Goal: Task Accomplishment & Management: Manage account settings

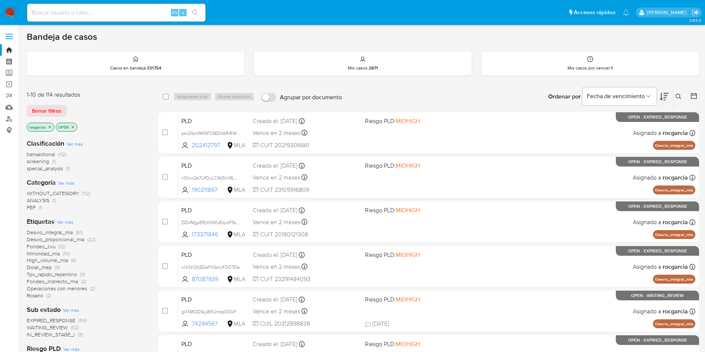
click at [11, 10] on img at bounding box center [10, 12] width 13 height 13
click at [60, 334] on span "IN_REVIEW_STAGE_I" at bounding box center [51, 334] width 48 height 7
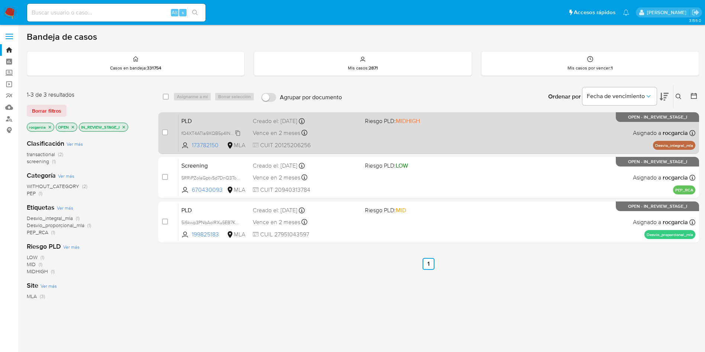
click at [237, 131] on span "fQ4XT4ATIa9XQB5p4IN1c8EY" at bounding box center [211, 133] width 61 height 8
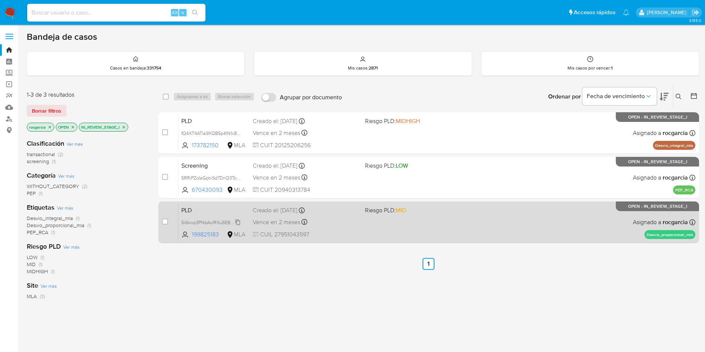
click at [237, 221] on span "5i6kwp3PNbAolRXu5EB7KOyT" at bounding box center [212, 222] width 62 height 8
click at [366, 220] on div "PLD 5i6kwp3PNbAolRXu5EB7KOyT 199825183 MLA Riesgo PLD: MID Creado el: 12/08/202…" at bounding box center [436, 222] width 517 height 38
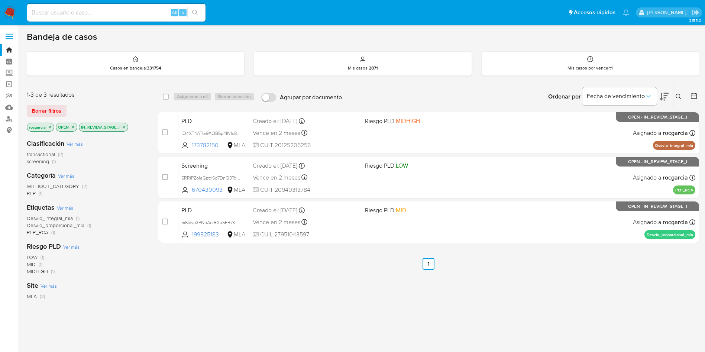
click at [8, 13] on img at bounding box center [10, 12] width 13 height 13
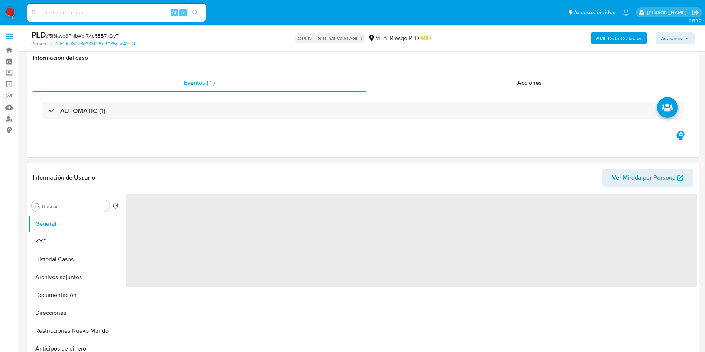
scroll to position [56, 0]
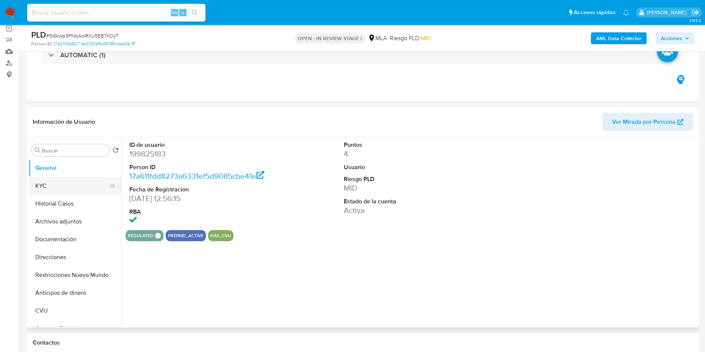
click at [38, 180] on button "KYC" at bounding box center [72, 186] width 87 height 18
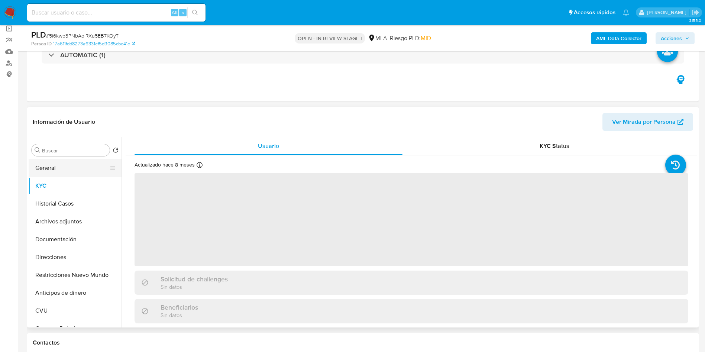
select select "10"
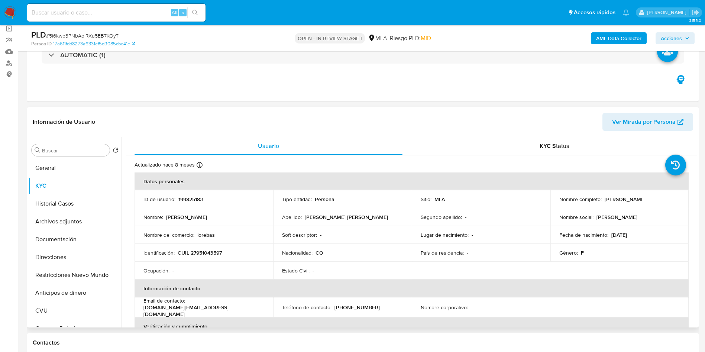
click at [192, 198] on p "199825183" at bounding box center [190, 199] width 25 height 7
click at [192, 197] on p "199825183" at bounding box center [190, 199] width 25 height 7
copy p "199825183"
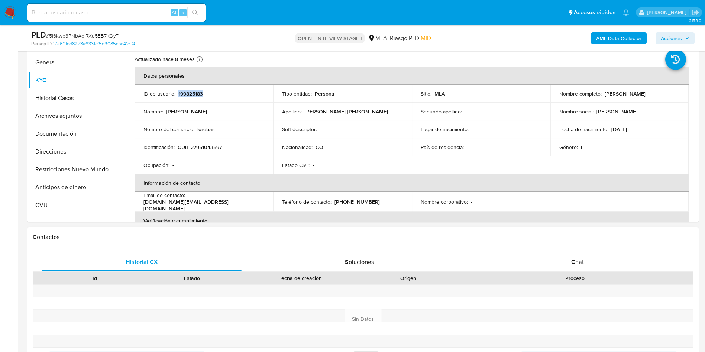
scroll to position [279, 0]
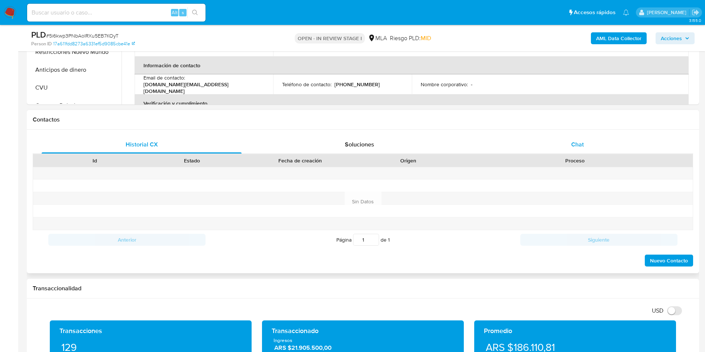
click at [578, 150] on div "Chat" at bounding box center [577, 145] width 200 height 18
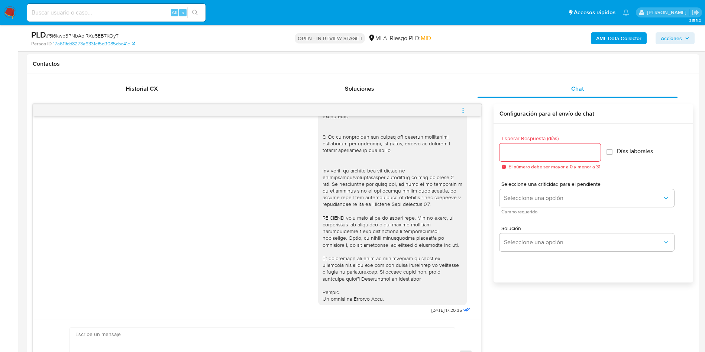
scroll to position [56, 0]
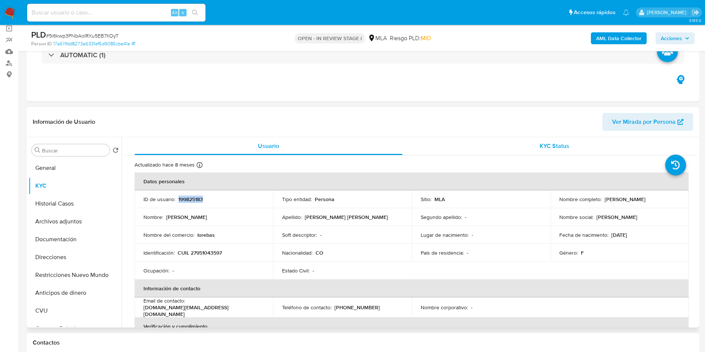
click at [562, 145] on span "KYC Status" at bounding box center [554, 146] width 30 height 9
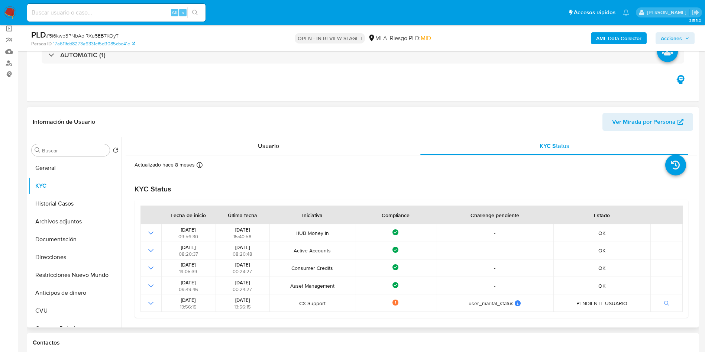
scroll to position [0, 0]
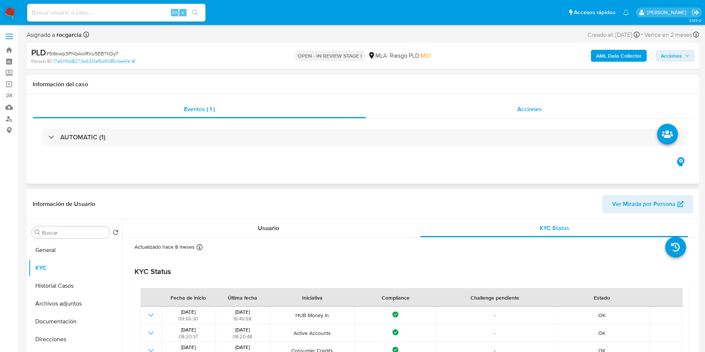
click at [533, 114] on div "Acciones" at bounding box center [529, 109] width 327 height 18
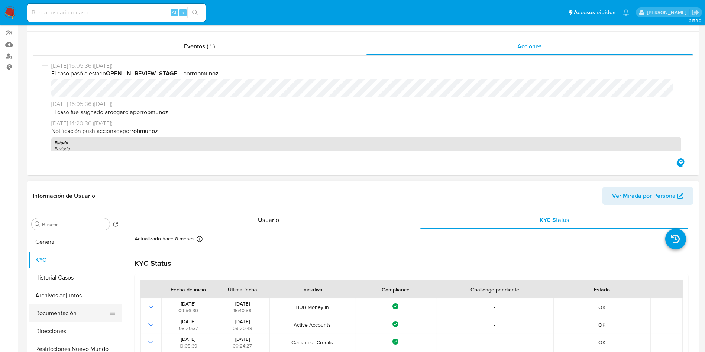
scroll to position [111, 0]
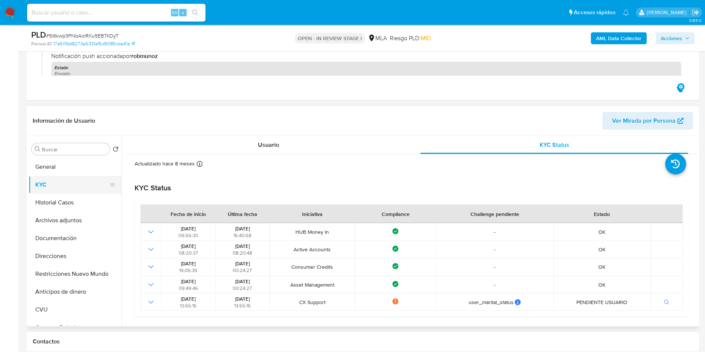
click at [53, 191] on button "KYC" at bounding box center [72, 185] width 87 height 18
click at [221, 146] on div "Usuario" at bounding box center [268, 145] width 268 height 18
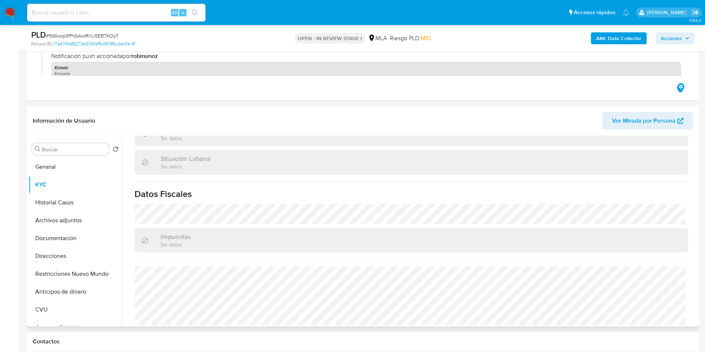
scroll to position [384, 0]
click at [71, 259] on button "Direcciones" at bounding box center [72, 256] width 87 height 18
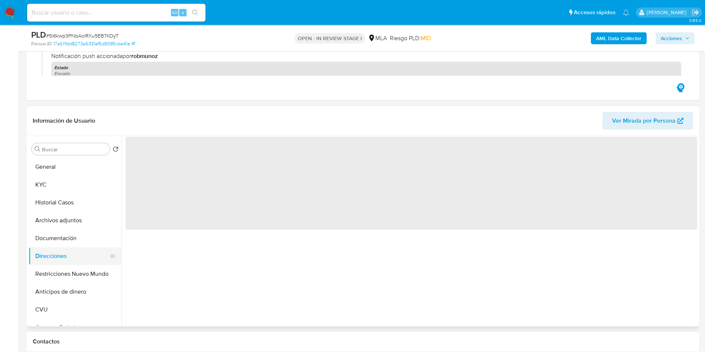
scroll to position [0, 0]
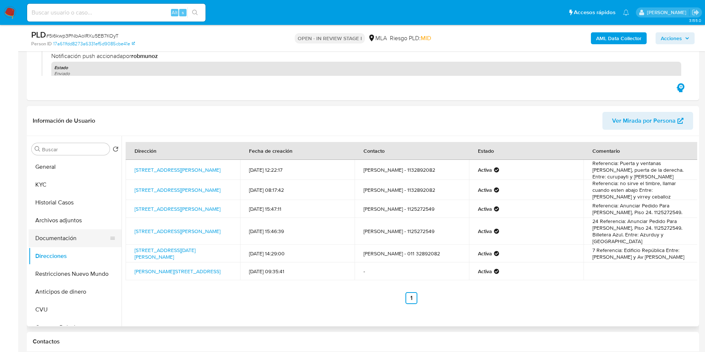
click at [45, 238] on button "Documentación" at bounding box center [72, 238] width 87 height 18
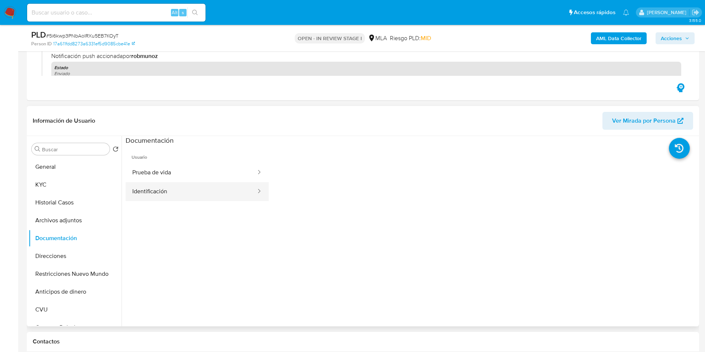
click at [170, 189] on button "Identificación" at bounding box center [191, 191] width 131 height 19
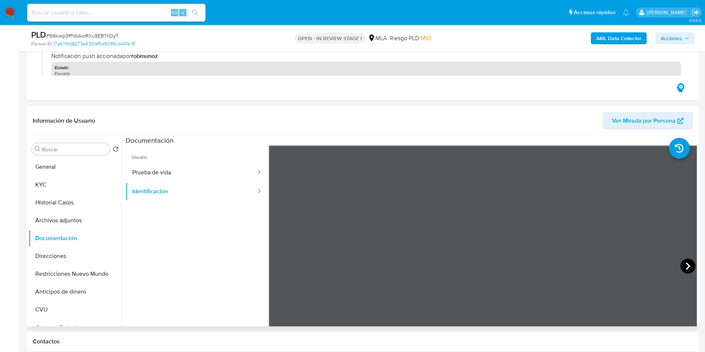
click at [683, 265] on icon at bounding box center [687, 266] width 15 height 15
click at [46, 258] on button "Direcciones" at bounding box center [72, 256] width 87 height 18
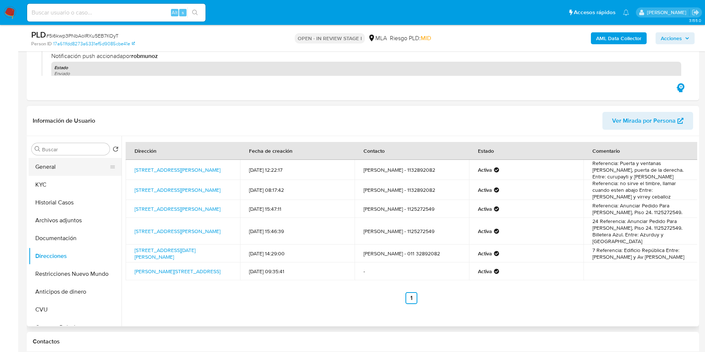
click at [51, 167] on button "General" at bounding box center [72, 167] width 87 height 18
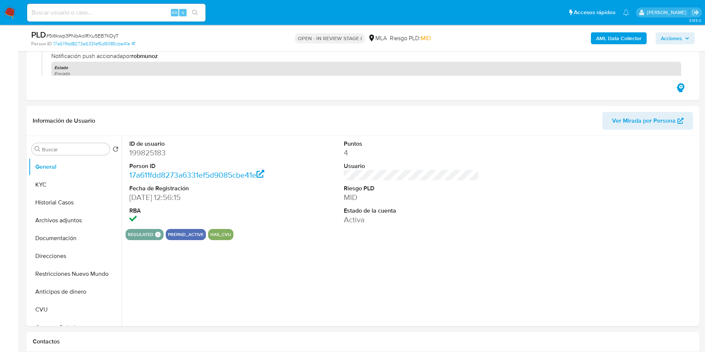
click at [149, 155] on dd "199825183" at bounding box center [197, 152] width 136 height 10
copy dd "199825183"
click at [33, 219] on button "Archivos adjuntos" at bounding box center [72, 220] width 87 height 18
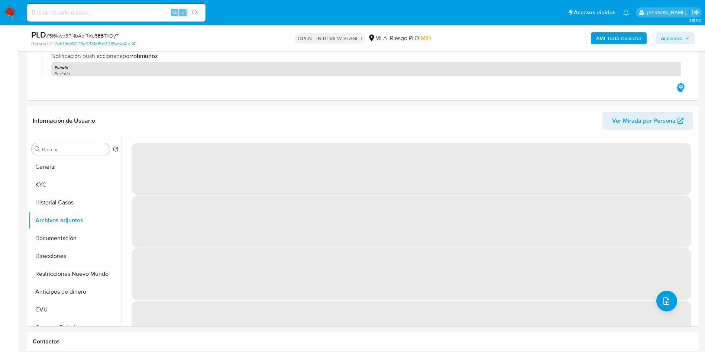
click at [616, 36] on b "AML Data Collector" at bounding box center [618, 38] width 45 height 12
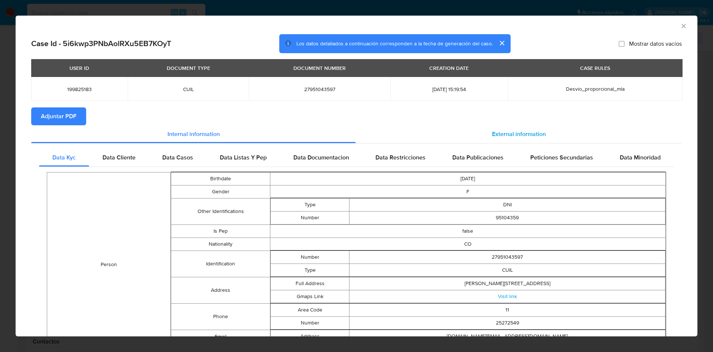
click at [495, 139] on div "External information" at bounding box center [519, 134] width 326 height 18
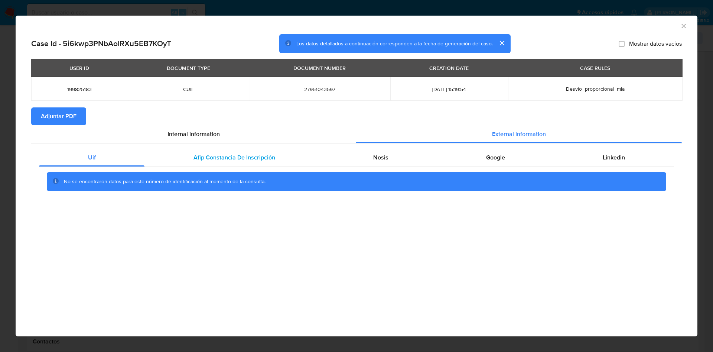
click at [290, 161] on div "Afip Constancia De Inscripción" at bounding box center [233, 158] width 179 height 18
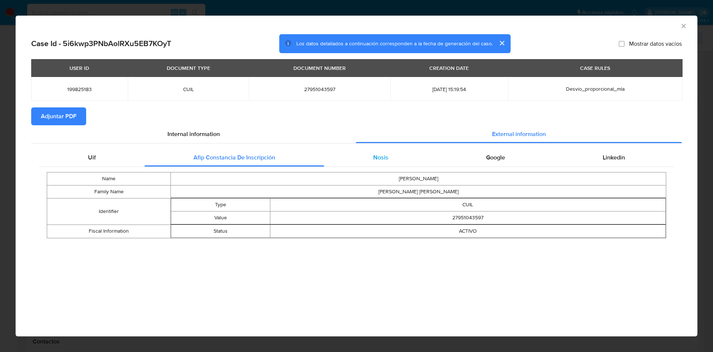
click at [376, 158] on span "Nosis" at bounding box center [380, 157] width 15 height 9
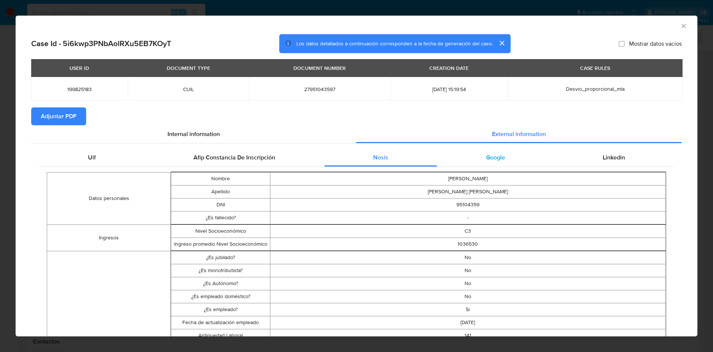
click at [482, 164] on div "Google" at bounding box center [495, 158] width 117 height 18
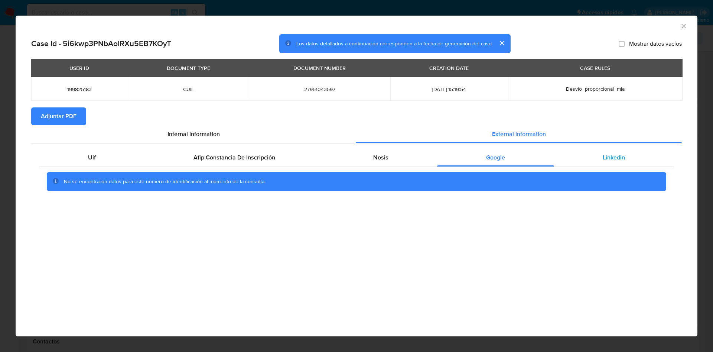
click at [610, 155] on span "Linkedin" at bounding box center [614, 157] width 22 height 9
click at [73, 120] on span "Adjuntar PDF" at bounding box center [59, 116] width 36 height 16
click at [687, 22] on icon "Cerrar ventana" at bounding box center [683, 25] width 7 height 7
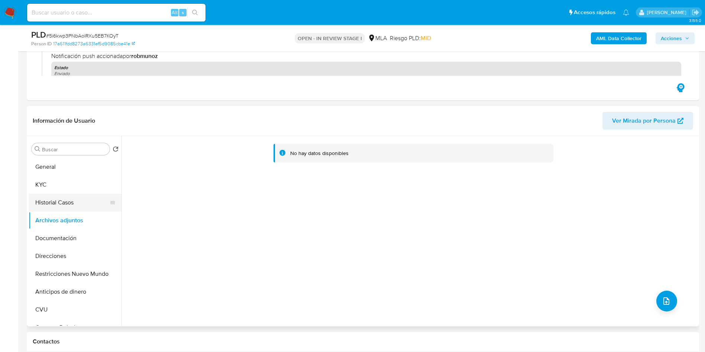
click at [51, 198] on button "Historial Casos" at bounding box center [72, 203] width 87 height 18
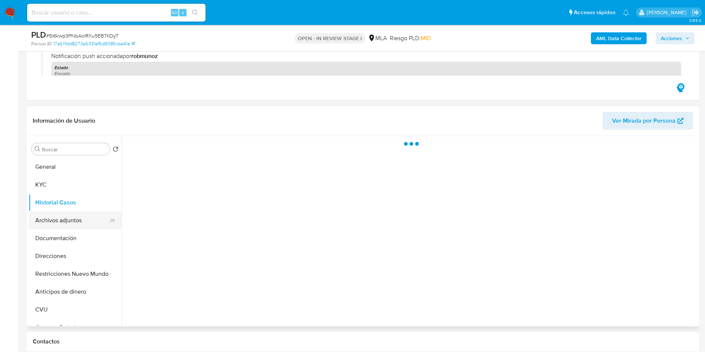
click at [50, 212] on button "Archivos adjuntos" at bounding box center [72, 220] width 87 height 18
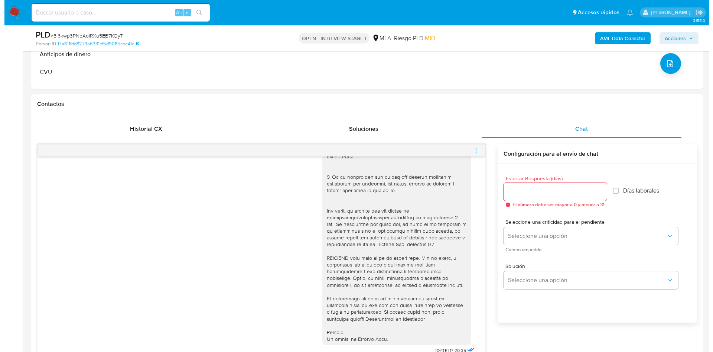
scroll to position [167, 0]
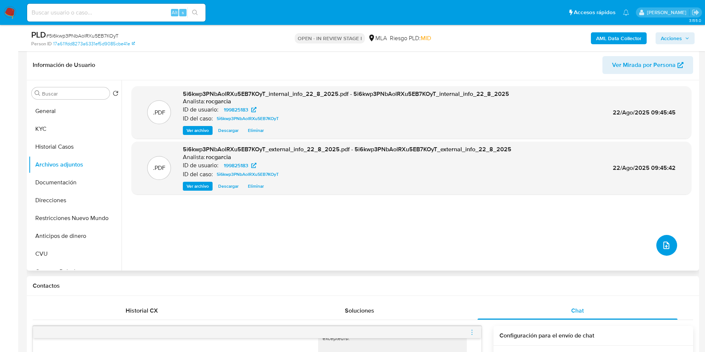
click at [658, 244] on button "upload-file" at bounding box center [666, 245] width 21 height 21
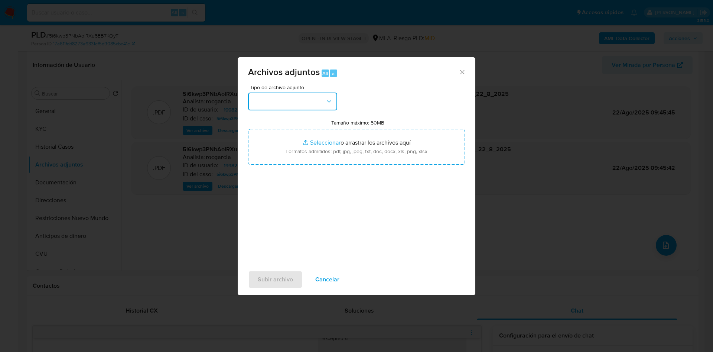
click at [280, 100] on button "button" at bounding box center [292, 101] width 89 height 18
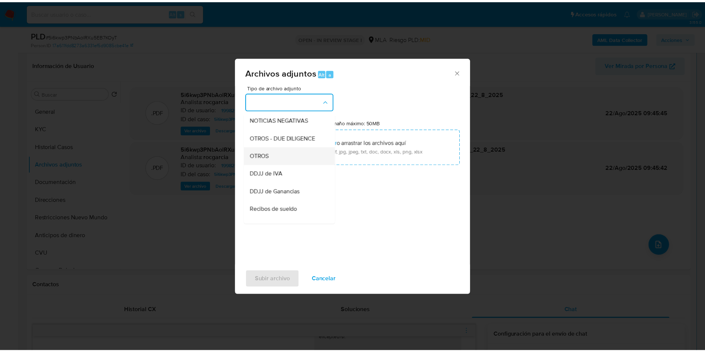
scroll to position [111, 0]
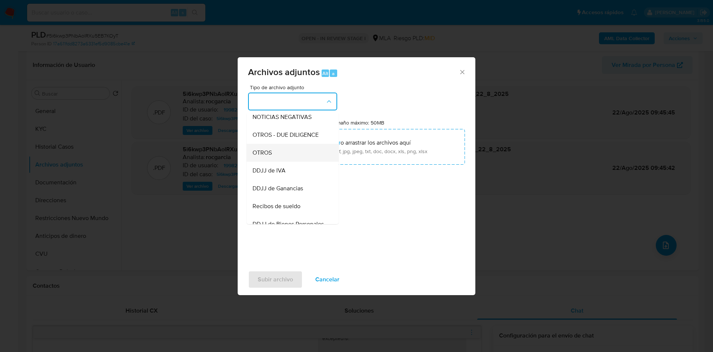
click at [287, 158] on div "OTROS" at bounding box center [291, 153] width 76 height 18
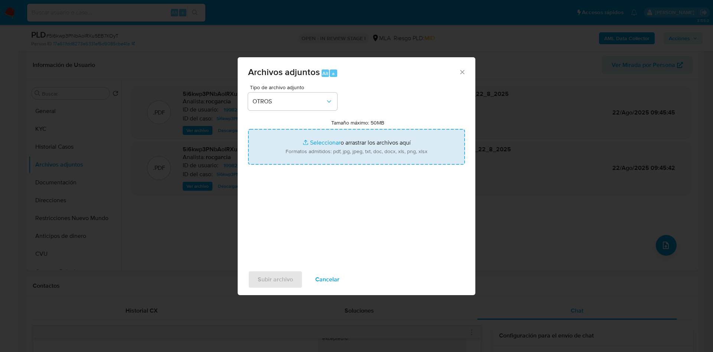
click at [338, 138] on input "Tamaño máximo: 50MB Seleccionar archivos" at bounding box center [356, 147] width 217 height 36
type input "C:\fakepath\Movimientos 199825183.xlsx"
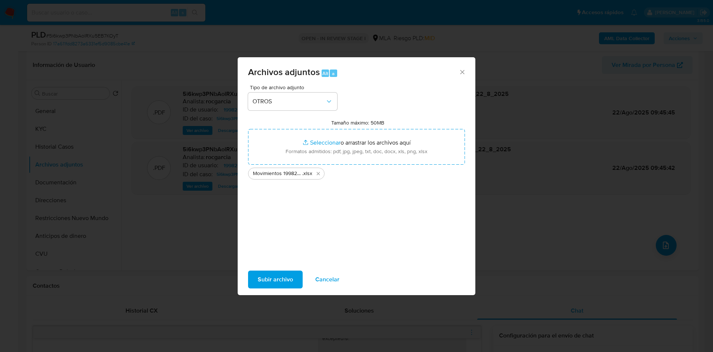
click at [274, 277] on span "Subir archivo" at bounding box center [275, 279] width 35 height 16
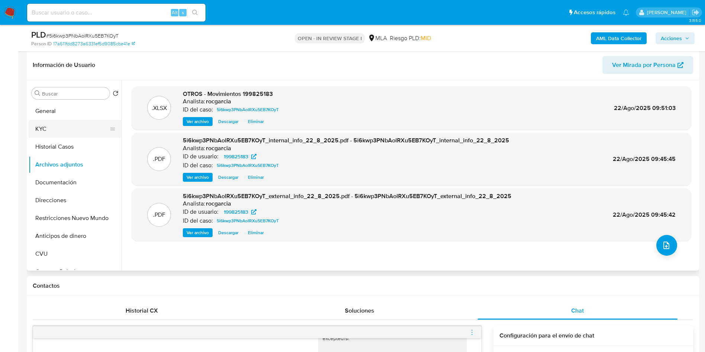
click at [70, 133] on button "KYC" at bounding box center [72, 129] width 87 height 18
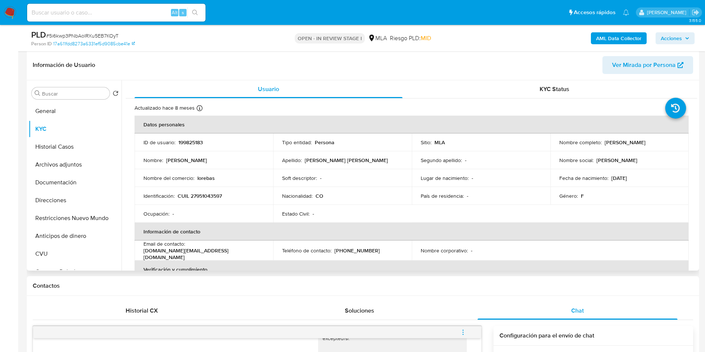
drag, startPoint x: 601, startPoint y: 142, endPoint x: 675, endPoint y: 141, distance: 73.9
click at [675, 141] on div "Nombre completo : Edna Lorena Bastidas Bayona" at bounding box center [619, 142] width 121 height 7
copy p "Edna Lorena Bastidas Bayona"
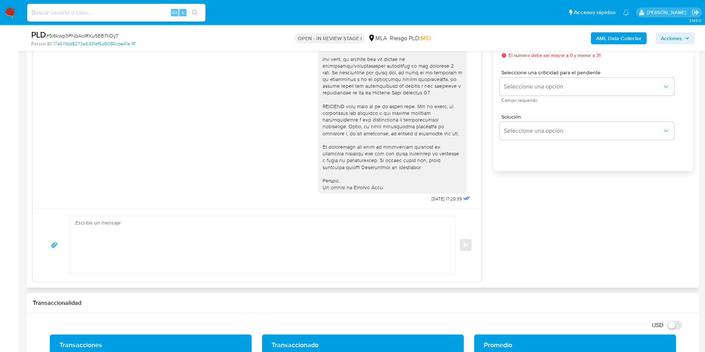
scroll to position [446, 0]
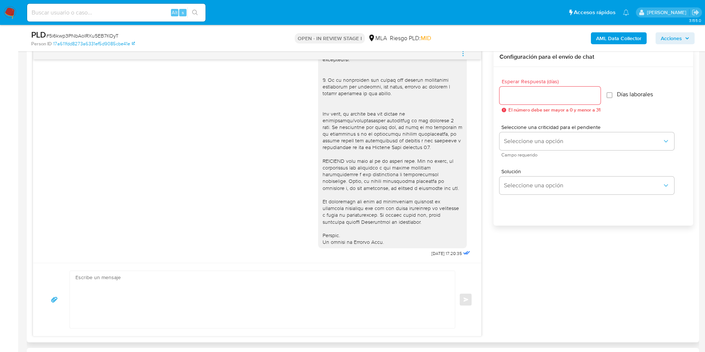
click at [139, 306] on textarea at bounding box center [260, 299] width 370 height 57
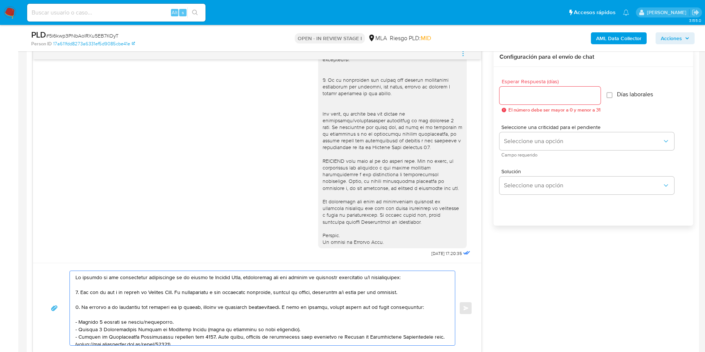
click at [74, 278] on div at bounding box center [260, 308] width 381 height 74
click at [77, 277] on textarea at bounding box center [260, 308] width 370 height 74
paste textarea "dna Lorena Bastidas BayonaE"
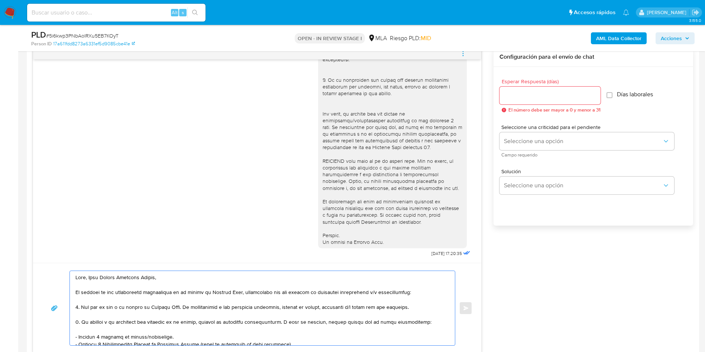
drag, startPoint x: 186, startPoint y: 307, endPoint x: 426, endPoint y: 304, distance: 239.9
click at [426, 304] on textarea at bounding box center [260, 308] width 370 height 74
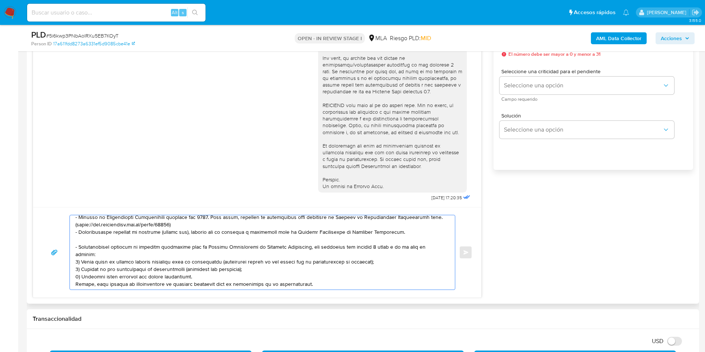
scroll to position [111, 0]
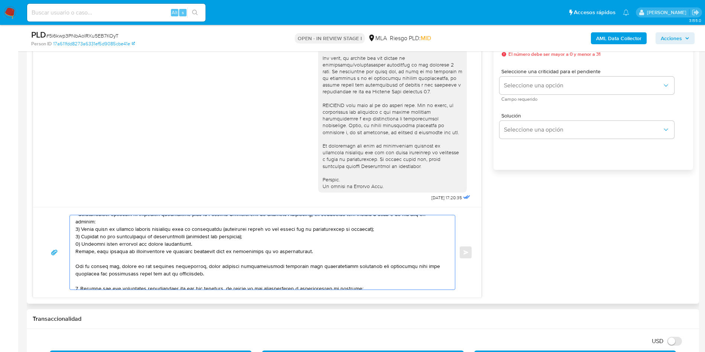
drag, startPoint x: 75, startPoint y: 234, endPoint x: 328, endPoint y: 243, distance: 252.4
click at [328, 243] on textarea at bounding box center [260, 252] width 370 height 74
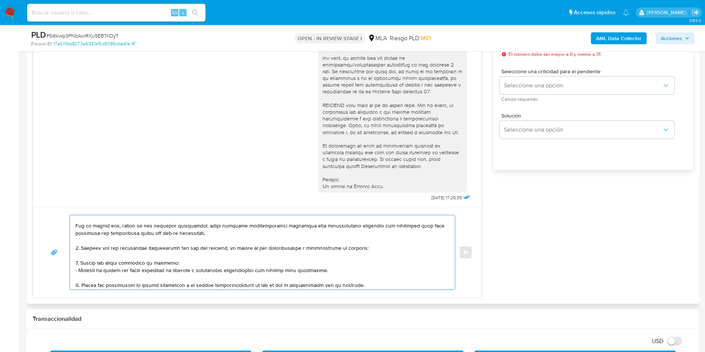
scroll to position [45, 0]
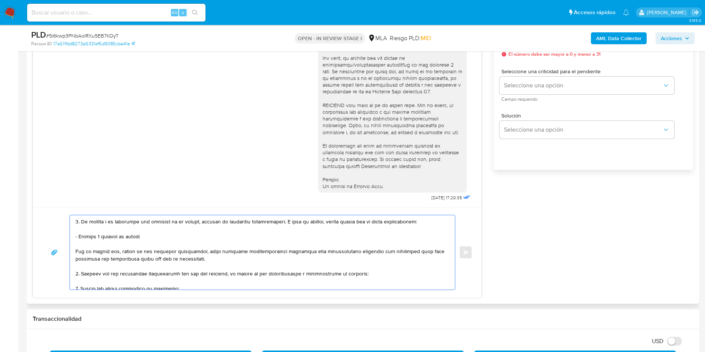
drag, startPoint x: 108, startPoint y: 275, endPoint x: 220, endPoint y: 276, distance: 111.4
click at [220, 276] on textarea at bounding box center [260, 252] width 370 height 74
paste textarea "Stella Maris Mendez - CUIT 27283509511"
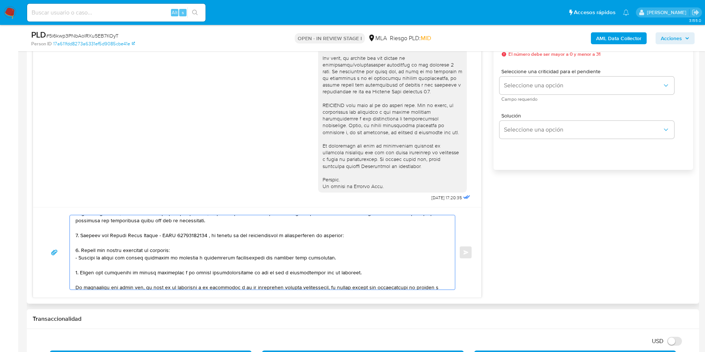
scroll to position [100, 0]
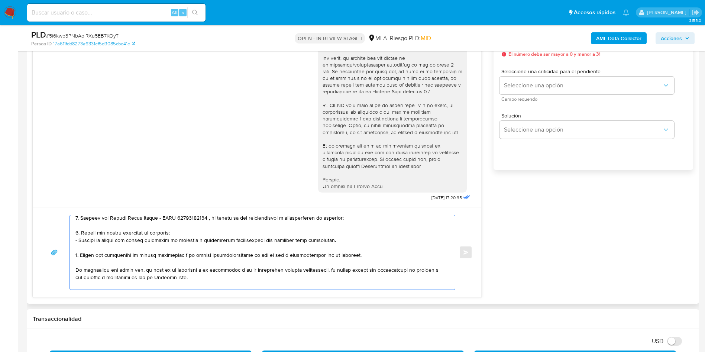
drag, startPoint x: 81, startPoint y: 234, endPoint x: 81, endPoint y: 255, distance: 21.2
click at [81, 255] on textarea at bounding box center [260, 252] width 370 height 74
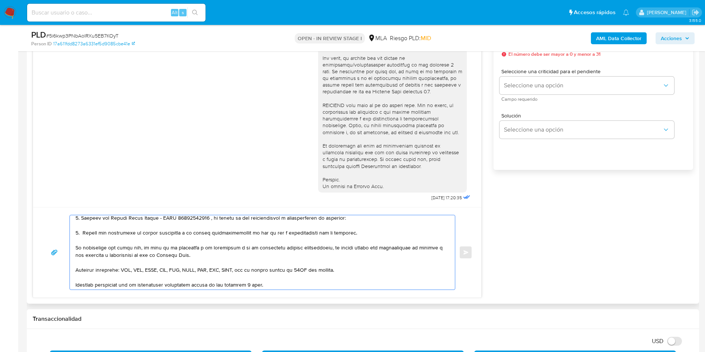
click at [276, 235] on textarea at bounding box center [260, 252] width 370 height 74
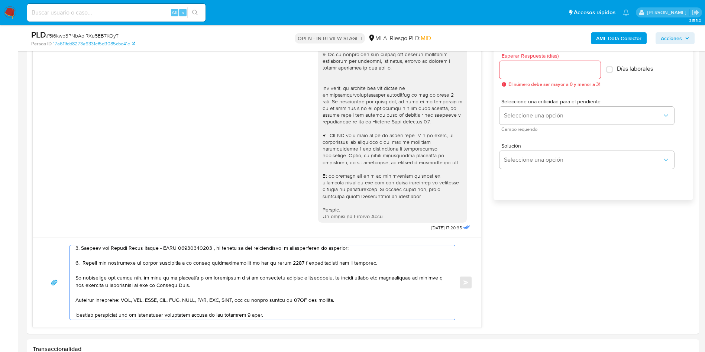
scroll to position [446, 0]
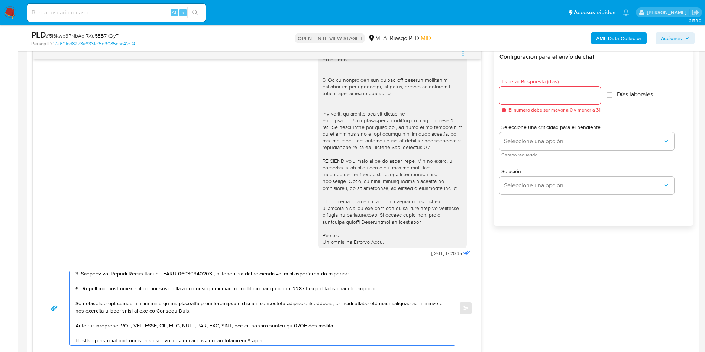
type textarea "Hola, Edna Lorena Bastidas Bayona, En función de las operaciones registradas en…"
click at [527, 100] on div at bounding box center [549, 96] width 101 height 18
click at [519, 92] on input "Esperar Respuesta (días)" at bounding box center [549, 96] width 101 height 10
type input "3"
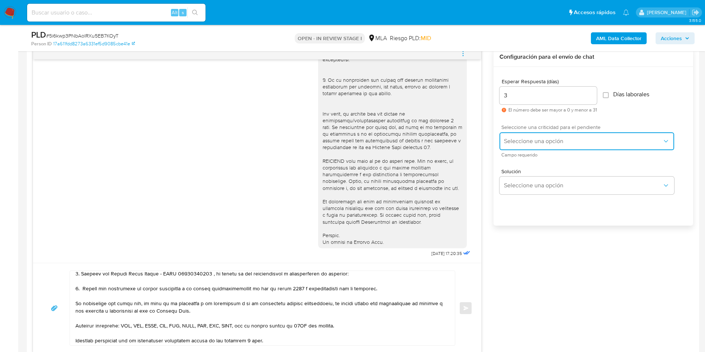
click at [516, 140] on span "Seleccione una opción" at bounding box center [583, 140] width 158 height 7
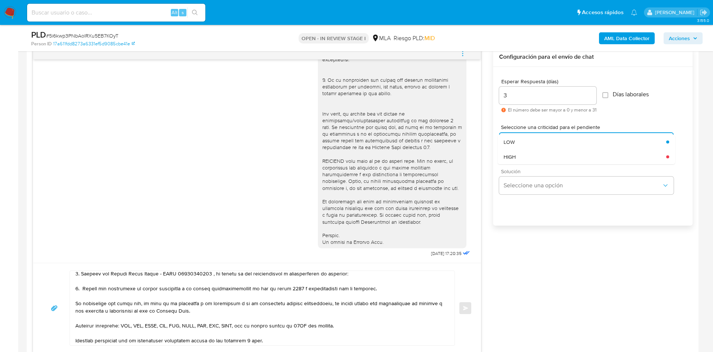
drag, startPoint x: 517, startPoint y: 142, endPoint x: 508, endPoint y: 172, distance: 31.4
click at [523, 160] on div "HIGH" at bounding box center [585, 156] width 163 height 15
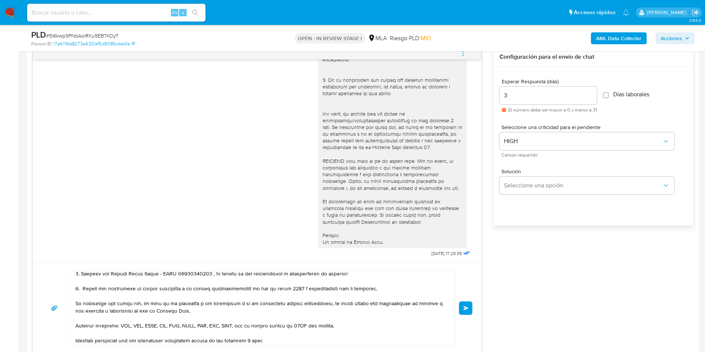
click at [463, 306] on span "Enviar" at bounding box center [465, 308] width 5 height 4
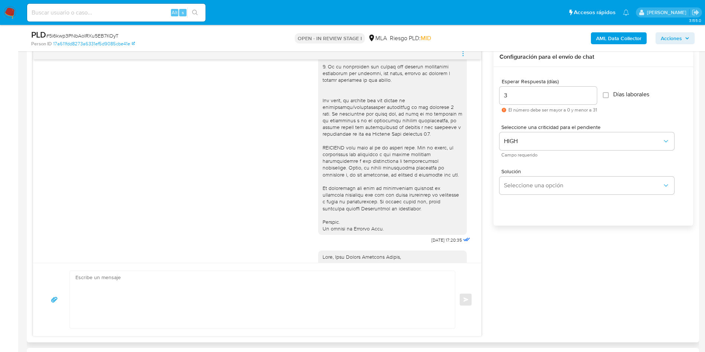
scroll to position [523, 0]
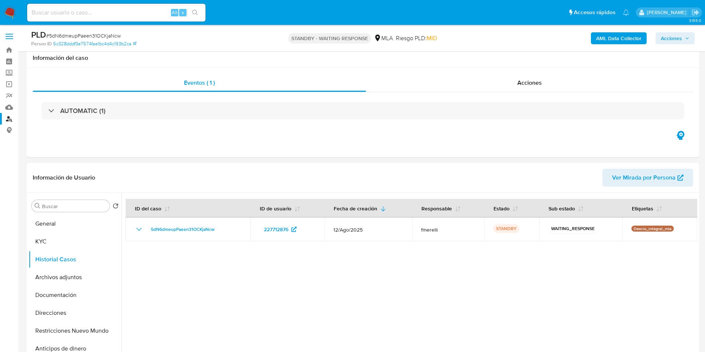
select select "10"
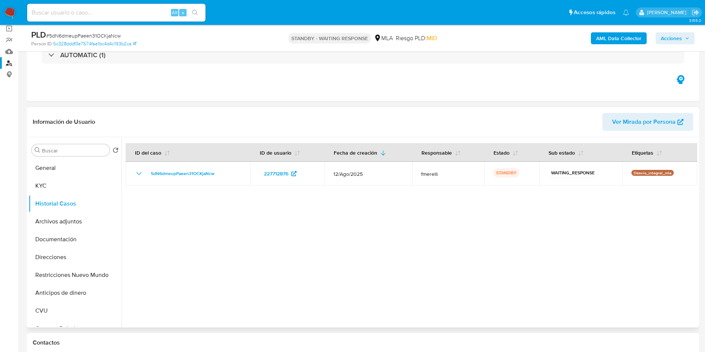
scroll to position [224, 0]
click at [11, 62] on link "Buscador de personas" at bounding box center [44, 63] width 88 height 12
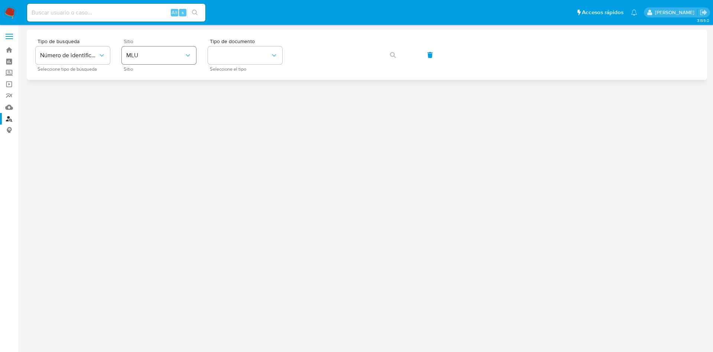
drag, startPoint x: 167, startPoint y: 66, endPoint x: 169, endPoint y: 59, distance: 7.3
click at [169, 62] on div "Sitio MLU Sitio" at bounding box center [159, 55] width 74 height 32
click at [166, 56] on span "MLU" at bounding box center [155, 55] width 58 height 7
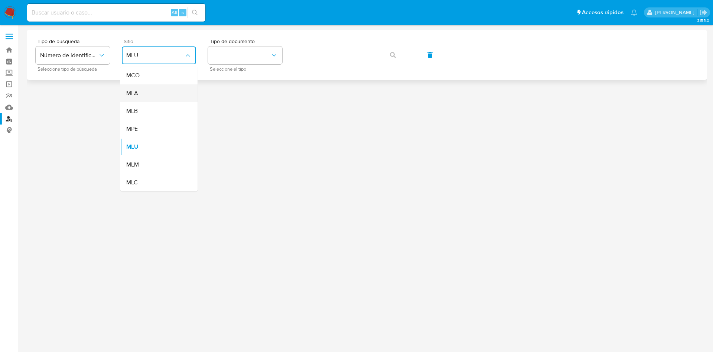
click at [160, 89] on div "MLA" at bounding box center [156, 93] width 61 height 18
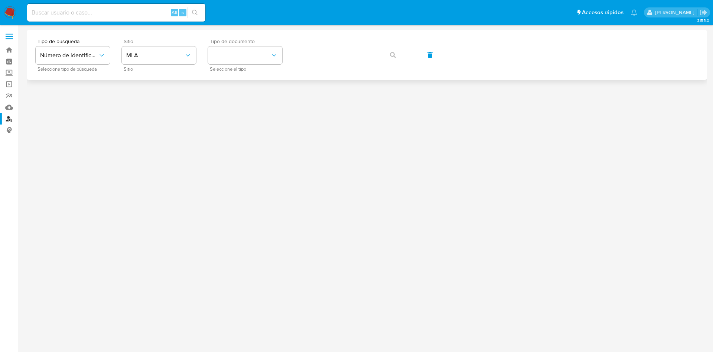
click at [231, 64] on div "Tipo de documento Seleccione el tipo" at bounding box center [245, 55] width 74 height 32
click at [231, 62] on button "identificationType" at bounding box center [245, 55] width 74 height 18
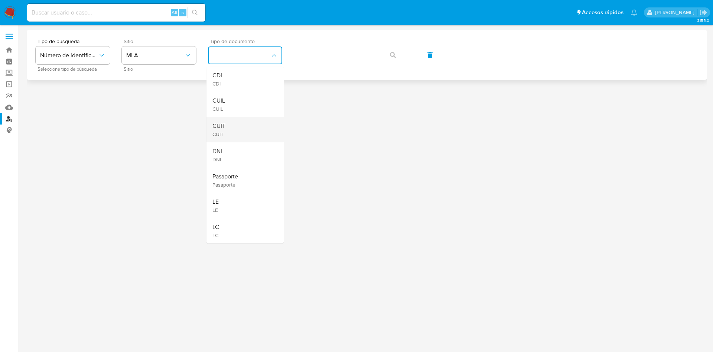
click at [232, 132] on div "CUIT CUIT" at bounding box center [242, 129] width 61 height 25
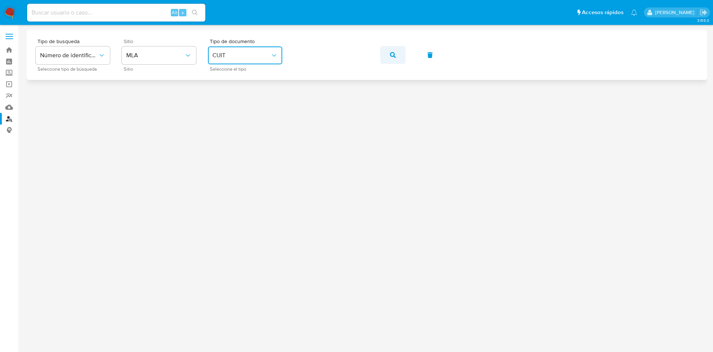
click at [388, 55] on button "button" at bounding box center [392, 55] width 25 height 18
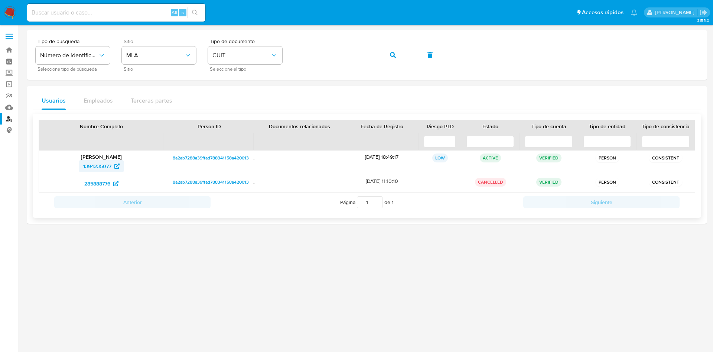
click at [97, 166] on span "1394235077" at bounding box center [97, 166] width 28 height 12
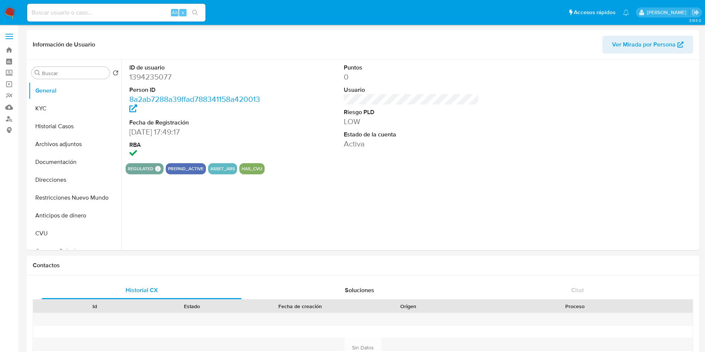
select select "10"
click at [71, 114] on button "KYC" at bounding box center [72, 109] width 87 height 18
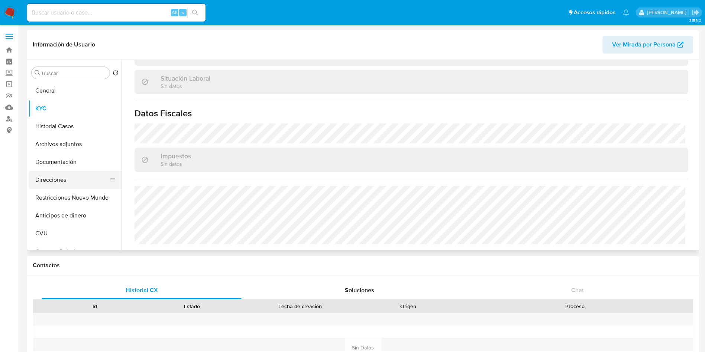
scroll to position [384, 0]
click at [51, 182] on button "Direcciones" at bounding box center [72, 180] width 87 height 18
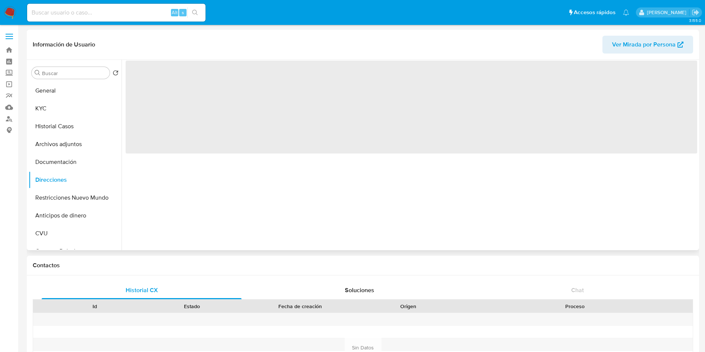
scroll to position [0, 0]
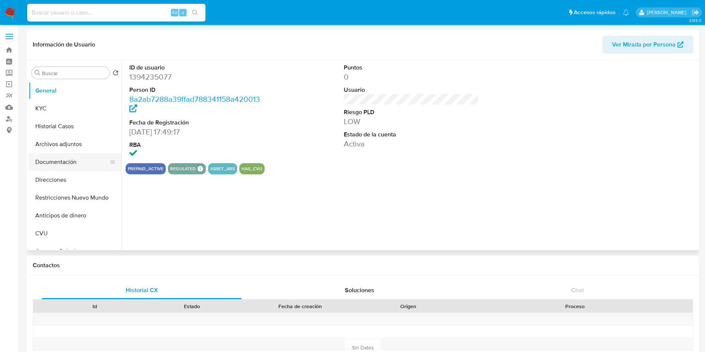
select select "10"
click at [48, 176] on button "Direcciones" at bounding box center [72, 180] width 87 height 18
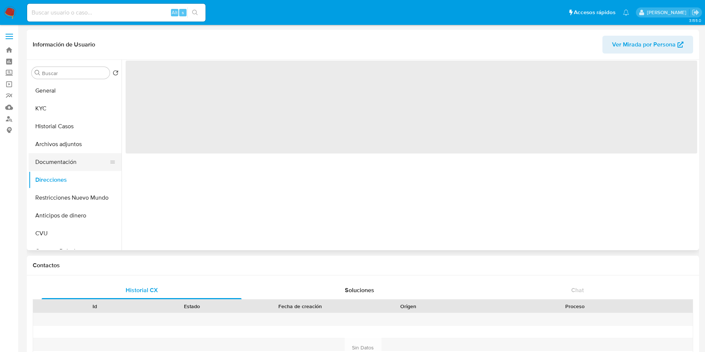
click at [52, 160] on button "Documentación" at bounding box center [72, 162] width 87 height 18
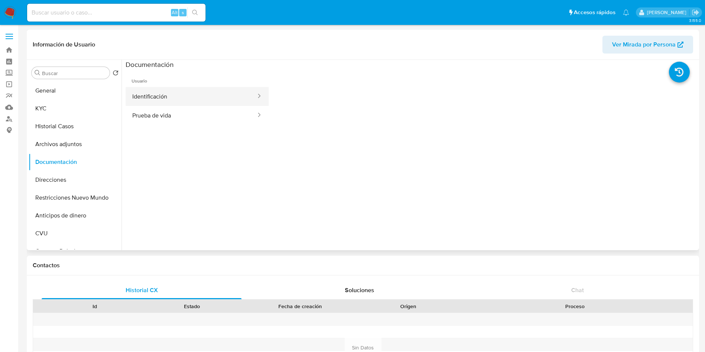
click at [187, 100] on button "Identificación" at bounding box center [191, 96] width 131 height 19
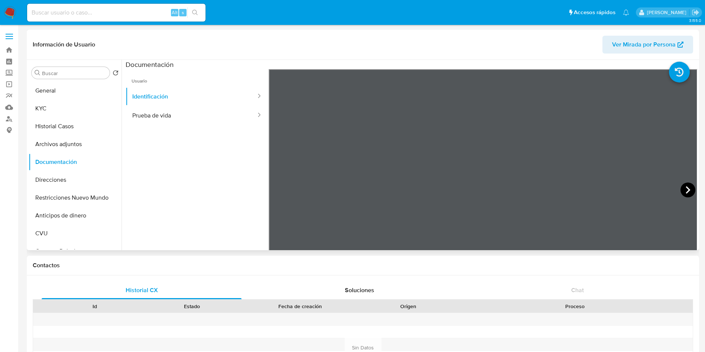
click at [687, 192] on icon at bounding box center [687, 189] width 15 height 15
click at [62, 179] on button "Direcciones" at bounding box center [72, 180] width 87 height 18
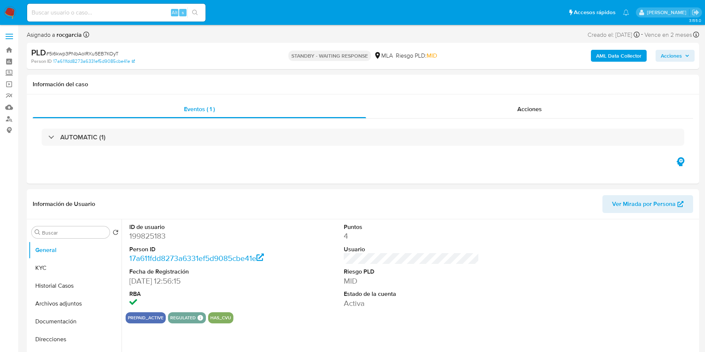
select select "10"
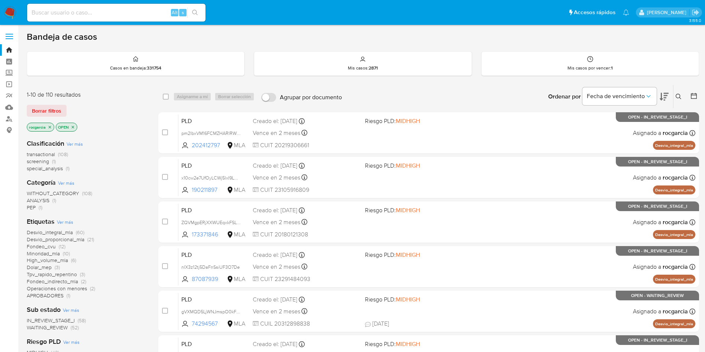
click at [56, 331] on div "Clasificación Ver más transactional (108) screening (1) special_analysis (1) Ca…" at bounding box center [87, 267] width 120 height 269
click at [50, 329] on span "WAITING_REVIEW" at bounding box center [47, 327] width 41 height 7
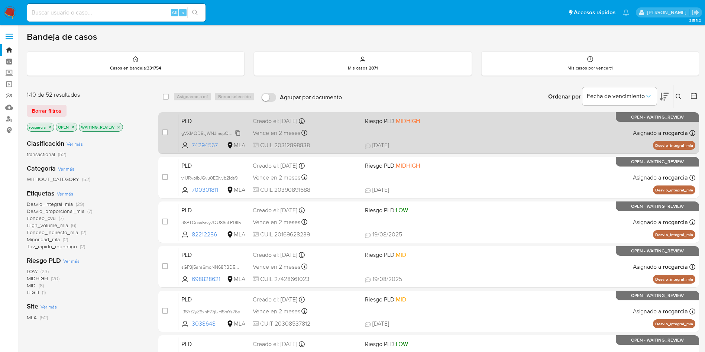
click at [239, 133] on span "gVXMQD5LjWNJmspO0kFRwvIl" at bounding box center [214, 133] width 66 height 8
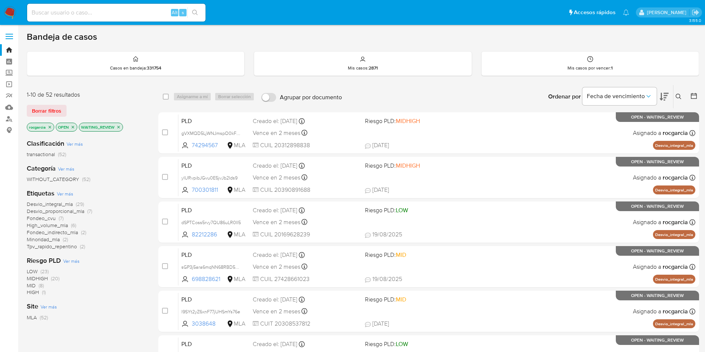
click at [679, 94] on icon at bounding box center [678, 97] width 6 height 6
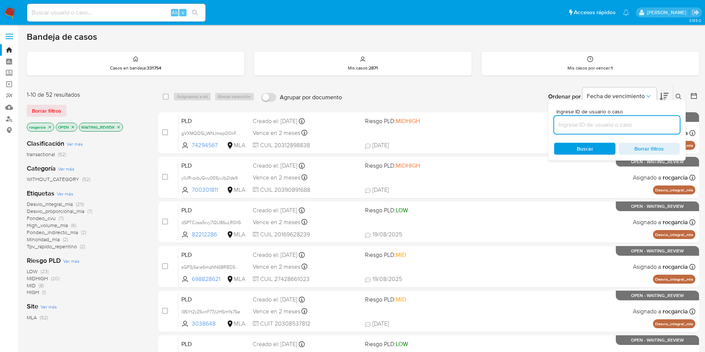
click at [587, 125] on input at bounding box center [617, 125] width 126 height 10
type input "gVXMQD5LjWNJmspO0kFRwvIl"
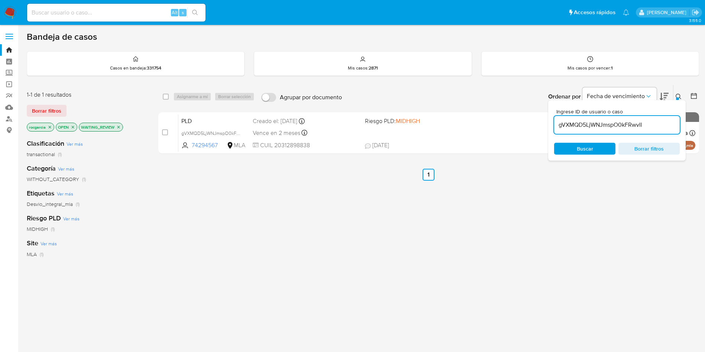
click at [680, 95] on icon at bounding box center [678, 97] width 6 height 6
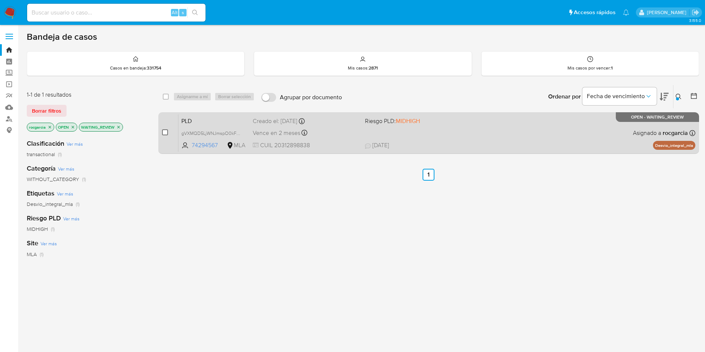
click at [165, 134] on input "checkbox" at bounding box center [165, 132] width 6 height 6
checkbox input "true"
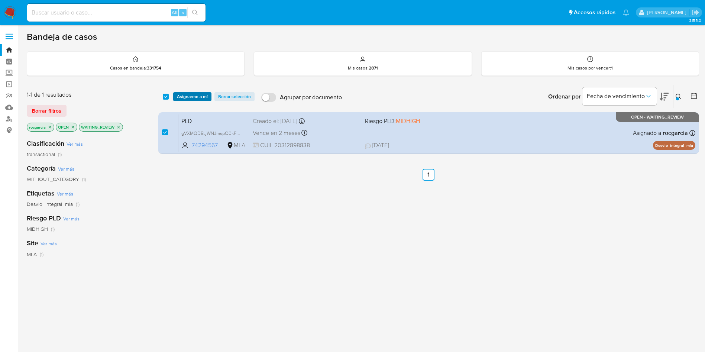
click at [189, 99] on span "Asignarme a mí" at bounding box center [192, 96] width 31 height 7
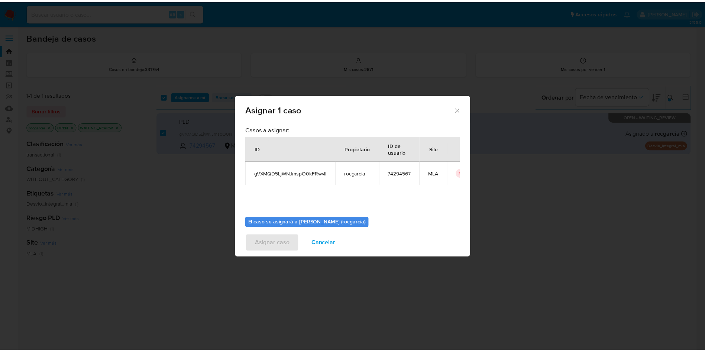
scroll to position [39, 0]
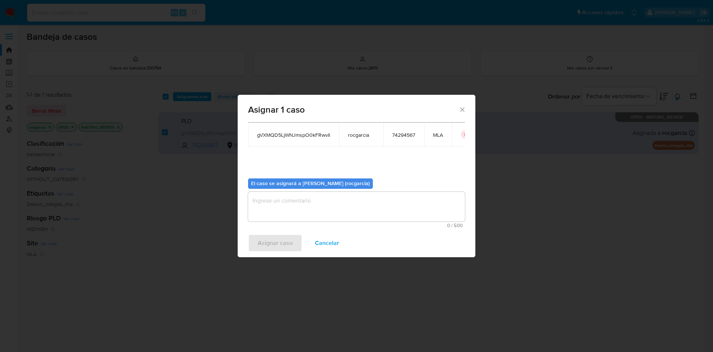
click at [301, 207] on textarea "assign-modal" at bounding box center [356, 207] width 217 height 30
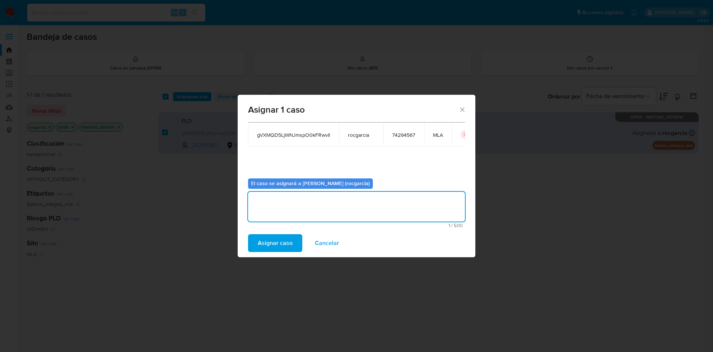
click at [289, 244] on span "Asignar caso" at bounding box center [275, 243] width 35 height 16
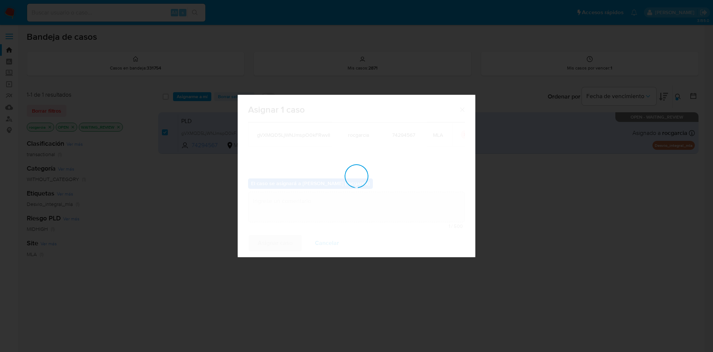
checkbox input "false"
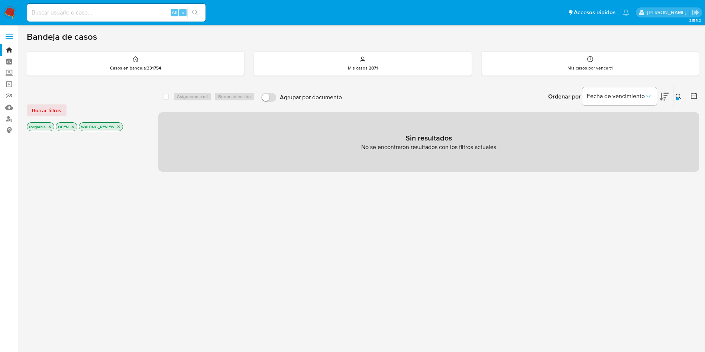
click at [676, 95] on icon at bounding box center [678, 97] width 6 height 6
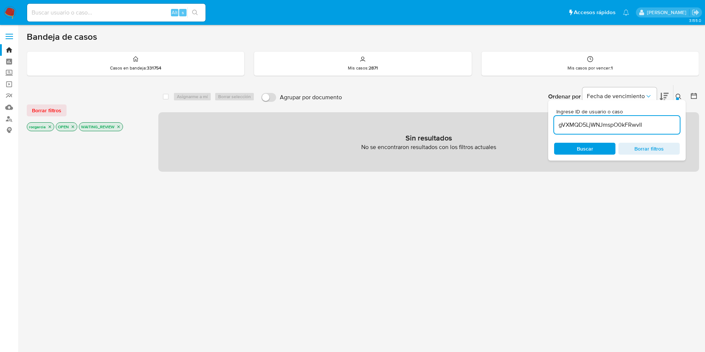
click at [593, 126] on input "gVXMQD5LjWNJmspO0kFRwvIl" at bounding box center [617, 125] width 126 height 10
click at [586, 148] on span "Buscar" at bounding box center [584, 149] width 16 height 12
click at [120, 127] on icon "close-filter" at bounding box center [118, 127] width 3 height 3
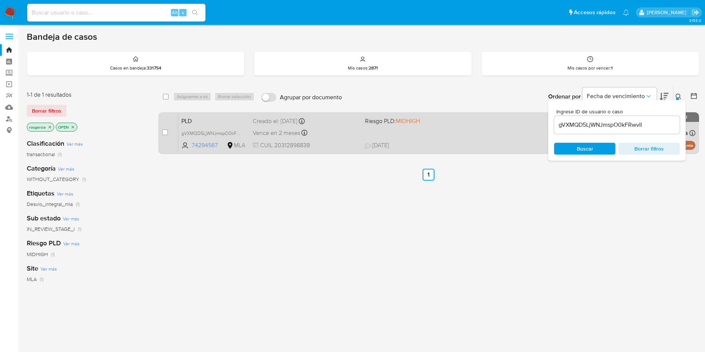
click at [414, 123] on span "MIDHIGH" at bounding box center [408, 121] width 24 height 9
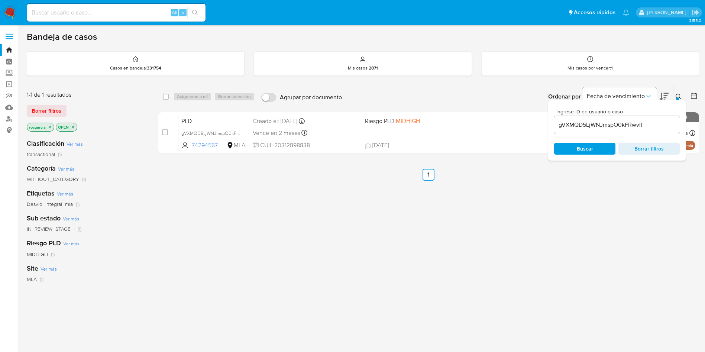
click at [12, 14] on img at bounding box center [10, 12] width 13 height 13
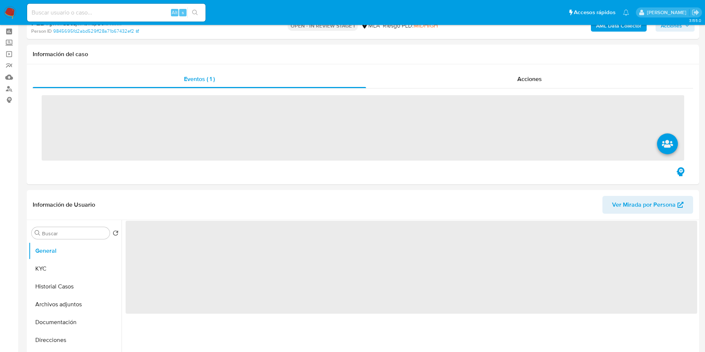
scroll to position [334, 0]
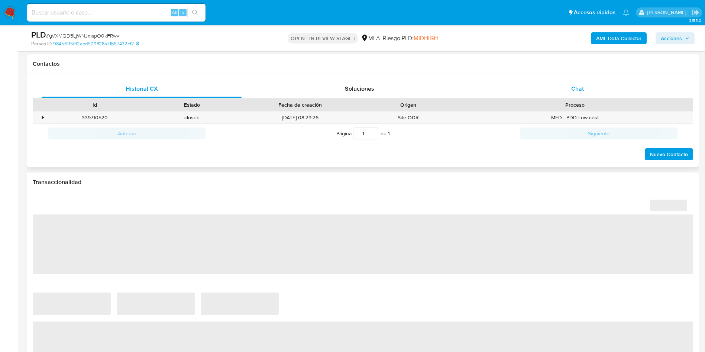
click at [567, 91] on div "Chat" at bounding box center [577, 89] width 200 height 18
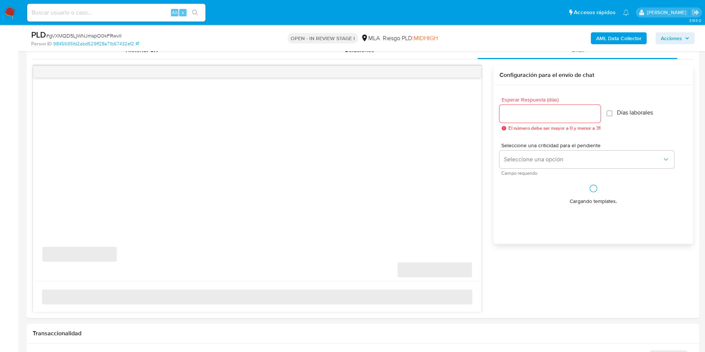
scroll to position [390, 0]
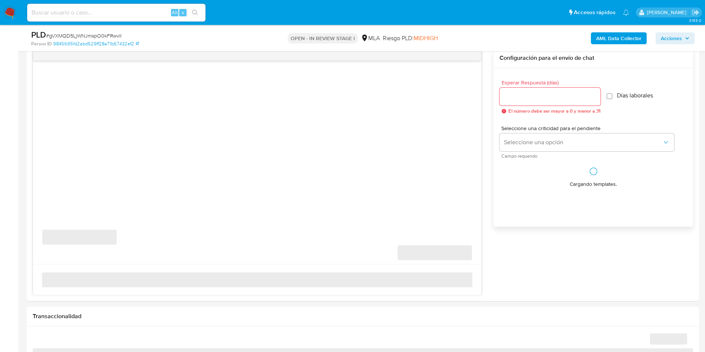
select select "10"
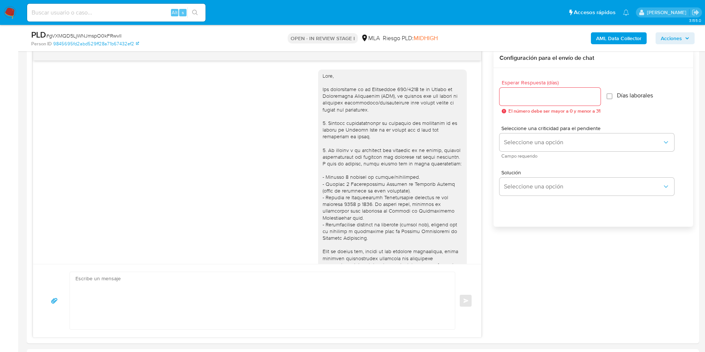
scroll to position [500, 0]
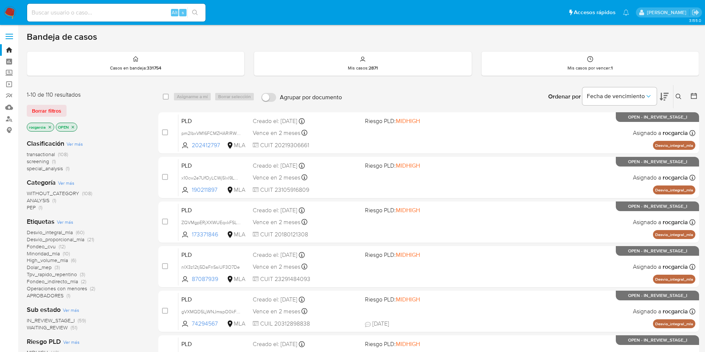
click at [62, 327] on span "WAITING_REVIEW" at bounding box center [47, 327] width 41 height 7
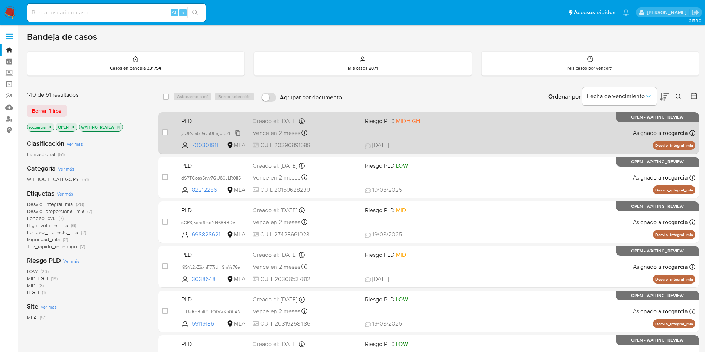
click at [238, 135] on icon at bounding box center [238, 133] width 6 height 6
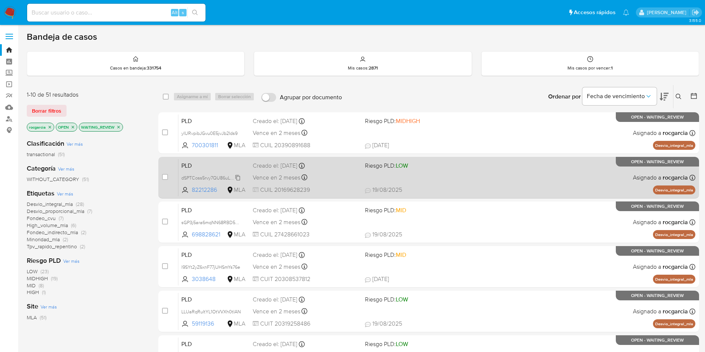
click at [236, 179] on span "dSPTCoss5rvy7QU86uLR0II5" at bounding box center [210, 177] width 59 height 8
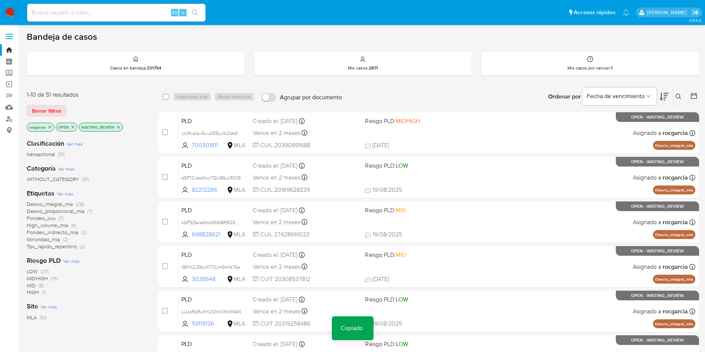
click at [119, 127] on icon "close-filter" at bounding box center [118, 127] width 3 height 3
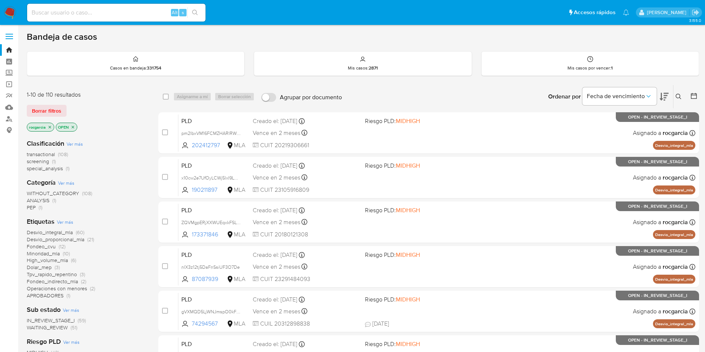
click at [676, 92] on button at bounding box center [679, 96] width 12 height 9
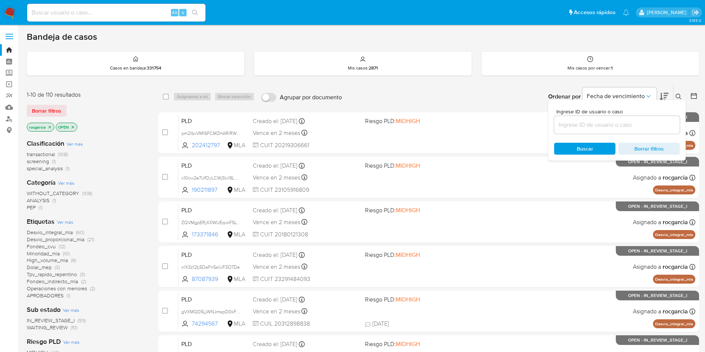
click at [573, 128] on input at bounding box center [617, 125] width 126 height 10
type input "dSPTCoss5rvy7QU86uLR0II5"
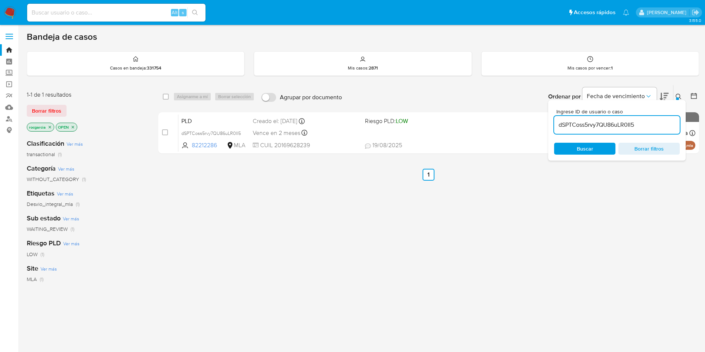
click at [676, 93] on button at bounding box center [679, 96] width 12 height 9
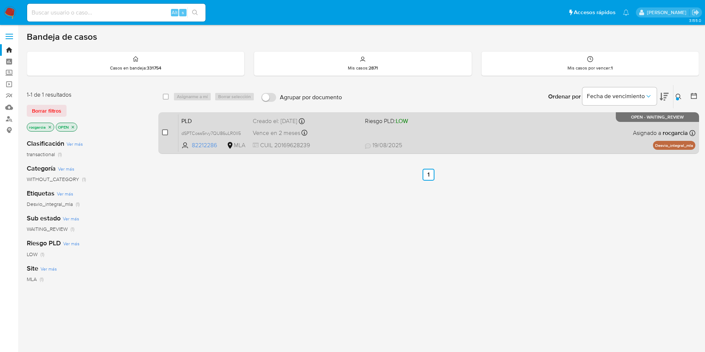
click at [166, 131] on input "checkbox" at bounding box center [165, 132] width 6 height 6
checkbox input "true"
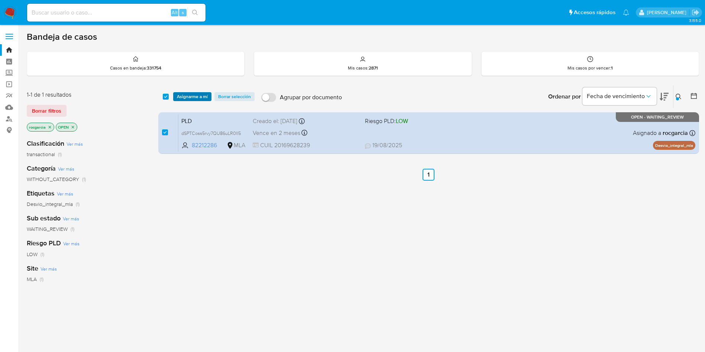
click at [189, 99] on span "Asignarme a mí" at bounding box center [192, 96] width 31 height 7
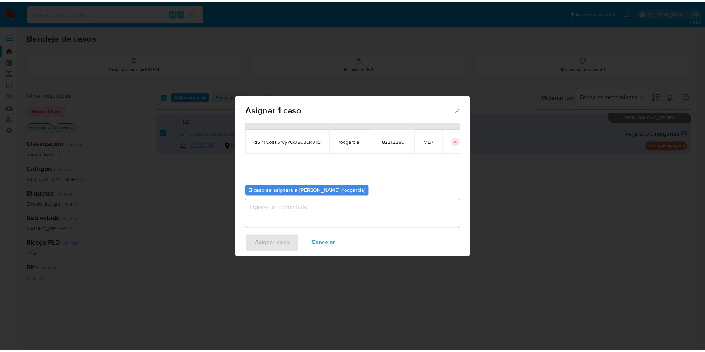
scroll to position [39, 0]
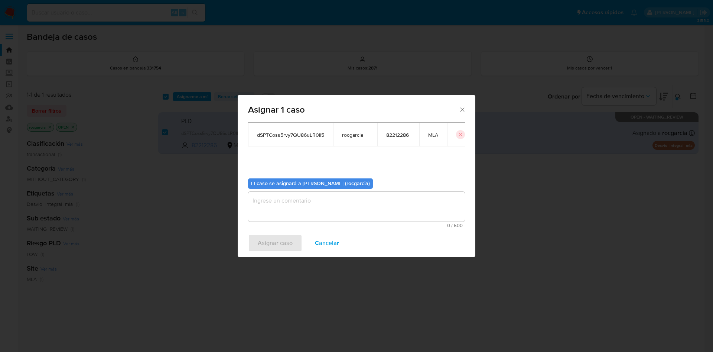
click at [331, 203] on textarea "assign-modal" at bounding box center [356, 207] width 217 height 30
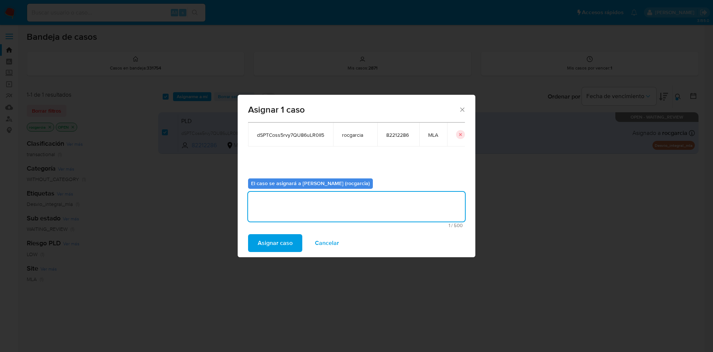
click at [279, 241] on span "Asignar caso" at bounding box center [275, 243] width 35 height 16
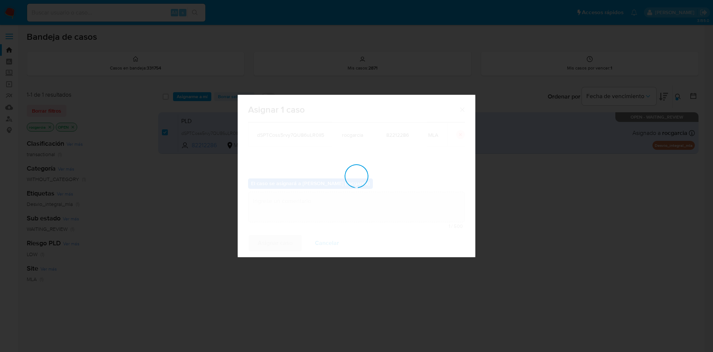
checkbox input "false"
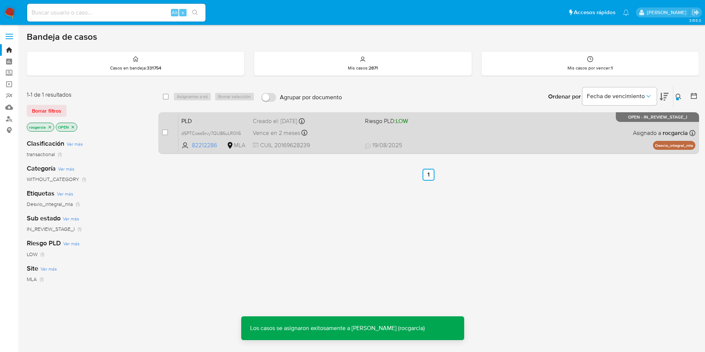
click at [390, 139] on div "PLD dSPTCoss5rvy7QU86uLR0II5 82212286 MLA Riesgo PLD: LOW Creado el: 12/08/2025…" at bounding box center [436, 133] width 517 height 38
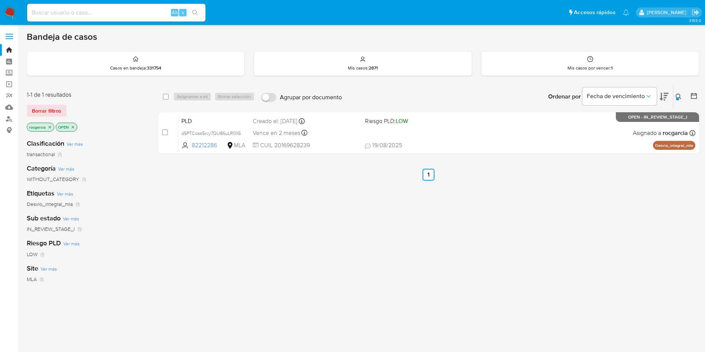
click at [12, 18] on img at bounding box center [10, 12] width 13 height 13
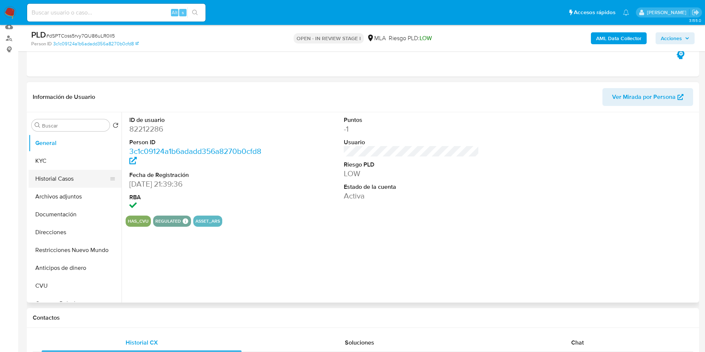
select select "10"
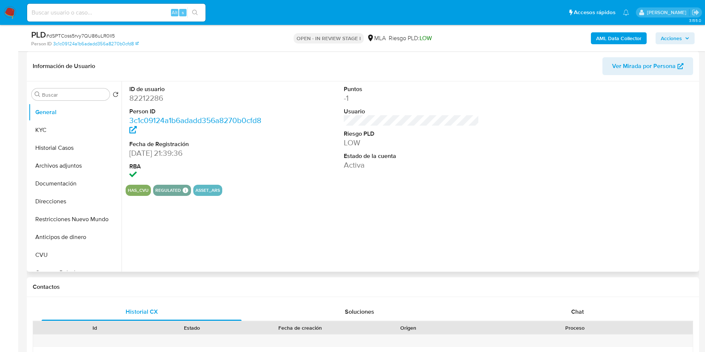
click at [137, 98] on dd "82212286" at bounding box center [197, 98] width 136 height 10
copy dd "82212286"
click at [575, 309] on span "Chat" at bounding box center [577, 311] width 13 height 9
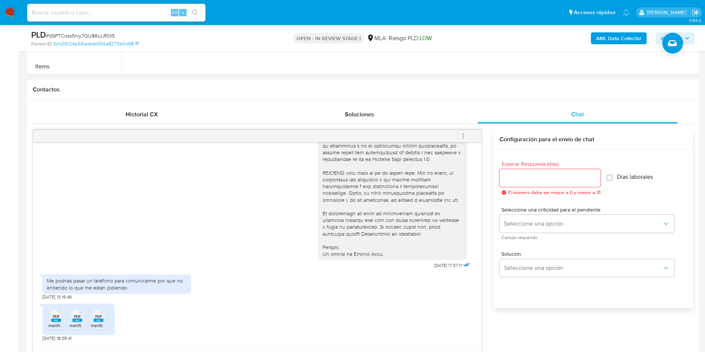
scroll to position [334, 0]
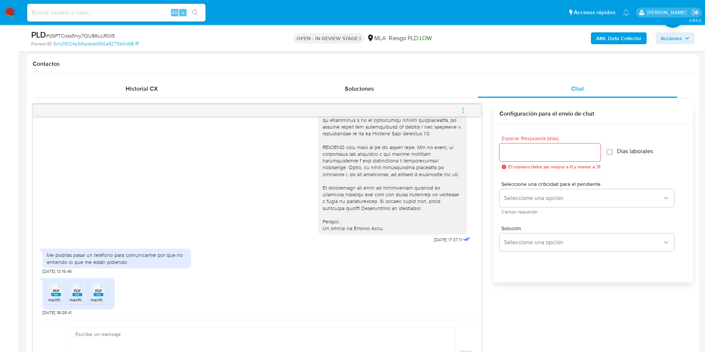
click at [60, 294] on rect at bounding box center [56, 294] width 10 height 3
click at [75, 295] on rect at bounding box center [77, 294] width 10 height 3
click at [106, 294] on li "PDF PDF melifile9110441343382938886.pdf" at bounding box center [98, 292] width 19 height 23
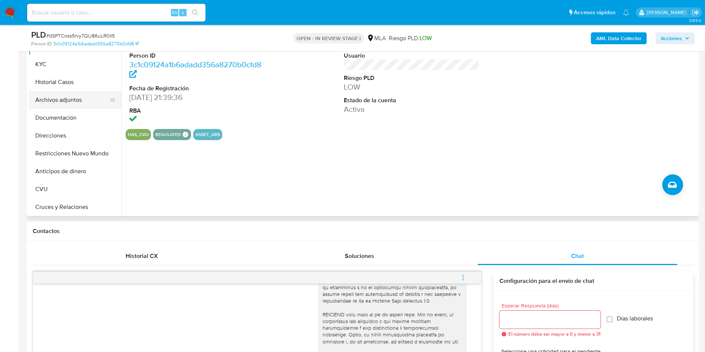
scroll to position [0, 0]
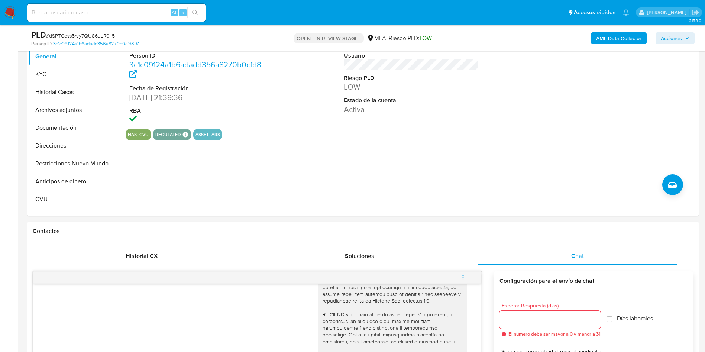
drag, startPoint x: 64, startPoint y: 75, endPoint x: 0, endPoint y: 156, distance: 103.4
click at [64, 75] on button "KYC" at bounding box center [75, 74] width 93 height 18
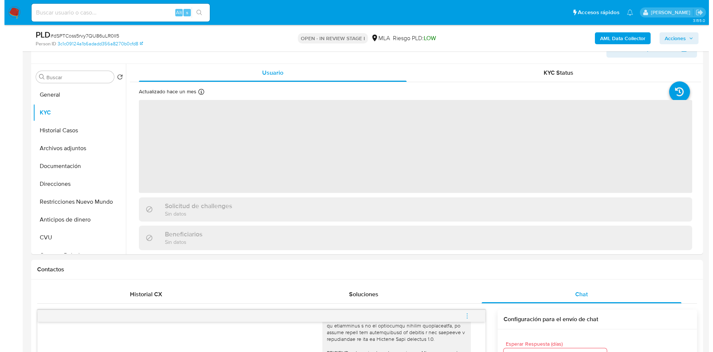
scroll to position [111, 0]
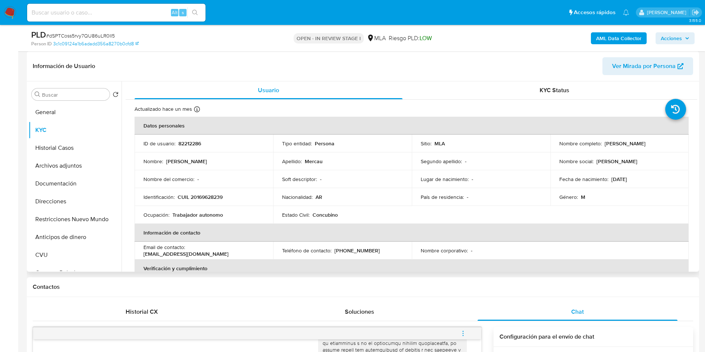
click at [198, 199] on p "CUIL 20169628239" at bounding box center [200, 197] width 45 height 7
copy p "20169628239"
click at [614, 34] on b "AML Data Collector" at bounding box center [618, 38] width 45 height 12
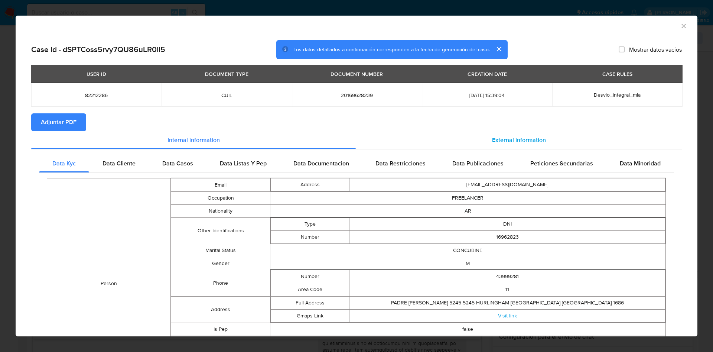
click at [535, 141] on span "External information" at bounding box center [519, 140] width 54 height 9
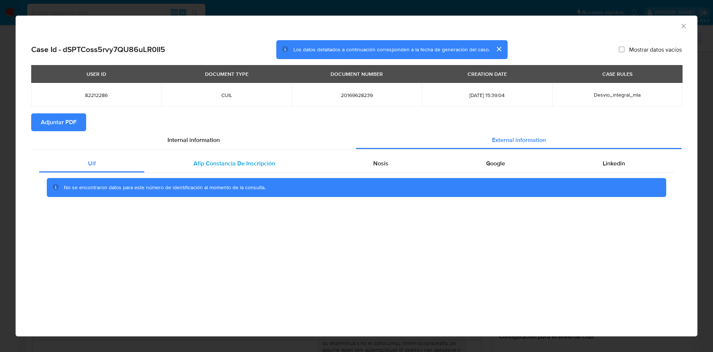
click at [270, 163] on span "Afip Constancia De Inscripción" at bounding box center [235, 163] width 82 height 9
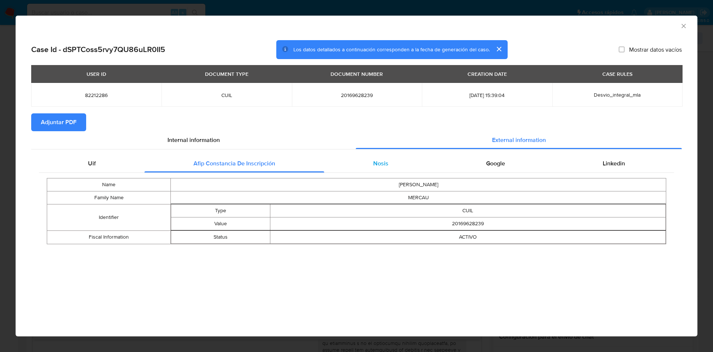
click at [367, 169] on div "Nosis" at bounding box center [380, 164] width 113 height 18
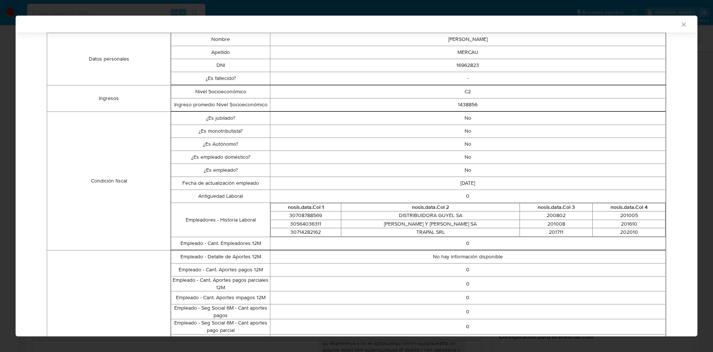
scroll to position [166, 0]
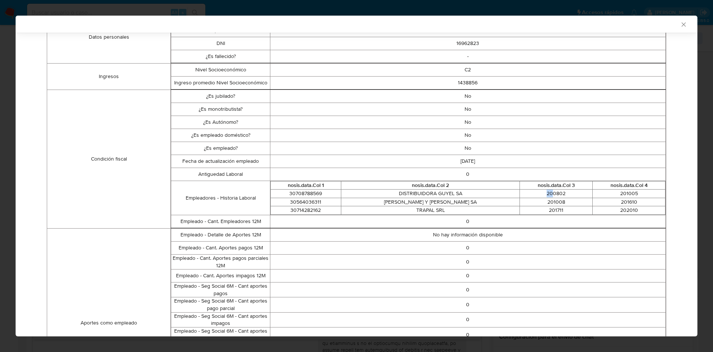
drag, startPoint x: 533, startPoint y: 192, endPoint x: 540, endPoint y: 192, distance: 7.1
click at [540, 192] on td "200802" at bounding box center [556, 193] width 73 height 9
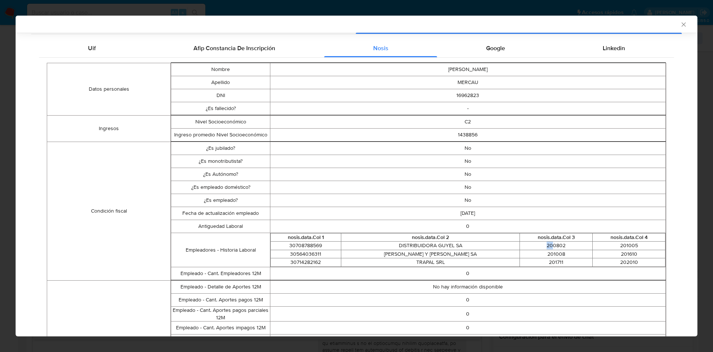
scroll to position [58, 0]
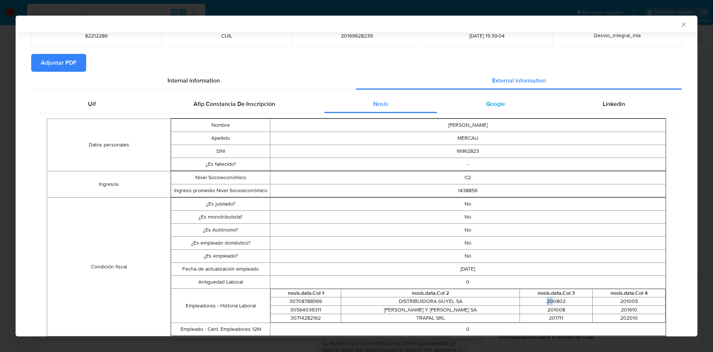
click at [486, 106] on span "Google" at bounding box center [495, 104] width 19 height 9
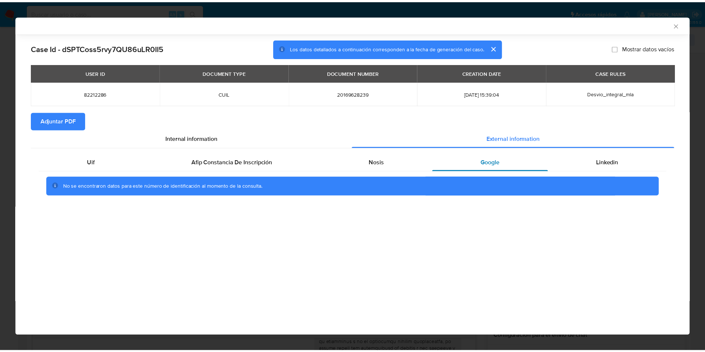
scroll to position [0, 0]
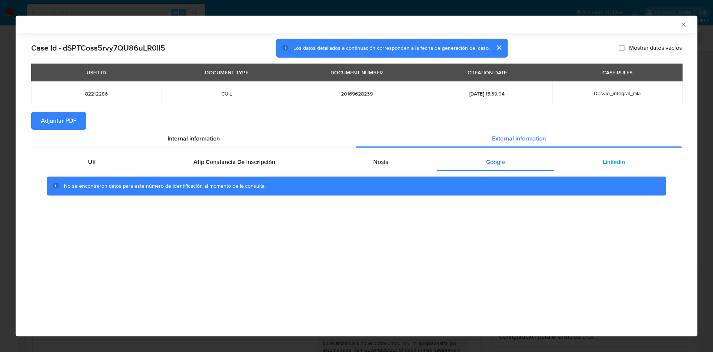
click at [596, 160] on div "Linkedin" at bounding box center [614, 162] width 120 height 18
click at [75, 119] on span "Adjuntar PDF" at bounding box center [59, 121] width 36 height 16
click at [682, 24] on icon "Cerrar ventana" at bounding box center [683, 24] width 7 height 7
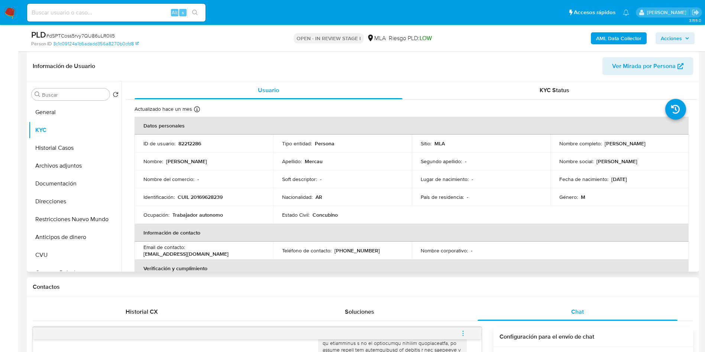
click at [212, 197] on p "CUIL 20169628239" at bounding box center [200, 197] width 45 height 7
copy p "20169628239"
click at [193, 196] on p "CUIL 20169628239" at bounding box center [200, 197] width 45 height 7
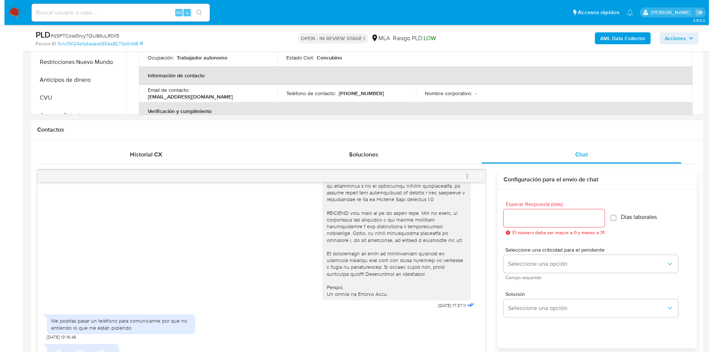
scroll to position [279, 0]
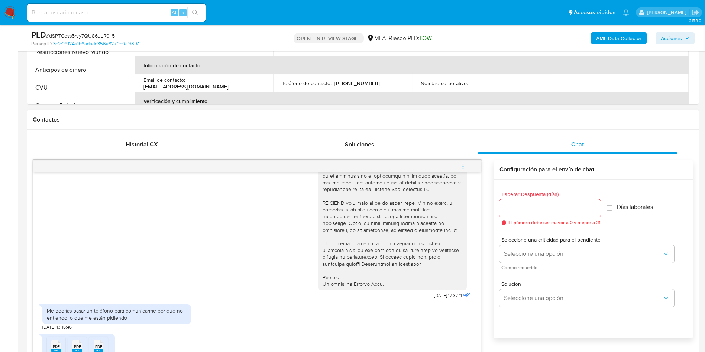
click at [467, 166] on button "menu-action" at bounding box center [463, 166] width 25 height 18
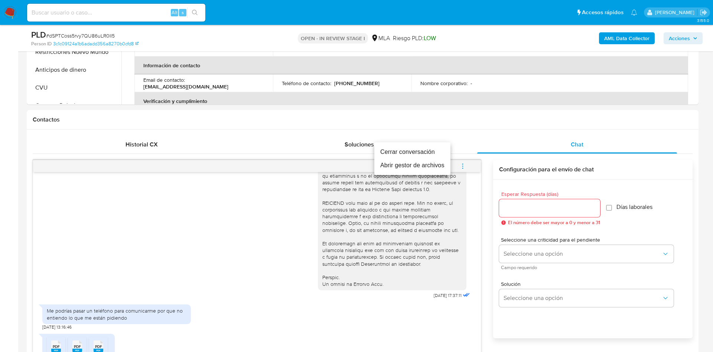
click at [427, 162] on li "Abrir gestor de archivos" at bounding box center [412, 165] width 76 height 13
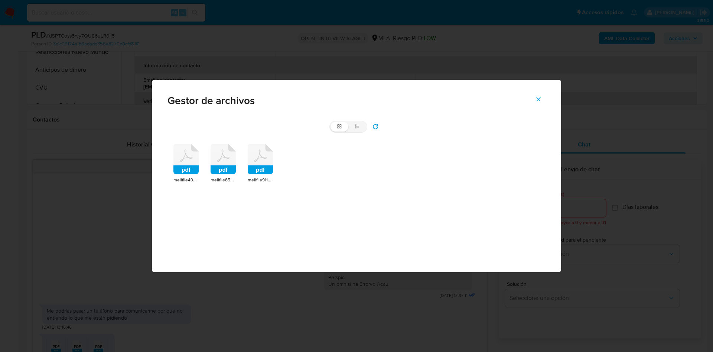
click at [194, 163] on icon at bounding box center [185, 159] width 25 height 30
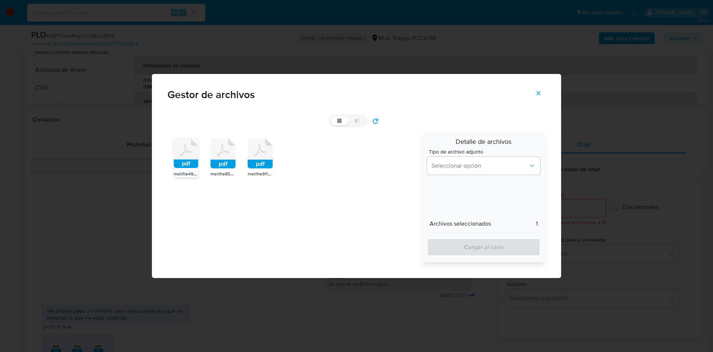
drag, startPoint x: 231, startPoint y: 166, endPoint x: 276, endPoint y: 165, distance: 44.2
click at [232, 166] on rect at bounding box center [223, 164] width 25 height 9
click at [276, 165] on div "pdf melifile4968926318953283848.pdf pdf melifile8597172552995218955.pdf pdf mel…" at bounding box center [292, 197] width 249 height 130
click at [266, 168] on rect at bounding box center [260, 164] width 25 height 9
click at [474, 172] on button "Seleccionar opción" at bounding box center [483, 166] width 113 height 18
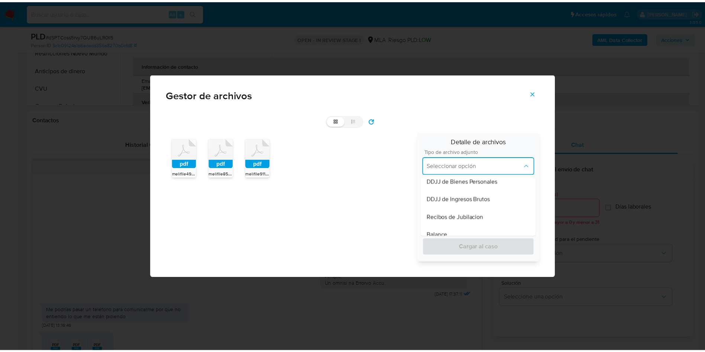
scroll to position [235, 0]
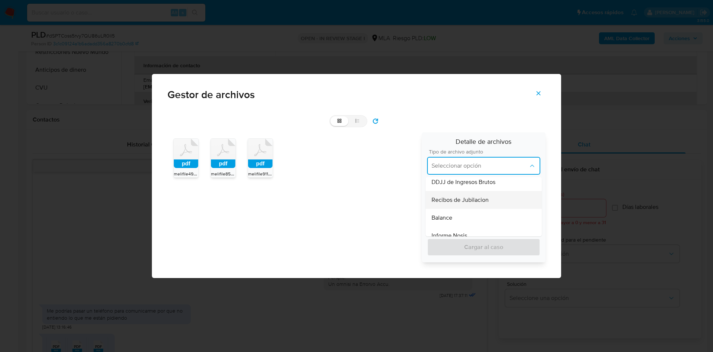
click at [486, 206] on div "Recibos de Jubilacion" at bounding box center [484, 200] width 104 height 18
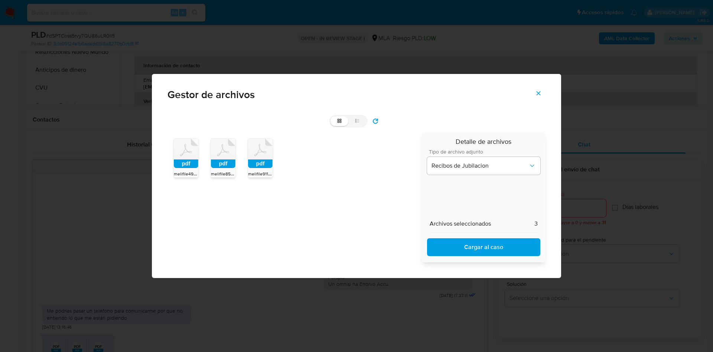
click at [498, 248] on span "Cargar al caso" at bounding box center [484, 247] width 94 height 16
click at [542, 90] on icon "Cerrar" at bounding box center [538, 93] width 7 height 7
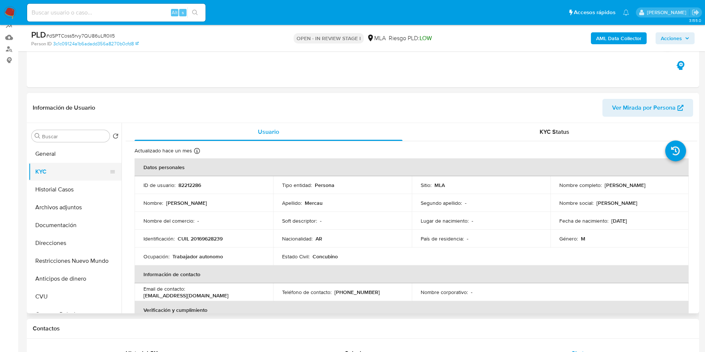
scroll to position [56, 0]
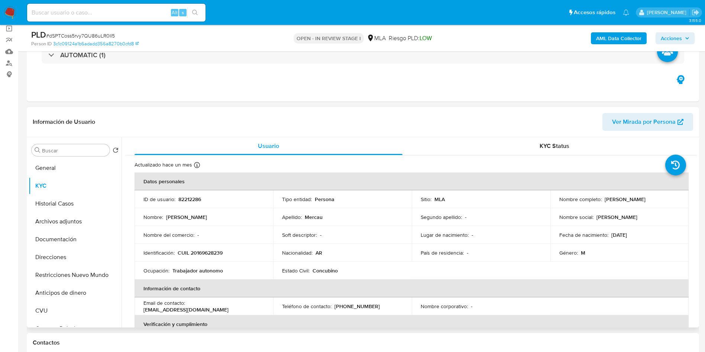
click at [195, 196] on p "82212286" at bounding box center [189, 199] width 23 height 7
copy p "82212286"
click at [64, 220] on button "Archivos adjuntos" at bounding box center [72, 221] width 87 height 18
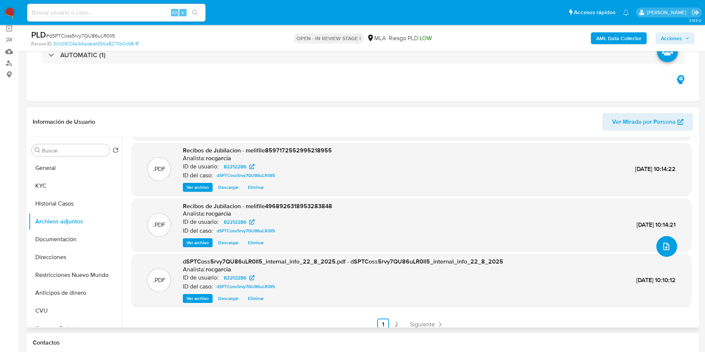
click at [669, 252] on button "upload-file" at bounding box center [666, 246] width 21 height 21
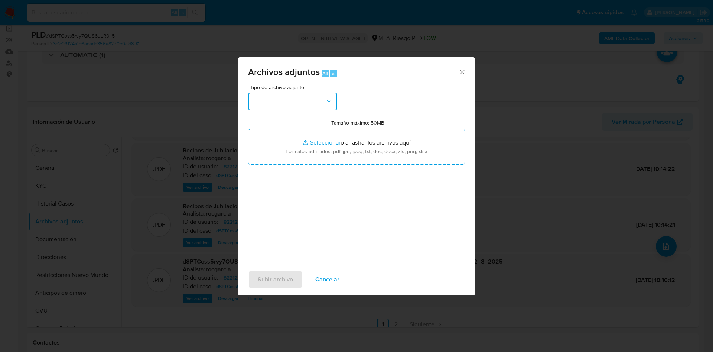
click at [298, 97] on button "button" at bounding box center [292, 101] width 89 height 18
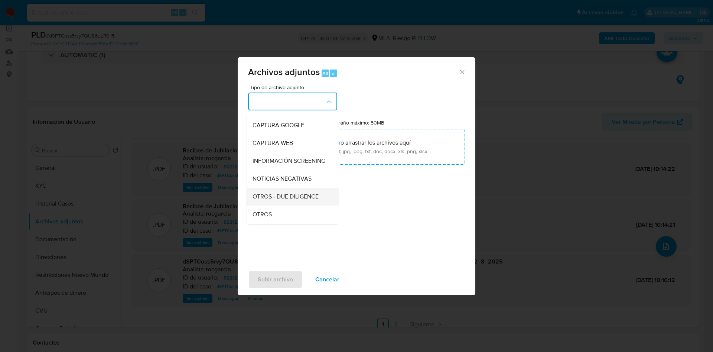
scroll to position [111, 0]
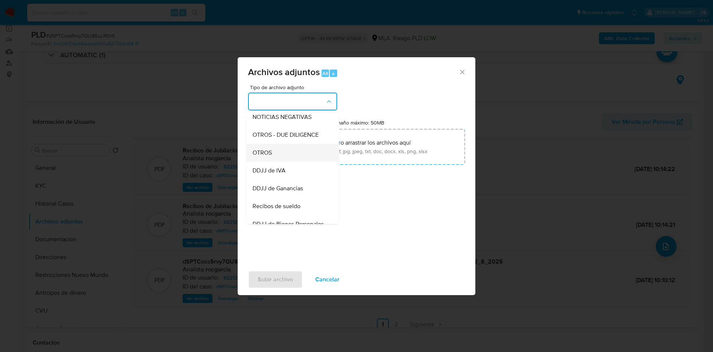
click at [276, 162] on div "OTROS" at bounding box center [291, 153] width 76 height 18
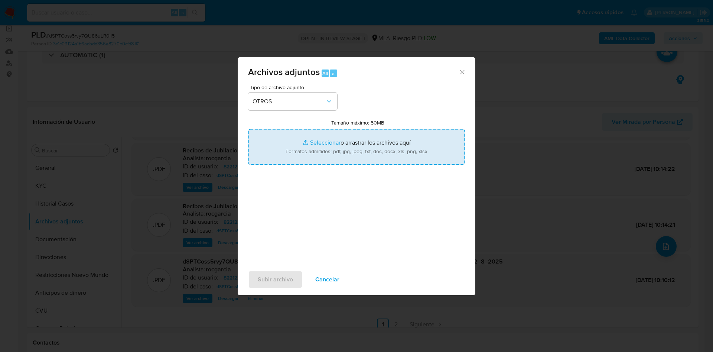
click at [313, 146] on input "Tamaño máximo: 50MB Seleccionar archivos" at bounding box center [356, 147] width 217 height 36
type input "C:\fakepath\Movimientos 82212286.xlsx"
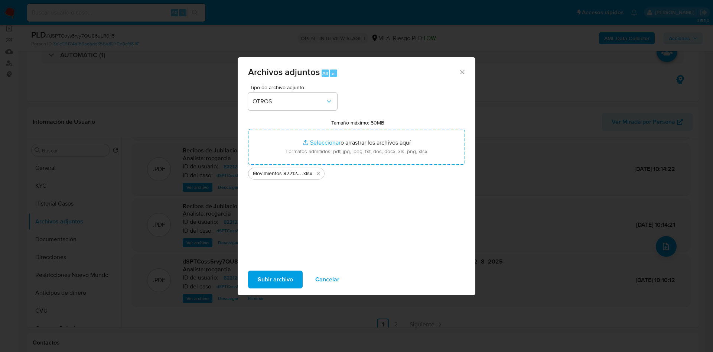
click at [285, 273] on span "Subir archivo" at bounding box center [275, 279] width 35 height 16
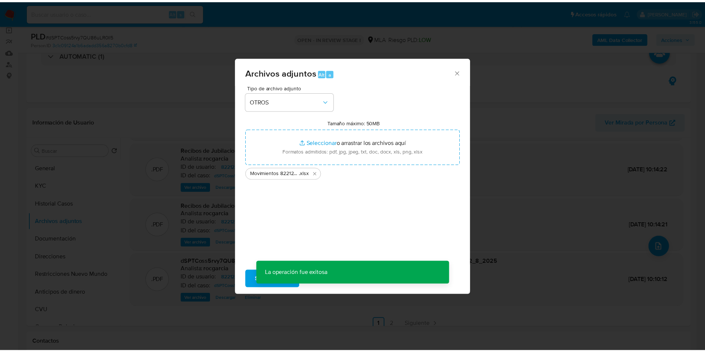
scroll to position [53, 0]
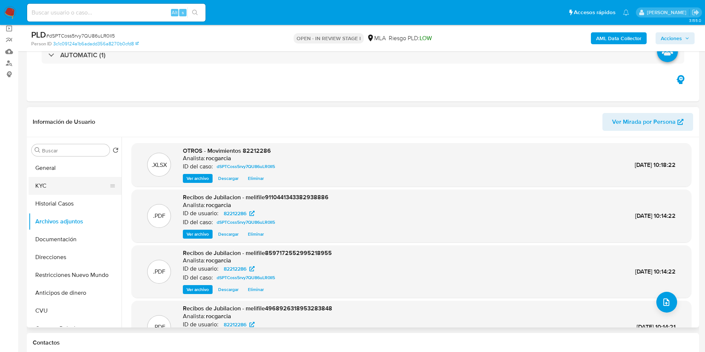
click at [69, 191] on button "KYC" at bounding box center [72, 186] width 87 height 18
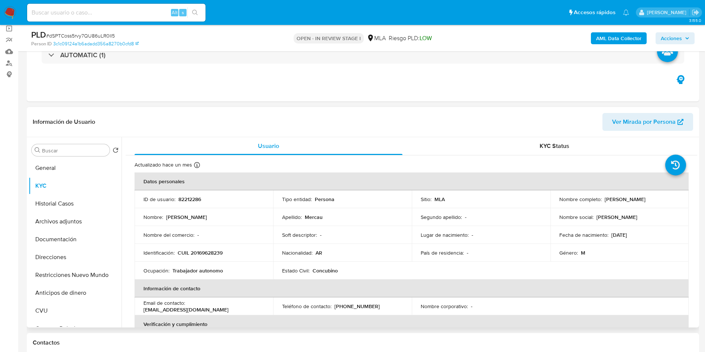
drag, startPoint x: 602, startPoint y: 201, endPoint x: 684, endPoint y: 201, distance: 81.3
click at [684, 201] on td "Nombre completo : Alberto Hernando Mercau" at bounding box center [619, 199] width 139 height 18
copy p "Alberto Hernando Mercau"
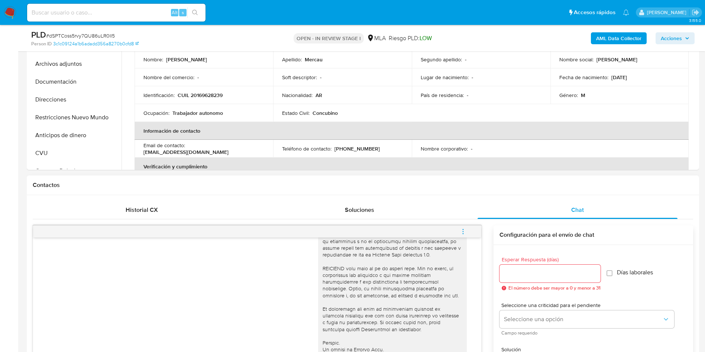
scroll to position [390, 0]
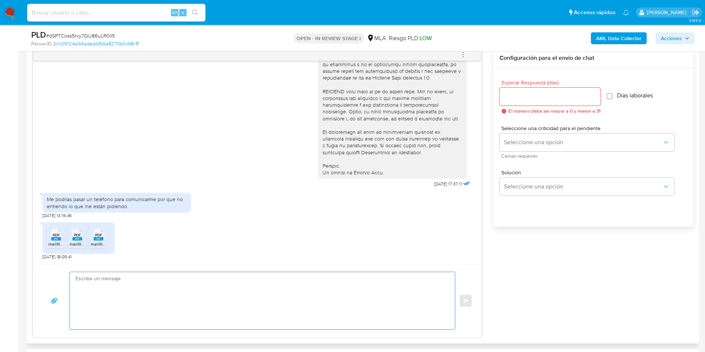
click at [172, 300] on textarea at bounding box center [260, 300] width 370 height 57
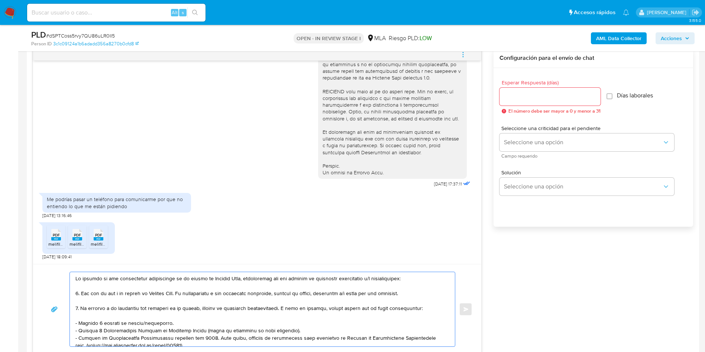
click at [76, 279] on textarea at bounding box center [260, 309] width 370 height 74
paste textarea "Alberto Hernando Mercau"
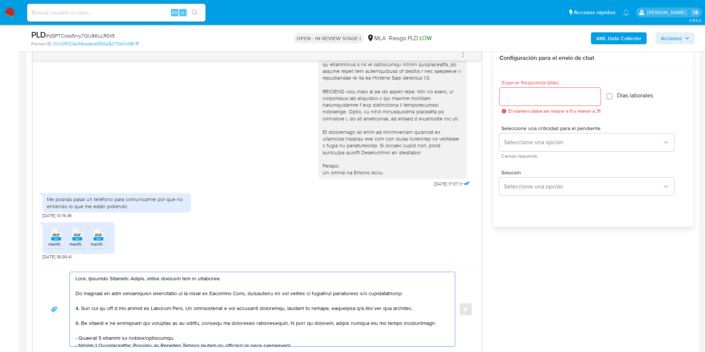
click at [162, 278] on textarea at bounding box center [260, 309] width 370 height 74
click at [154, 280] on textarea at bounding box center [260, 309] width 370 height 74
click at [0, 0] on lt-div "Ortografía Se ha encontrado un posible error ortográfico. m uc has Descartar" at bounding box center [0, 0] width 0 height 0
click at [0, 0] on lt-strong "uc" at bounding box center [0, 0] width 0 height 0
click at [223, 276] on textarea at bounding box center [260, 309] width 370 height 74
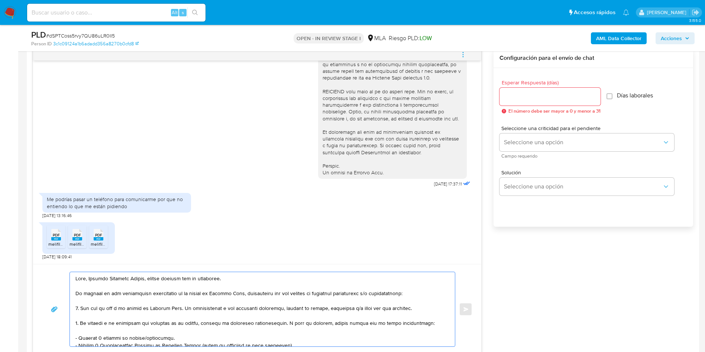
click at [208, 281] on textarea at bounding box center [260, 309] width 370 height 74
click at [0, 0] on lt-strong "sp" at bounding box center [0, 0] width 0 height 0
drag, startPoint x: 186, startPoint y: 309, endPoint x: 424, endPoint y: 309, distance: 238.4
click at [424, 309] on textarea at bounding box center [260, 309] width 370 height 74
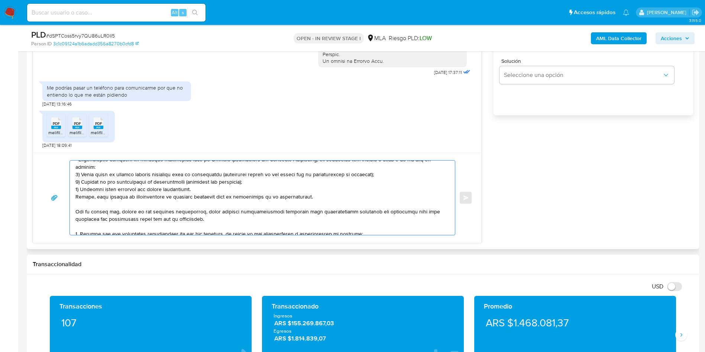
scroll to position [167, 0]
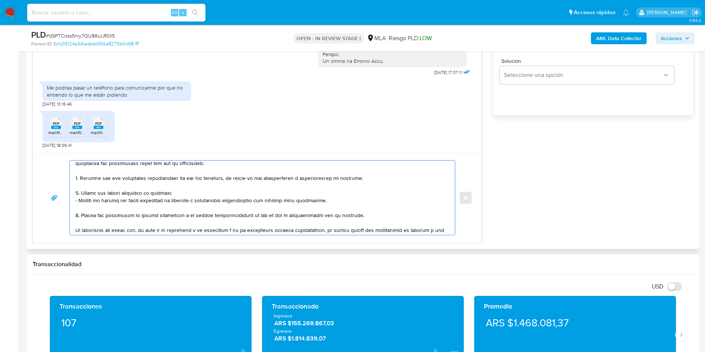
drag, startPoint x: 83, startPoint y: 208, endPoint x: 371, endPoint y: 211, distance: 287.9
click at [371, 211] on textarea at bounding box center [260, 197] width 370 height 74
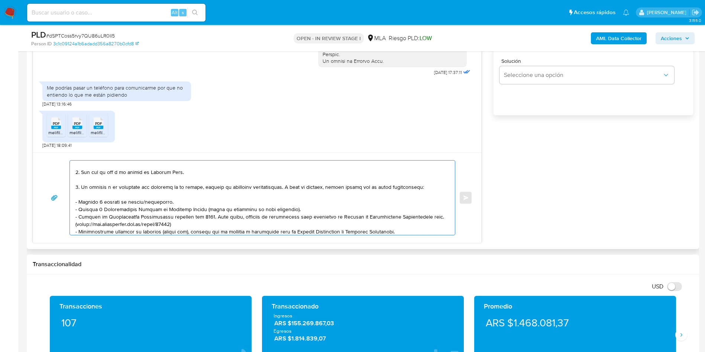
scroll to position [0, 0]
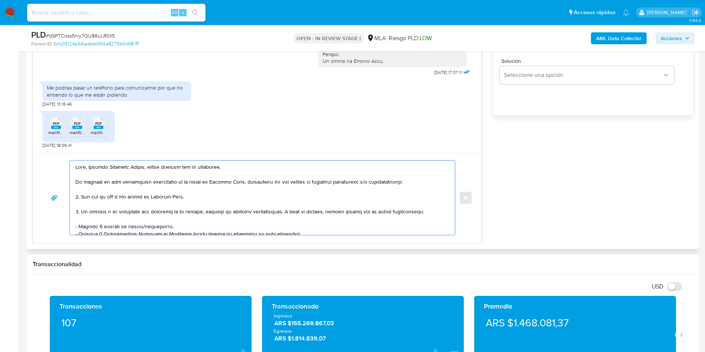
click at [203, 195] on textarea at bounding box center [260, 197] width 370 height 74
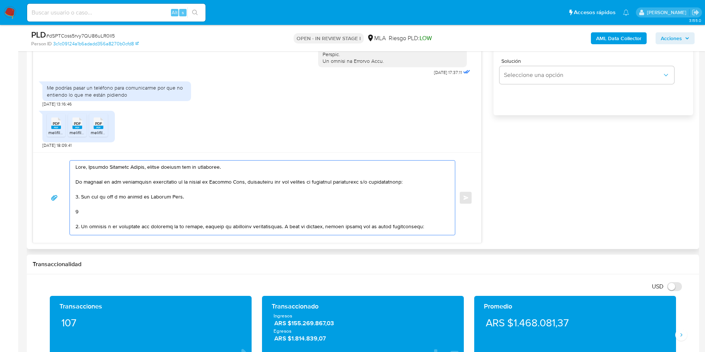
paste textarea "Motivo del incremento de fondos ingresados a la cuenta correspondientes al mes …"
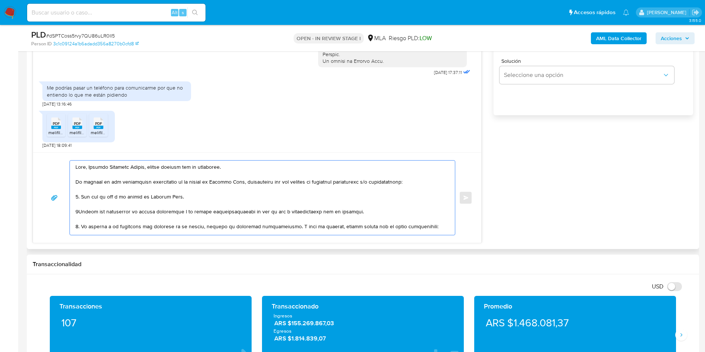
click at [77, 211] on textarea at bounding box center [260, 197] width 370 height 74
click at [283, 211] on textarea at bounding box center [260, 197] width 370 height 74
drag, startPoint x: 283, startPoint y: 211, endPoint x: 279, endPoint y: 211, distance: 4.5
click at [283, 211] on textarea at bounding box center [260, 197] width 370 height 74
click at [276, 212] on textarea at bounding box center [260, 197] width 370 height 74
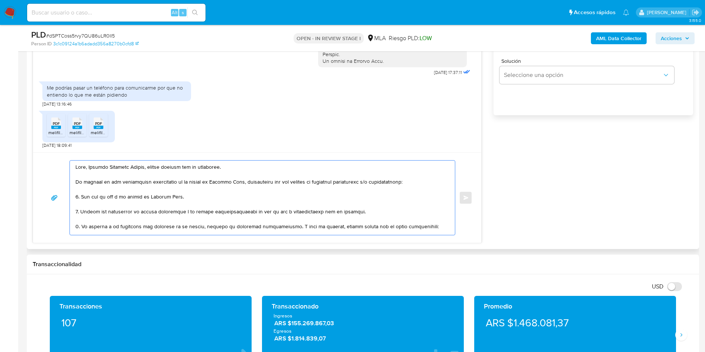
click at [276, 212] on textarea at bounding box center [260, 197] width 370 height 74
click at [340, 211] on textarea at bounding box center [260, 197] width 370 height 74
click at [308, 212] on textarea at bounding box center [260, 197] width 370 height 74
click at [305, 214] on textarea at bounding box center [260, 197] width 370 height 74
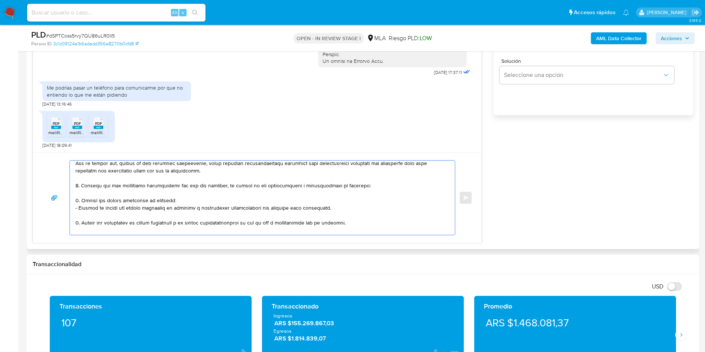
scroll to position [223, 0]
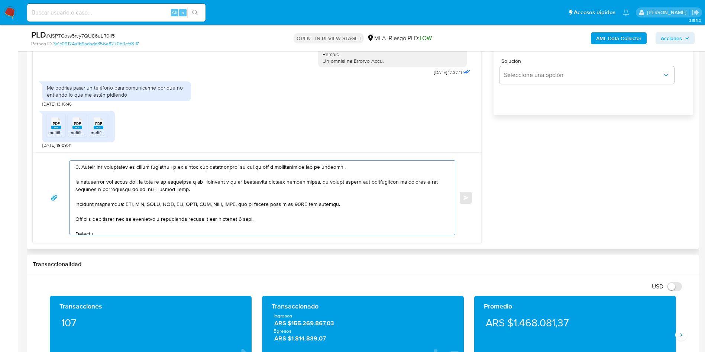
drag, startPoint x: 76, startPoint y: 171, endPoint x: 382, endPoint y: 168, distance: 306.1
click at [382, 168] on textarea at bounding box center [260, 197] width 370 height 74
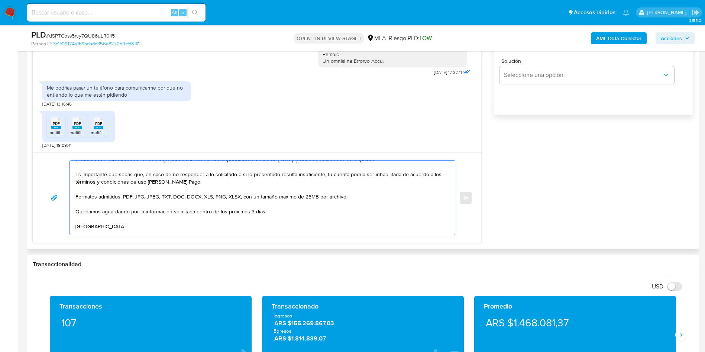
scroll to position [45, 0]
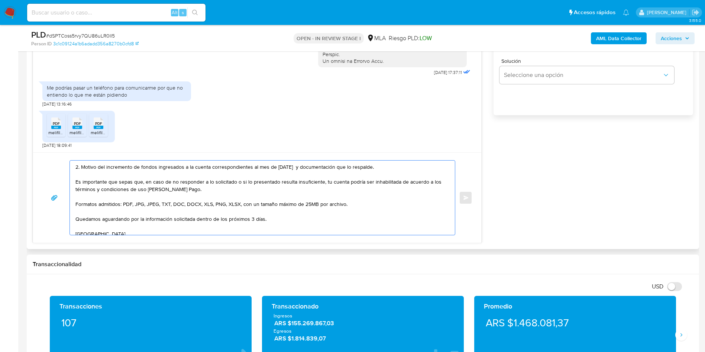
click at [112, 181] on textarea "Hola, Alberto Hernando Mercau, muchas gracias por tu respuesta. En función de l…" at bounding box center [260, 197] width 370 height 74
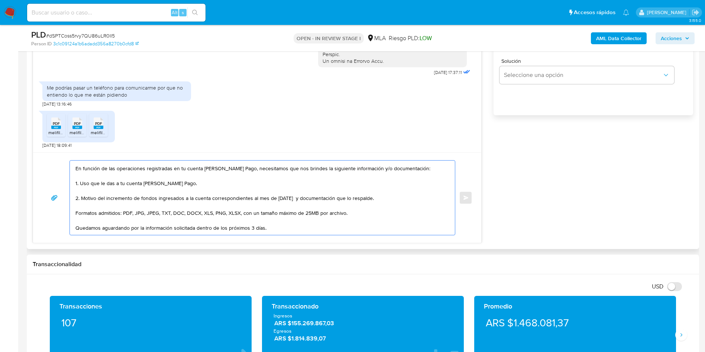
scroll to position [0, 0]
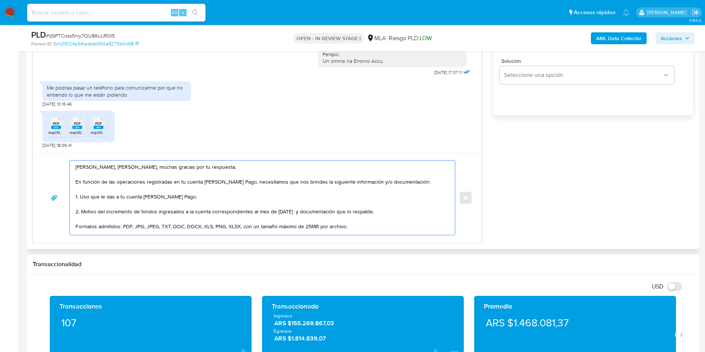
click at [232, 168] on textarea "Hola, Alberto Hernando Mercau, muchas gracias por tu respuesta. En función de l…" at bounding box center [260, 197] width 370 height 74
click at [413, 182] on textarea "Hola, Alberto Hernando Mercau, muchas gracias por tu respuesta. En función de l…" at bounding box center [260, 197] width 370 height 74
click at [401, 195] on textarea "Hola, Alberto Hernando Mercau, muchas gracias por tu respuesta. En función de l…" at bounding box center [260, 197] width 370 height 74
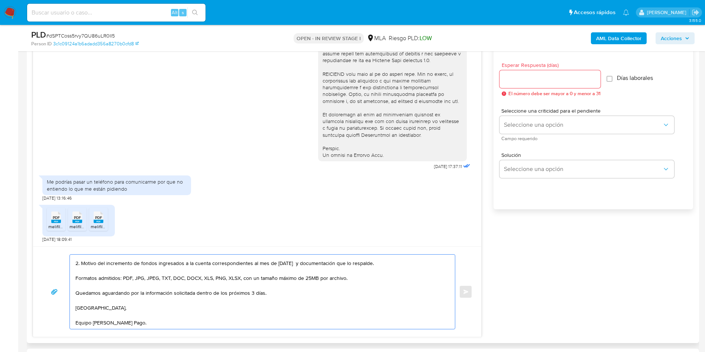
scroll to position [390, 0]
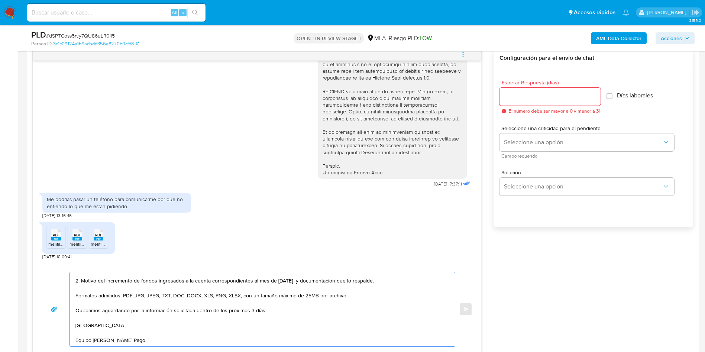
type textarea "Hola, Alberto Hernando Mercau, muchas gracias por tu respuesta. En función de l…"
click at [544, 97] on input "Esperar Respuesta (días)" at bounding box center [549, 97] width 101 height 10
type input "3"
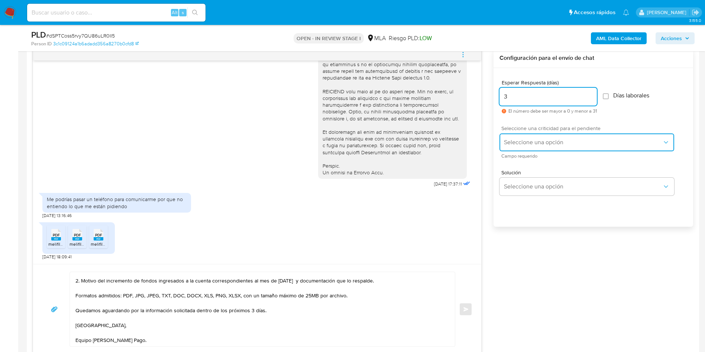
click at [545, 145] on span "Seleccione una opción" at bounding box center [583, 142] width 158 height 7
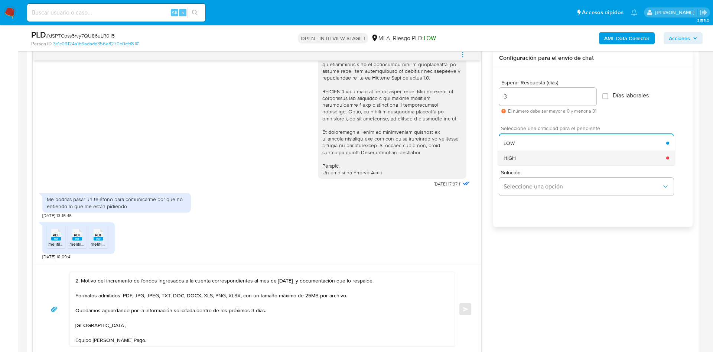
click at [541, 157] on div "HIGH" at bounding box center [585, 157] width 163 height 15
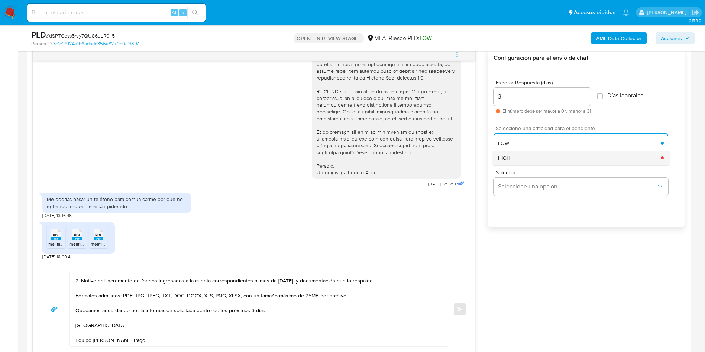
click at [541, 157] on span "Campo requerido" at bounding box center [582, 156] width 175 height 4
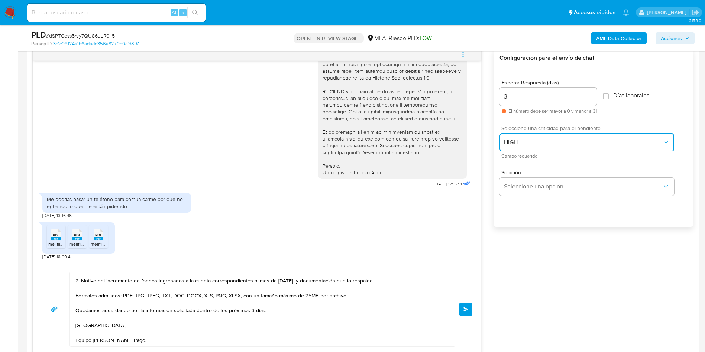
click at [537, 141] on span "HIGH" at bounding box center [583, 142] width 158 height 7
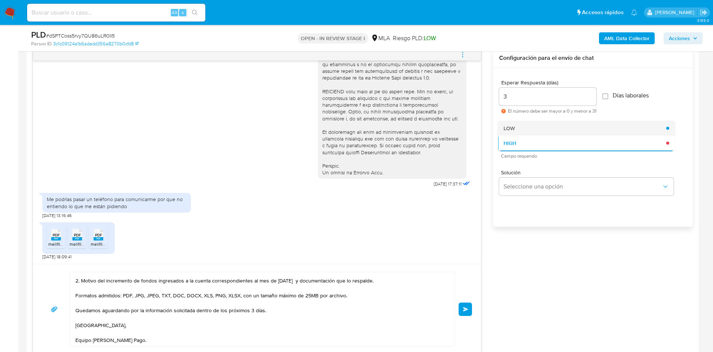
click at [524, 131] on div "LOW" at bounding box center [585, 128] width 163 height 15
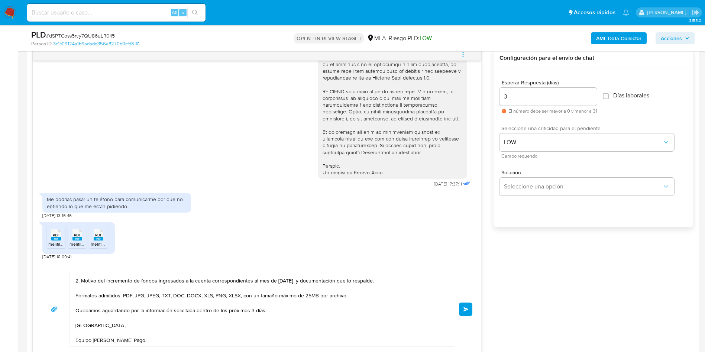
click at [464, 308] on span "Enviar" at bounding box center [465, 309] width 5 height 4
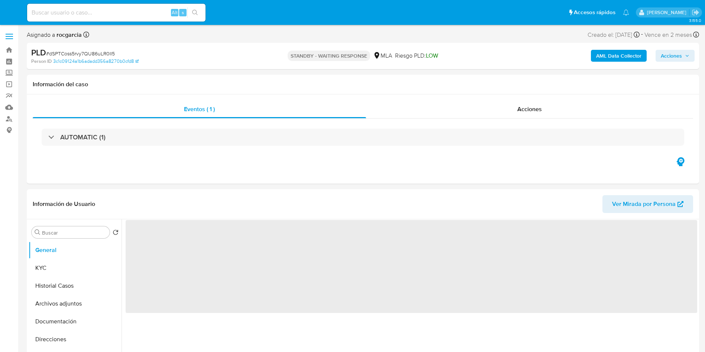
select select "10"
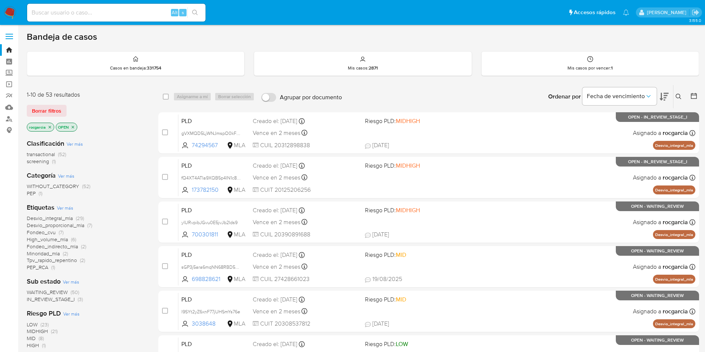
click at [0, 220] on aside "Bandeja Tablero Screening Búsqueda en Listas Watchlist Herramientas Operaciones…" at bounding box center [9, 293] width 18 height 586
click at [7, 10] on img at bounding box center [10, 12] width 13 height 13
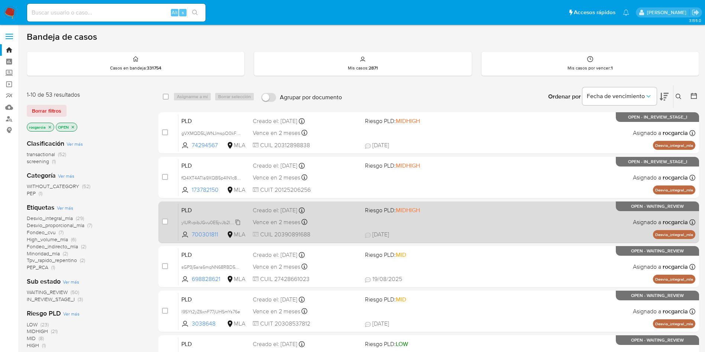
click at [236, 222] on span "ylURvpibJGvu0E5jvJb2Ids9" at bounding box center [209, 222] width 56 height 8
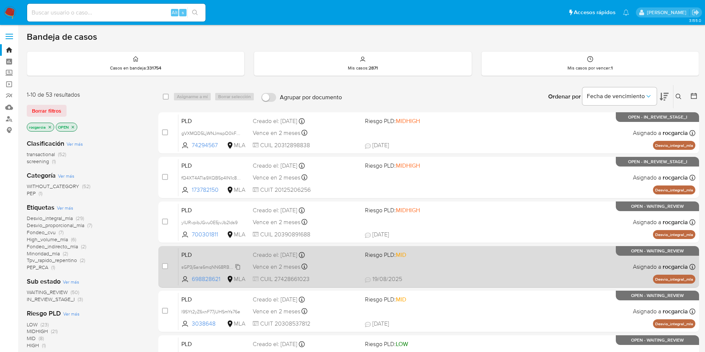
click at [239, 266] on span "sGP3j5ara6mqNN68RBD564bA" at bounding box center [213, 266] width 65 height 8
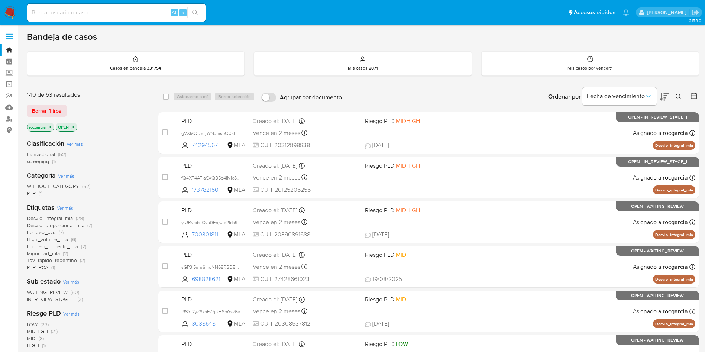
click at [677, 93] on button at bounding box center [679, 96] width 12 height 9
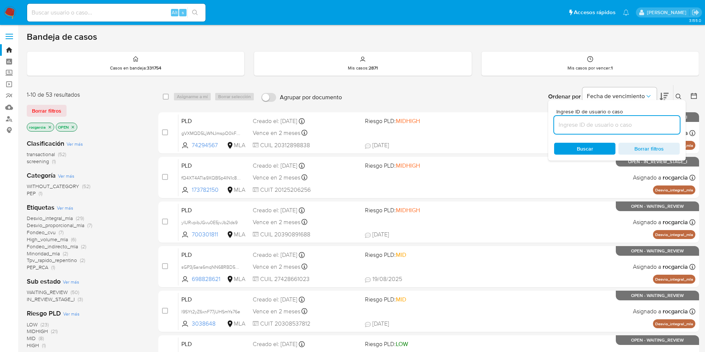
click at [570, 124] on input at bounding box center [617, 125] width 126 height 10
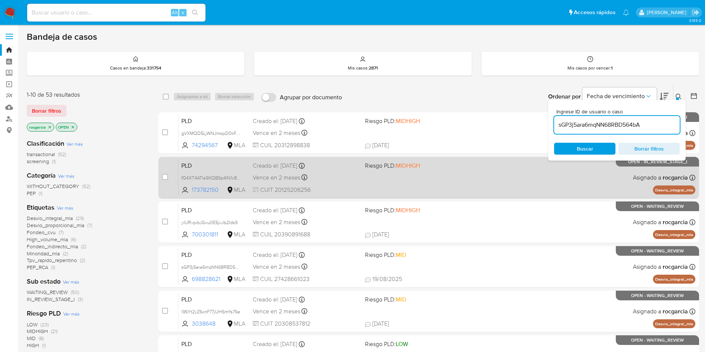
type input "sGP3j5ara6mqNN68RBD564bA"
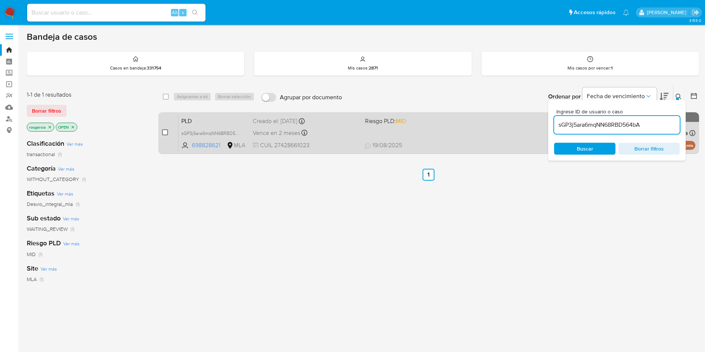
click at [165, 131] on input "checkbox" at bounding box center [165, 132] width 6 height 6
checkbox input "true"
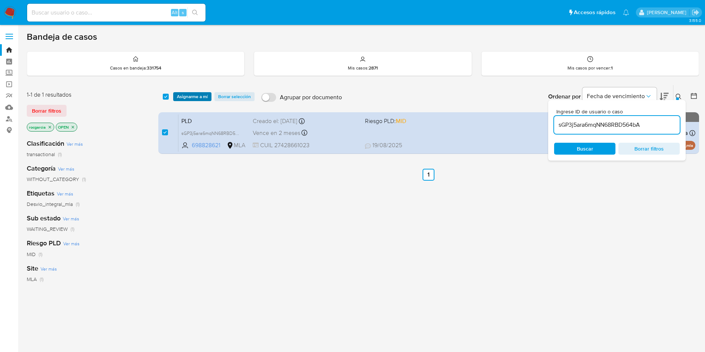
click at [189, 96] on span "Asignarme a mí" at bounding box center [192, 96] width 31 height 7
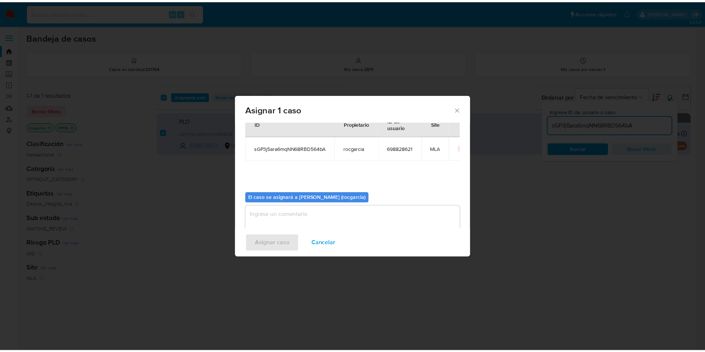
scroll to position [39, 0]
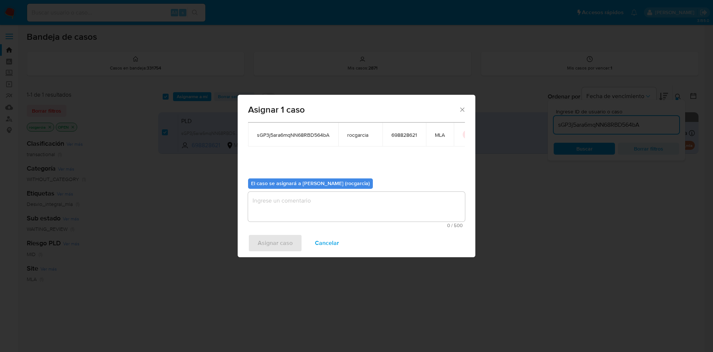
click at [282, 212] on textarea "assign-modal" at bounding box center [356, 207] width 217 height 30
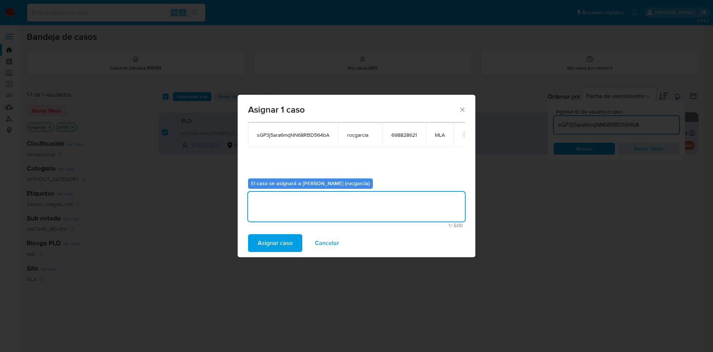
click at [274, 240] on span "Asignar caso" at bounding box center [275, 243] width 35 height 16
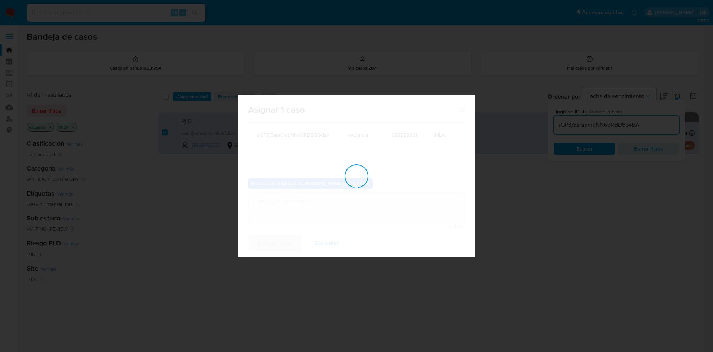
checkbox input "false"
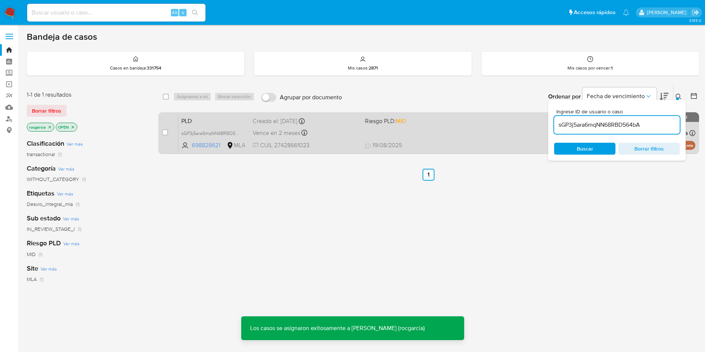
click at [429, 132] on div "PLD sGP3j5ara6mqNN68RBD564bA 698828621 MLA Riesgo PLD: MID Creado el: [DATE] Cr…" at bounding box center [436, 133] width 517 height 38
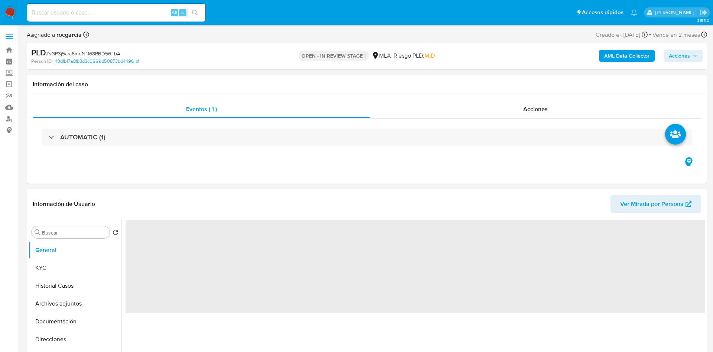
select select "10"
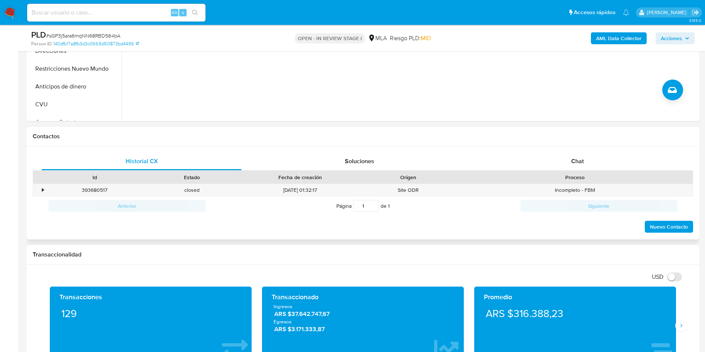
scroll to position [279, 0]
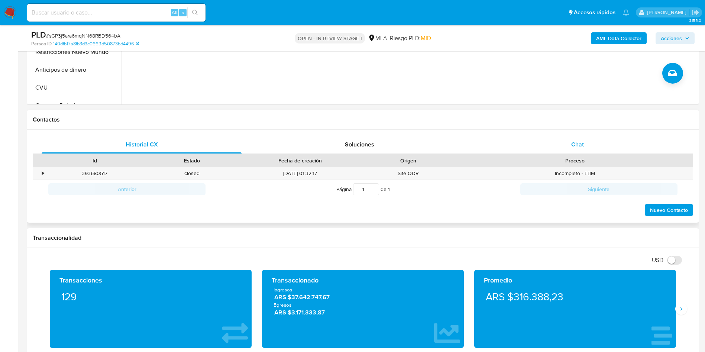
click at [566, 141] on div "Chat" at bounding box center [577, 145] width 200 height 18
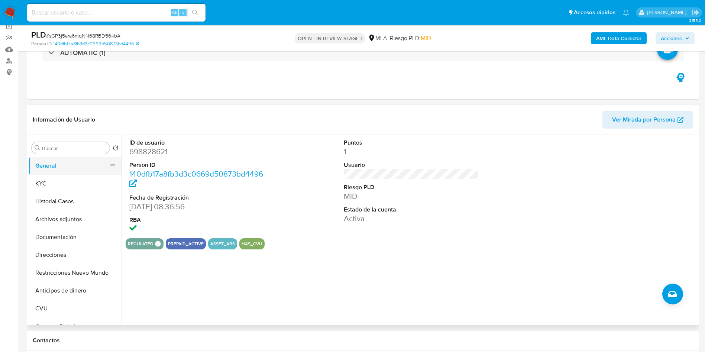
scroll to position [56, 0]
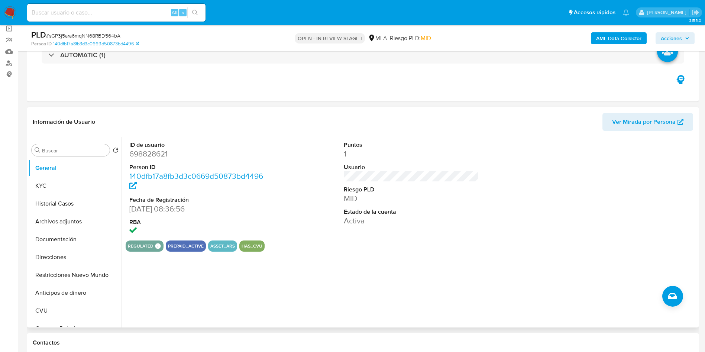
click at [137, 155] on dd "698828621" at bounding box center [197, 154] width 136 height 10
copy dd "698828621"
click at [41, 188] on button "KYC" at bounding box center [72, 186] width 87 height 18
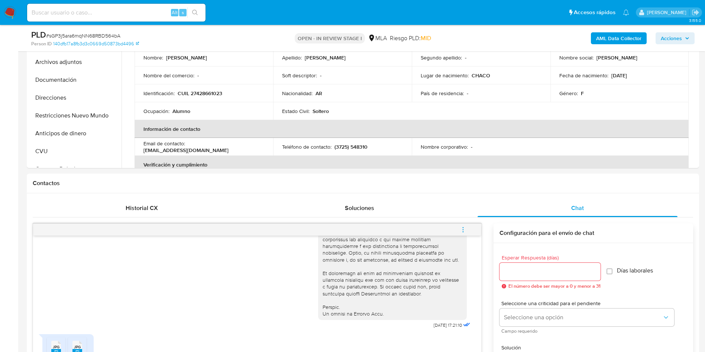
scroll to position [334, 0]
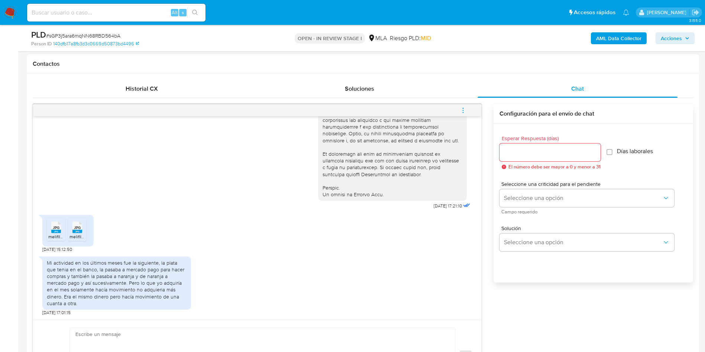
click at [56, 234] on icon "JPG" at bounding box center [56, 227] width 10 height 13
click at [85, 233] on li "JPG JPG melifile1720258105419262308.jpg" at bounding box center [77, 229] width 19 height 23
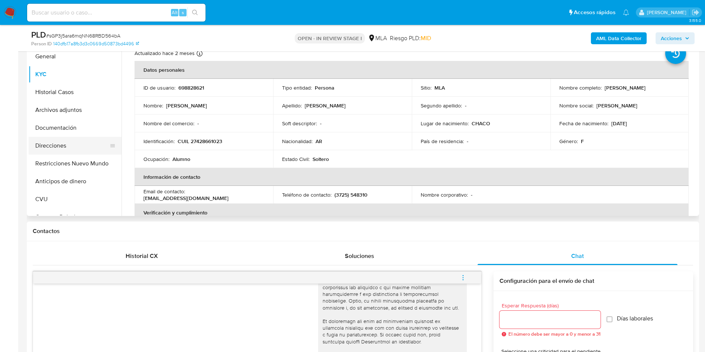
click at [53, 144] on button "Direcciones" at bounding box center [72, 146] width 87 height 18
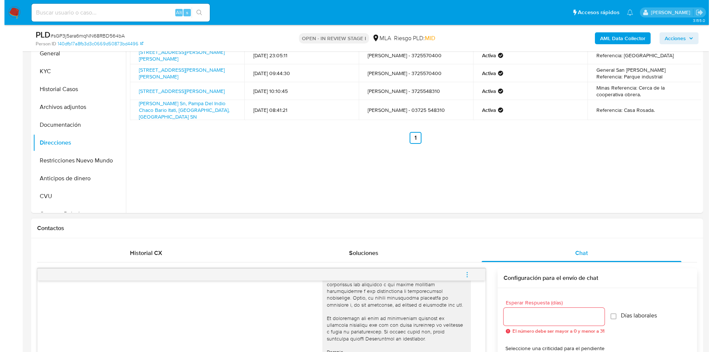
scroll to position [223, 0]
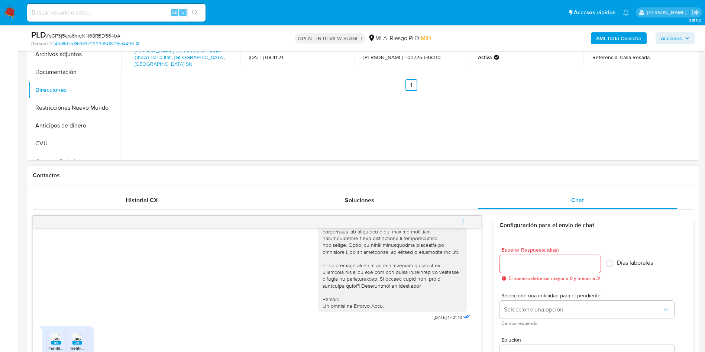
click at [459, 220] on button "menu-action" at bounding box center [463, 222] width 25 height 18
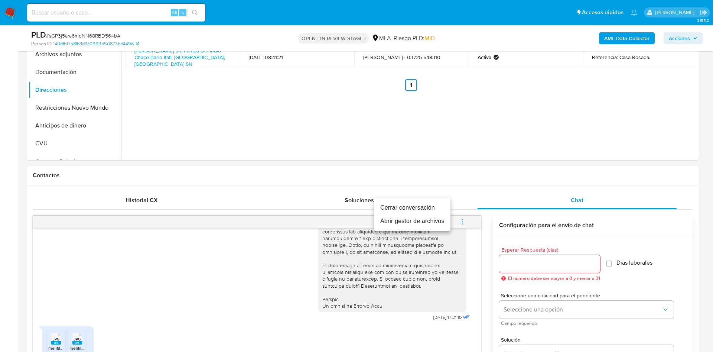
click at [407, 222] on li "Abrir gestor de archivos" at bounding box center [412, 220] width 76 height 13
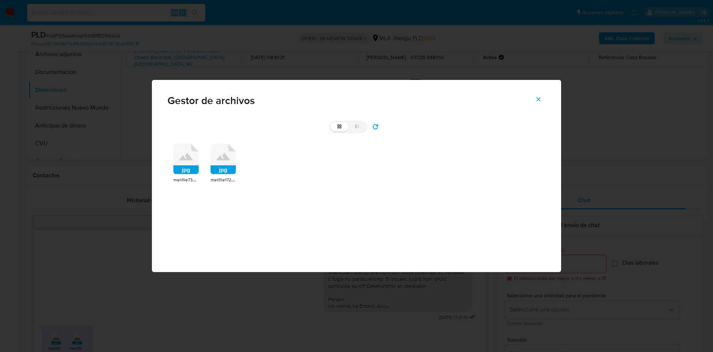
drag, startPoint x: 188, startPoint y: 159, endPoint x: 208, endPoint y: 163, distance: 19.8
click at [189, 159] on icon at bounding box center [186, 156] width 14 height 7
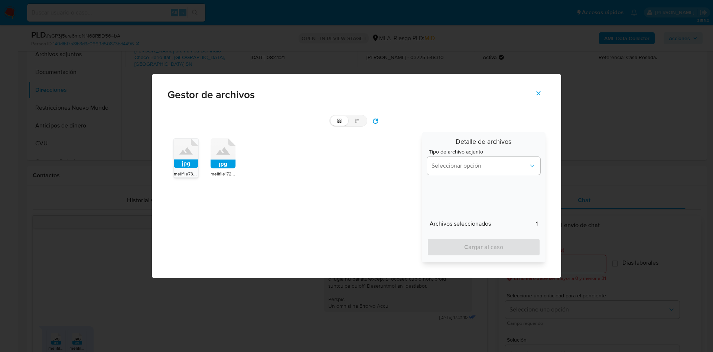
click at [230, 167] on rect at bounding box center [223, 164] width 25 height 9
click at [449, 160] on button "Seleccionar opción" at bounding box center [483, 166] width 113 height 18
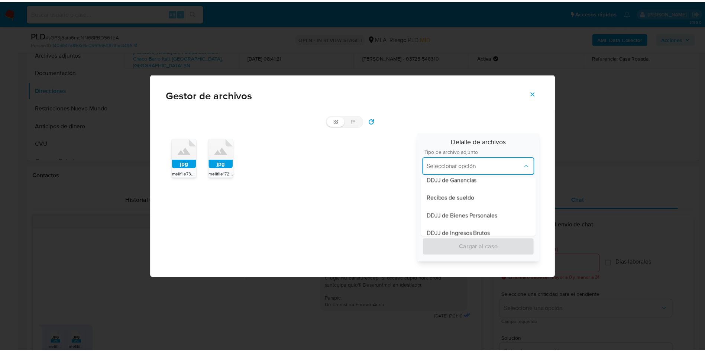
scroll to position [167, 0]
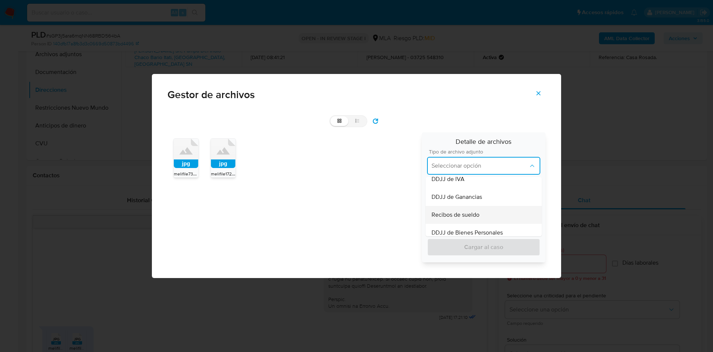
click at [482, 213] on div "Recibos de sueldo" at bounding box center [484, 215] width 104 height 18
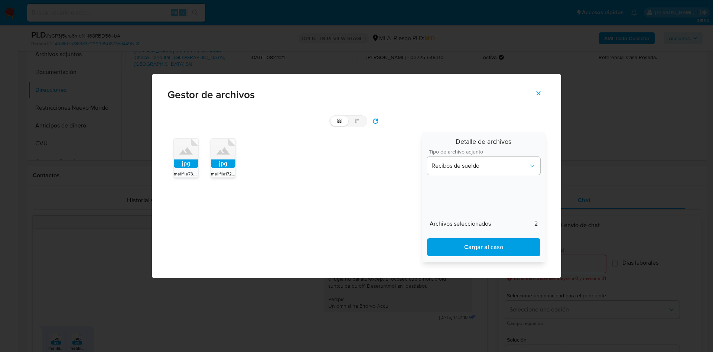
click at [451, 251] on span "Cargar al caso" at bounding box center [484, 247] width 94 height 16
click at [540, 90] on icon "Cerrar" at bounding box center [538, 93] width 7 height 7
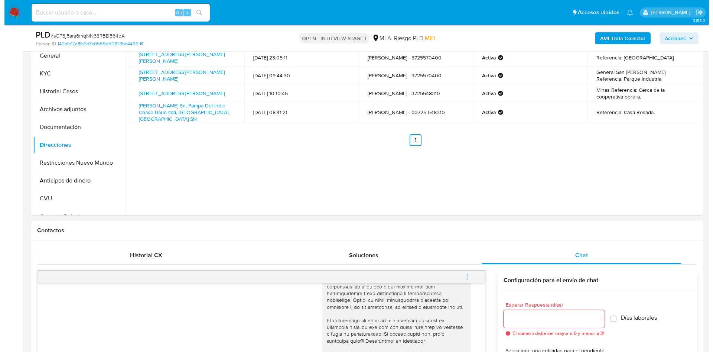
scroll to position [56, 0]
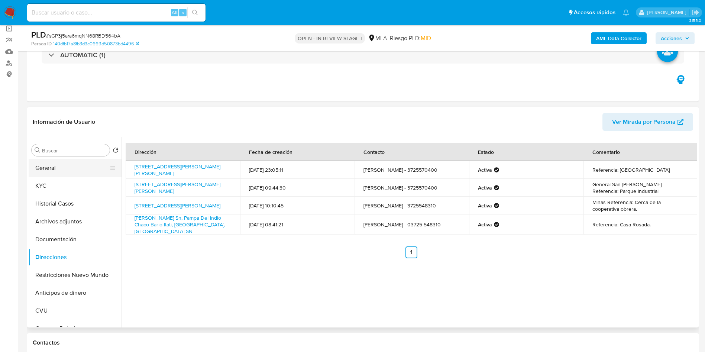
click at [51, 169] on button "General" at bounding box center [72, 168] width 87 height 18
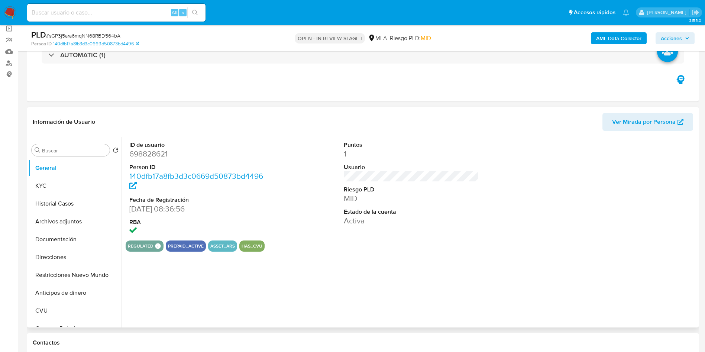
click at [160, 157] on dd "698828621" at bounding box center [197, 154] width 136 height 10
copy dd "698828621"
click at [72, 221] on button "Archivos adjuntos" at bounding box center [72, 221] width 87 height 18
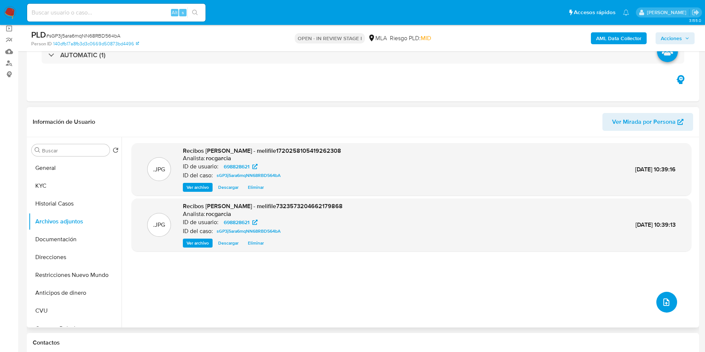
click at [661, 302] on icon "upload-file" at bounding box center [665, 302] width 9 height 9
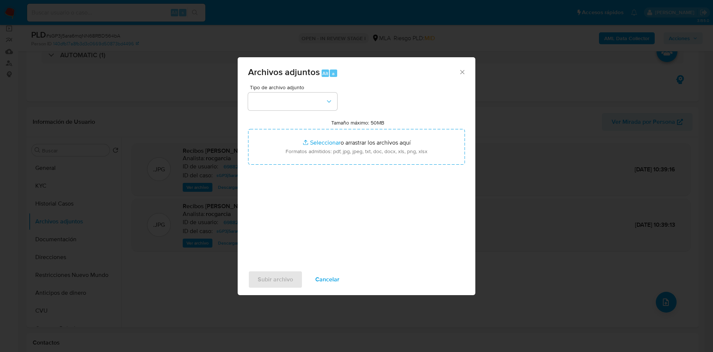
click at [340, 281] on button "Cancelar" at bounding box center [327, 279] width 43 height 18
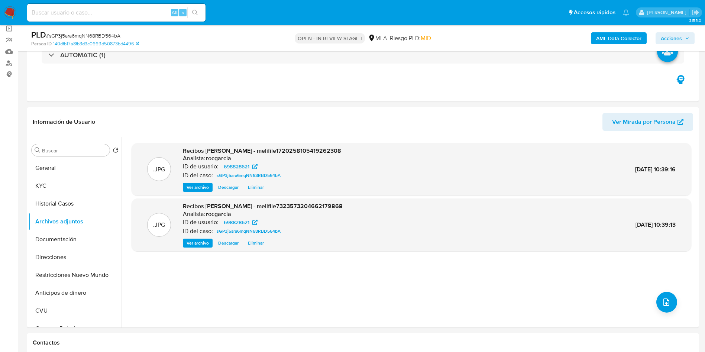
click at [619, 40] on b "AML Data Collector" at bounding box center [618, 38] width 45 height 12
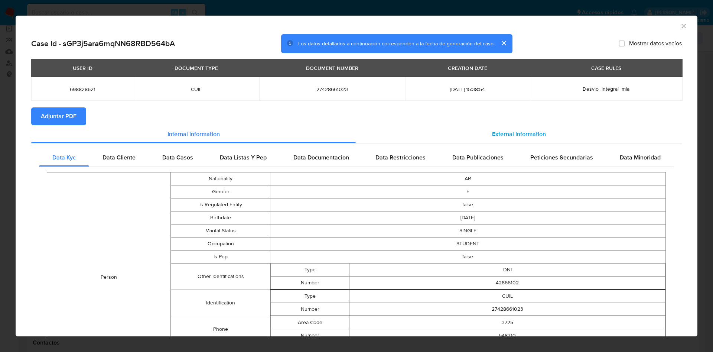
click at [492, 132] on span "External information" at bounding box center [519, 134] width 54 height 9
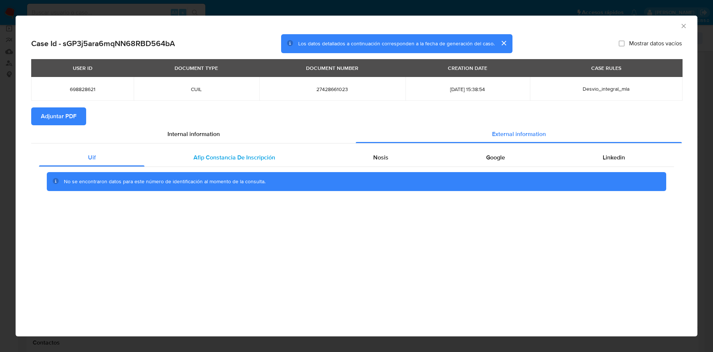
click at [267, 151] on div "Afip Constancia De Inscripción" at bounding box center [233, 158] width 179 height 18
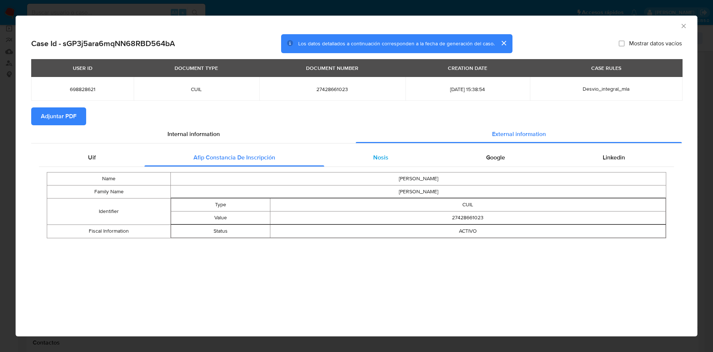
click at [377, 158] on span "Nosis" at bounding box center [380, 157] width 15 height 9
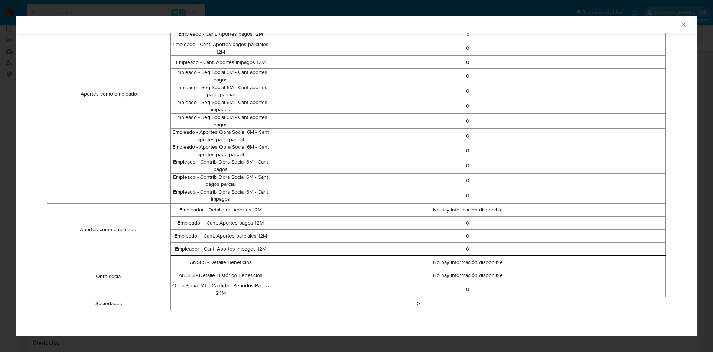
scroll to position [0, 0]
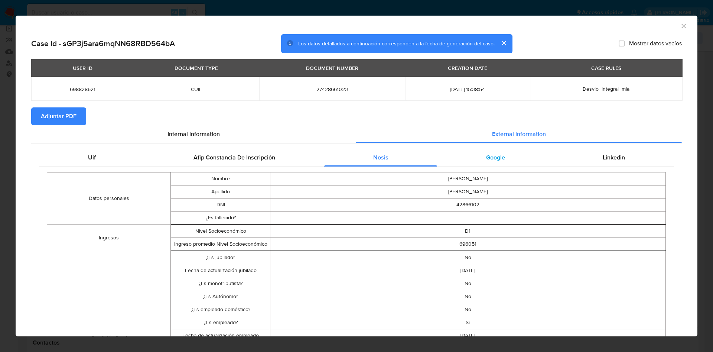
click at [492, 159] on span "Google" at bounding box center [495, 157] width 19 height 9
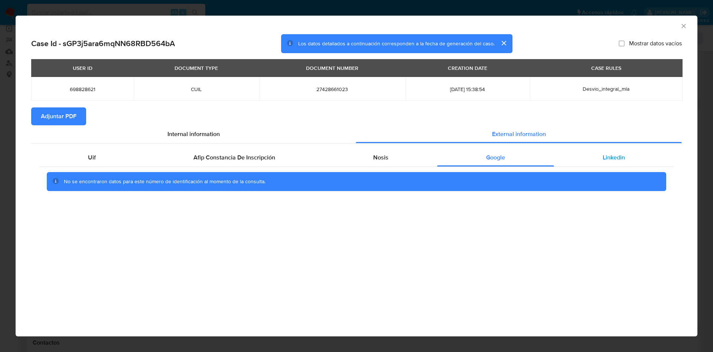
click at [588, 163] on div "Linkedin" at bounding box center [614, 158] width 120 height 18
click at [53, 113] on span "Adjuntar PDF" at bounding box center [59, 116] width 36 height 16
click at [684, 27] on icon "Cerrar ventana" at bounding box center [683, 25] width 7 height 7
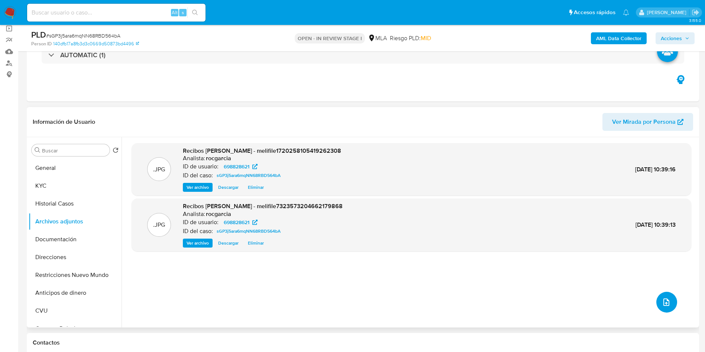
click at [659, 296] on button "upload-file" at bounding box center [666, 302] width 21 height 21
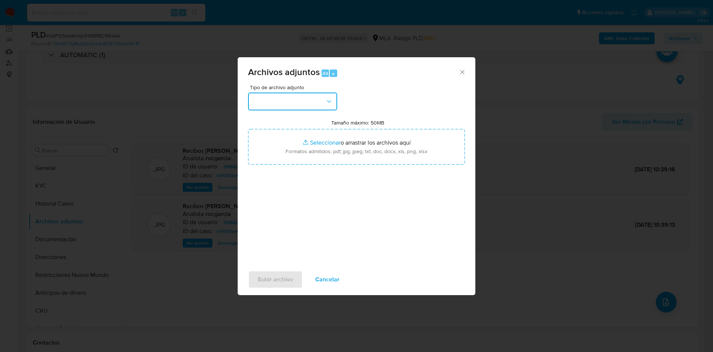
click at [304, 98] on button "button" at bounding box center [292, 101] width 89 height 18
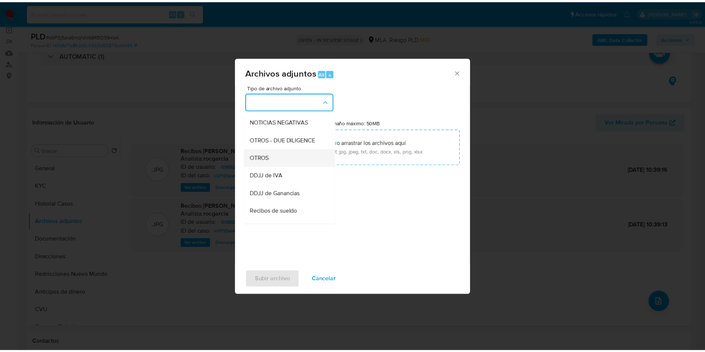
scroll to position [111, 0]
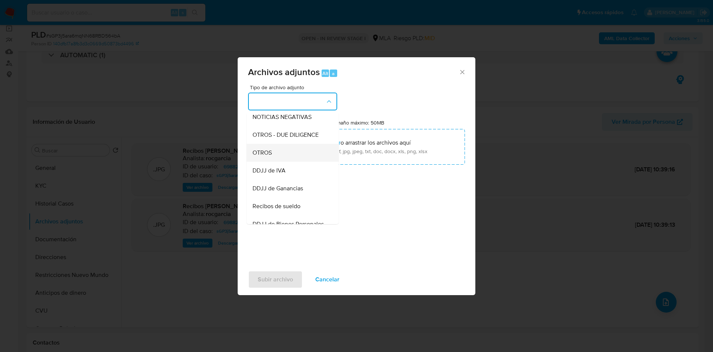
click at [277, 162] on div "OTROS" at bounding box center [291, 153] width 76 height 18
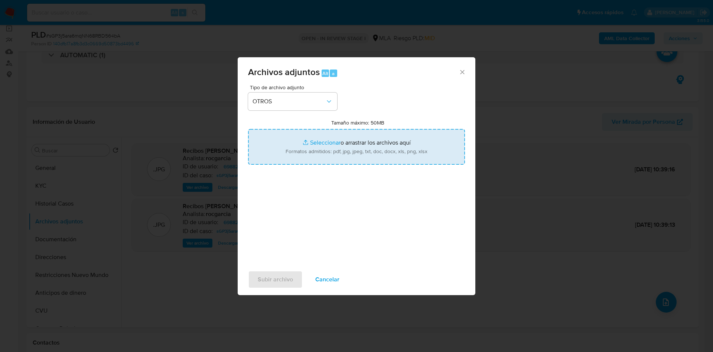
click at [319, 147] on input "Tamaño máximo: 50MB Seleccionar archivos" at bounding box center [356, 147] width 217 height 36
type input "C:\fakepath\Movimientos 698828621.xlsx"
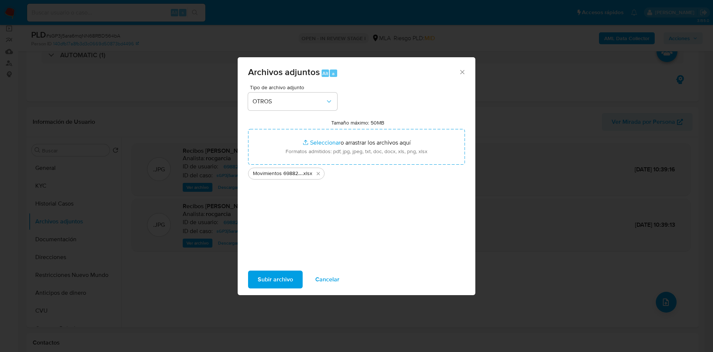
click at [276, 279] on span "Subir archivo" at bounding box center [275, 279] width 35 height 16
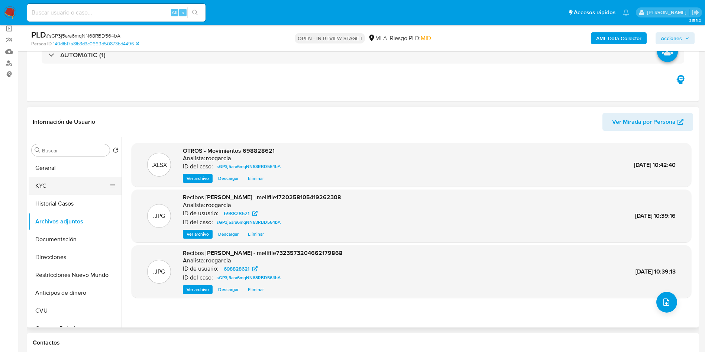
click at [74, 185] on button "KYC" at bounding box center [72, 186] width 87 height 18
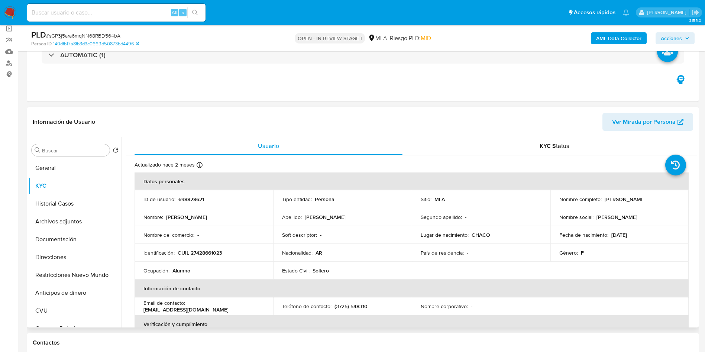
drag, startPoint x: 601, startPoint y: 199, endPoint x: 664, endPoint y: 199, distance: 62.8
click at [664, 199] on div "Nombre completo : Silvia Fany Romero" at bounding box center [619, 199] width 121 height 7
copy div "Silvia Fany Romero"
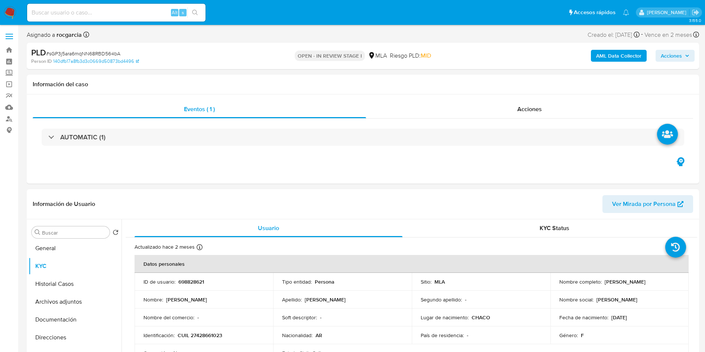
scroll to position [0, 0]
click at [51, 297] on button "Archivos adjuntos" at bounding box center [72, 304] width 87 height 18
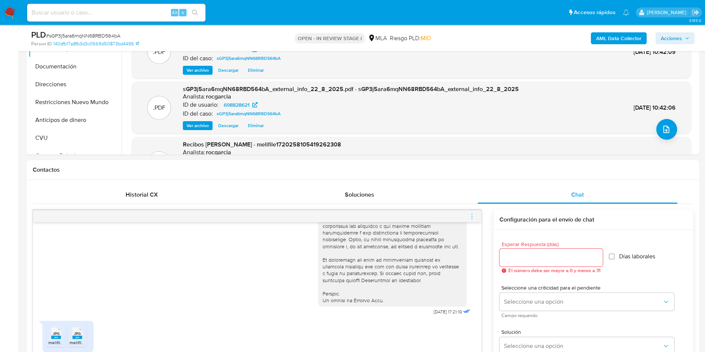
scroll to position [390, 0]
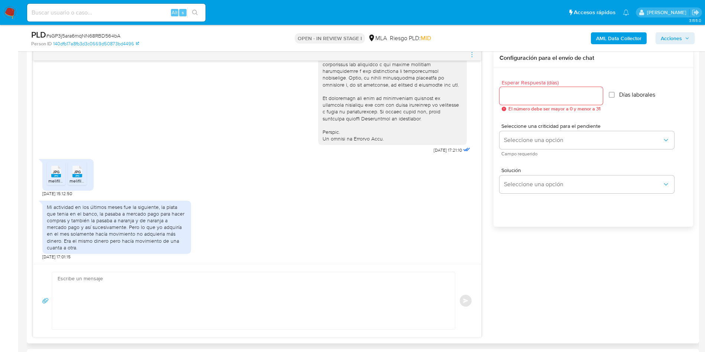
click at [123, 295] on textarea at bounding box center [252, 300] width 388 height 57
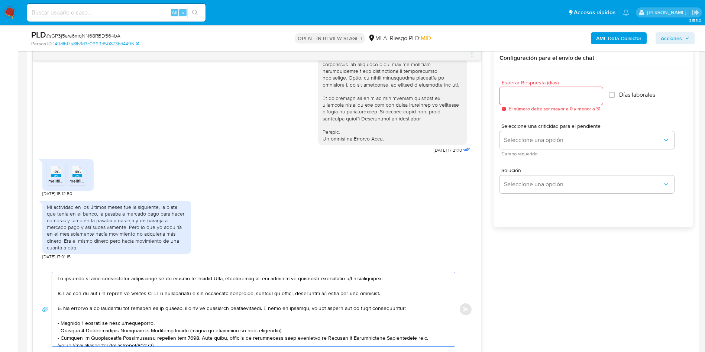
click at [58, 278] on textarea at bounding box center [252, 309] width 388 height 74
paste textarea "Silvia Fany Romero"
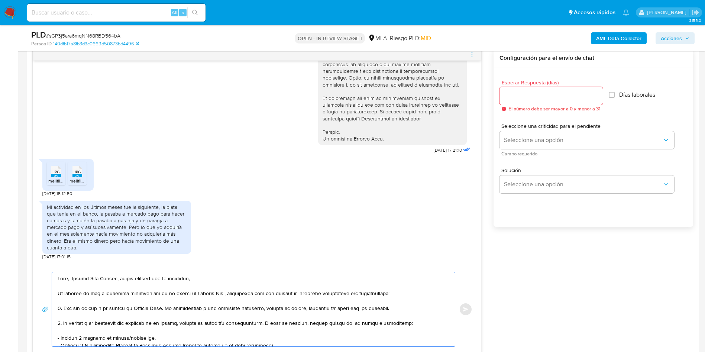
click at [126, 279] on textarea at bounding box center [252, 309] width 388 height 74
click at [125, 279] on textarea at bounding box center [252, 309] width 388 height 74
click at [0, 0] on lt-span "m uc has" at bounding box center [0, 0] width 0 height 0
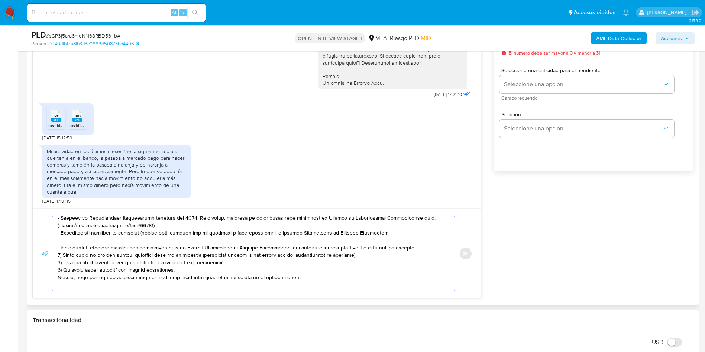
scroll to position [111, 0]
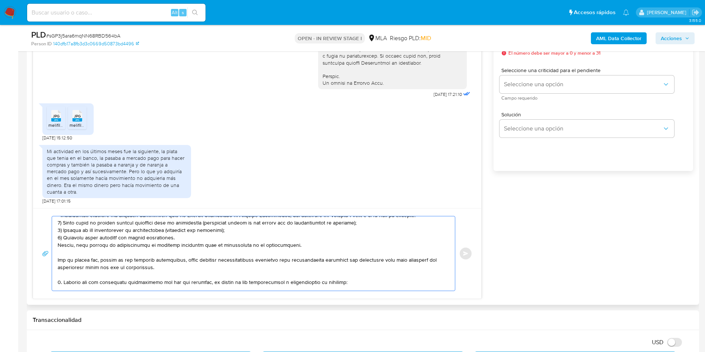
drag, startPoint x: 62, startPoint y: 253, endPoint x: 62, endPoint y: 282, distance: 29.3
click at [62, 282] on textarea at bounding box center [252, 253] width 388 height 74
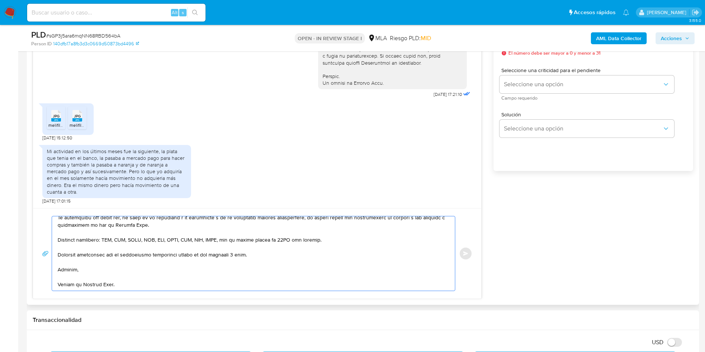
scroll to position [0, 0]
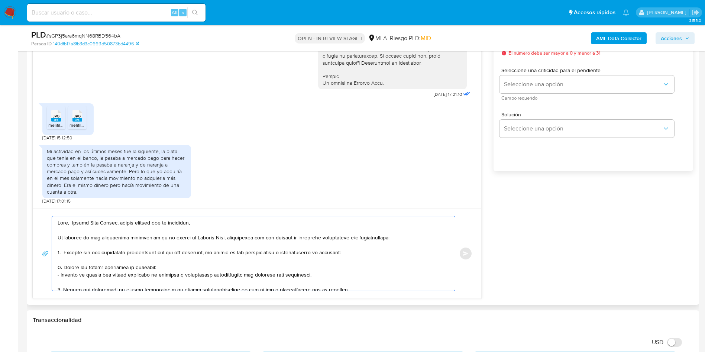
drag, startPoint x: 91, startPoint y: 251, endPoint x: 201, endPoint y: 253, distance: 109.9
click at [201, 253] on textarea at bounding box center [252, 253] width 388 height 74
paste textarea "Herrera Fabiana Alejand - F 27317463427"
click at [154, 253] on textarea at bounding box center [252, 253] width 388 height 74
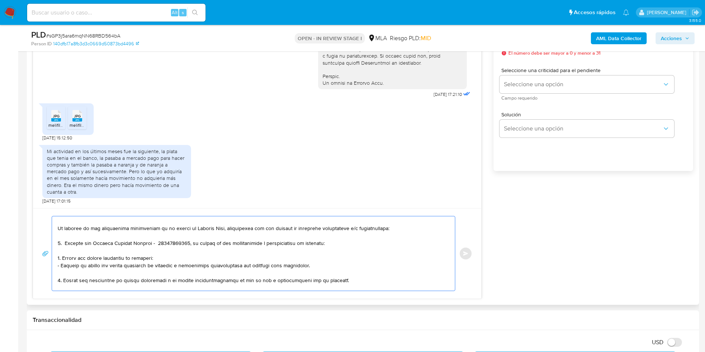
scroll to position [30, 0]
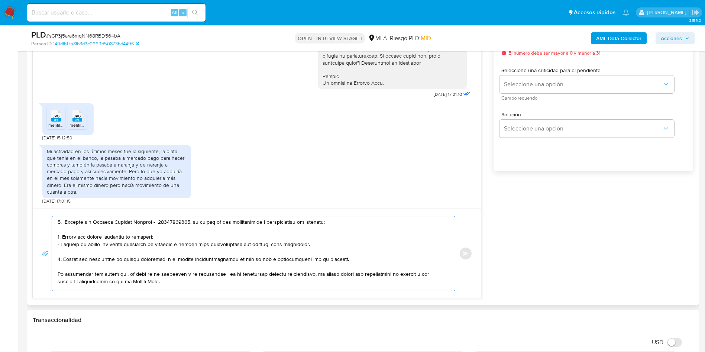
drag, startPoint x: 64, startPoint y: 266, endPoint x: 59, endPoint y: 260, distance: 7.5
click at [59, 260] on textarea at bounding box center [252, 253] width 388 height 74
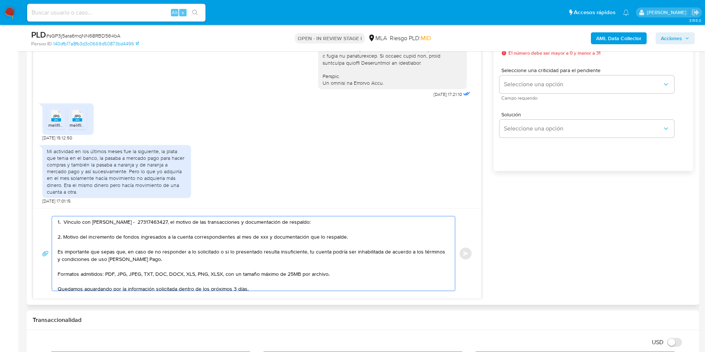
click at [257, 236] on textarea "Hola, Silvia Fany Romero, muchas gracias por tu respuesta, En función de las op…" at bounding box center [252, 253] width 388 height 74
click at [147, 222] on textarea "Hola, Silvia Fany Romero, muchas gracias por tu respuesta, En función de las op…" at bounding box center [252, 253] width 388 height 74
click at [94, 245] on textarea "Hola, Silvia Fany Romero, muchas gracias por tu respuesta, En función de las op…" at bounding box center [252, 253] width 388 height 74
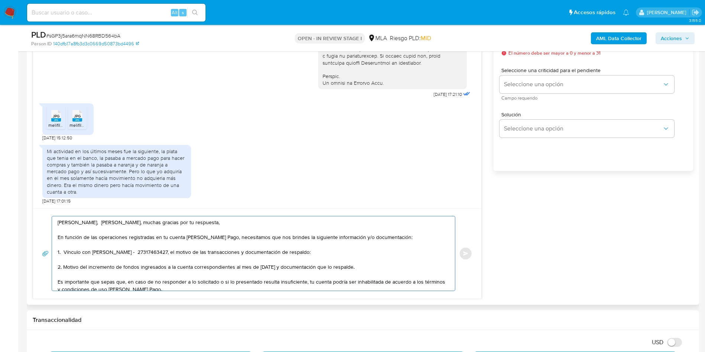
scroll to position [0, 0]
click at [384, 272] on textarea "Hola, Silvia Fany Romero, muchas gracias por tu respuesta, En función de las op…" at bounding box center [252, 253] width 388 height 74
click at [376, 268] on textarea "Hola, Silvia Fany Romero, muchas gracias por tu respuesta, En función de las op…" at bounding box center [252, 253] width 388 height 74
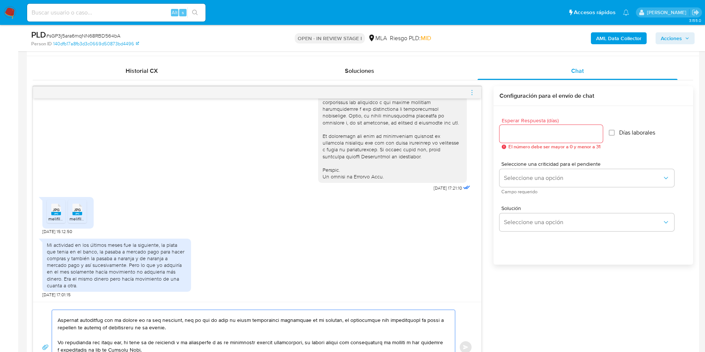
scroll to position [334, 0]
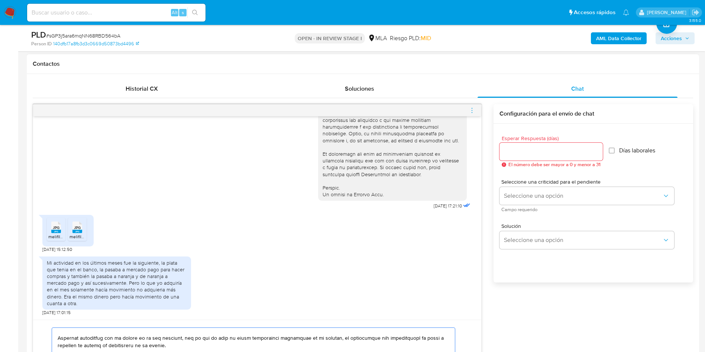
type textarea "Hola, Silvia Fany Romero, muchas gracias por tu respuesta, En función de las op…"
click at [544, 162] on span "El número debe ser mayor a 0 y menor a 31" at bounding box center [554, 164] width 92 height 5
click at [544, 156] on input "Esperar Respuesta (días)" at bounding box center [550, 152] width 103 height 10
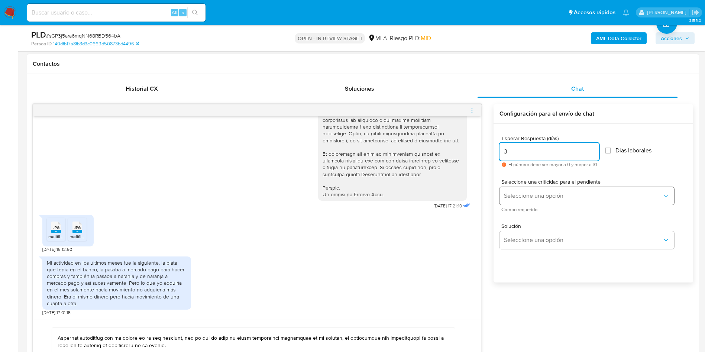
type input "3"
click at [530, 194] on span "Seleccione una opción" at bounding box center [583, 195] width 158 height 7
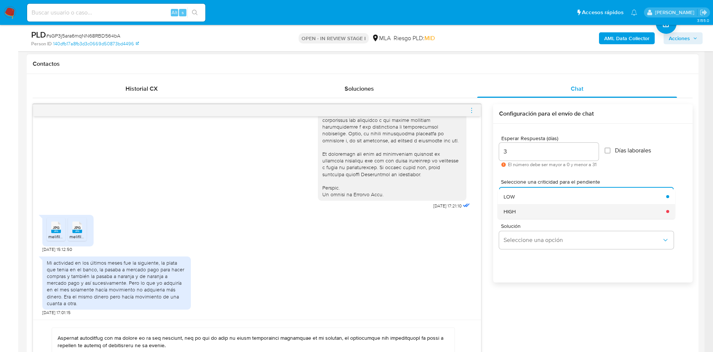
click at [536, 208] on div "HIGH" at bounding box center [583, 211] width 158 height 15
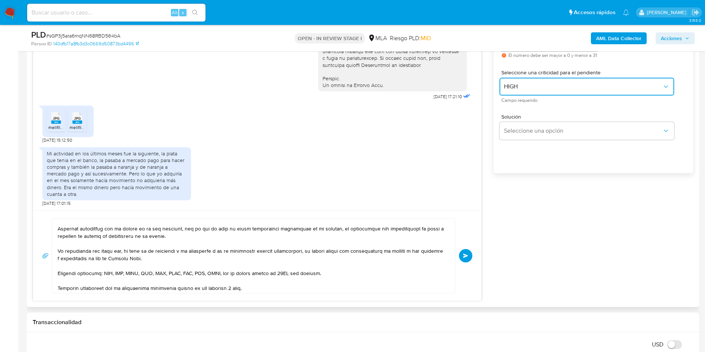
scroll to position [446, 0]
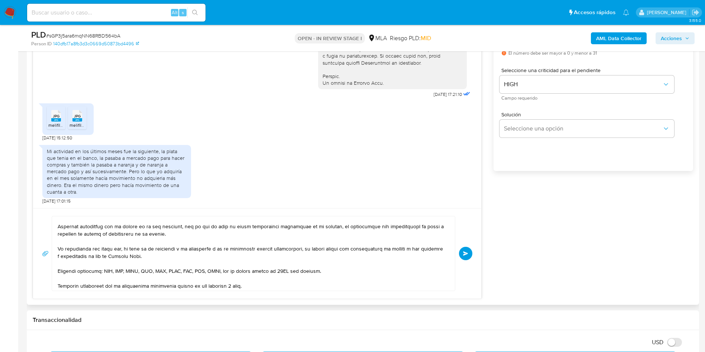
click at [468, 254] on span "Enviar" at bounding box center [465, 253] width 5 height 4
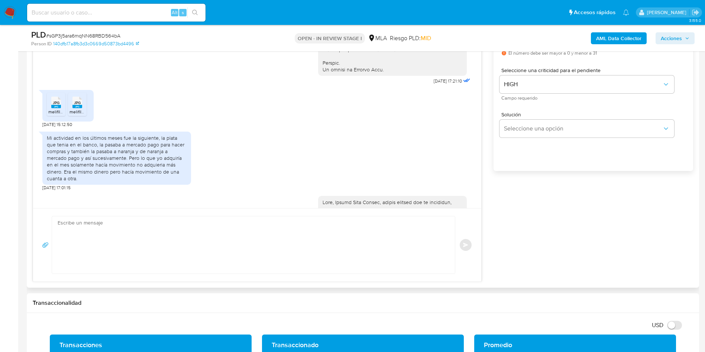
scroll to position [573, 0]
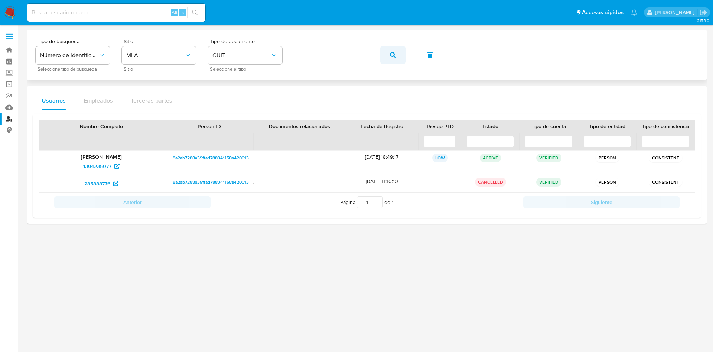
click at [401, 54] on button "button" at bounding box center [392, 55] width 25 height 18
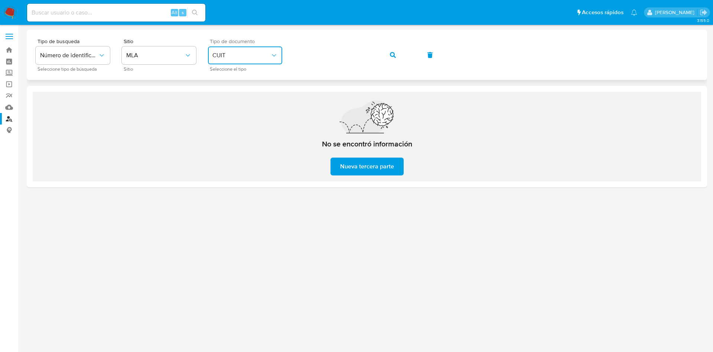
click at [240, 58] on span "CUIT" at bounding box center [241, 55] width 58 height 7
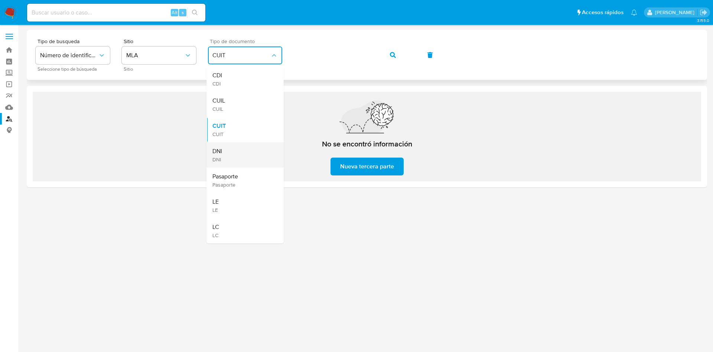
click at [223, 157] on div "DNI DNI" at bounding box center [242, 154] width 61 height 25
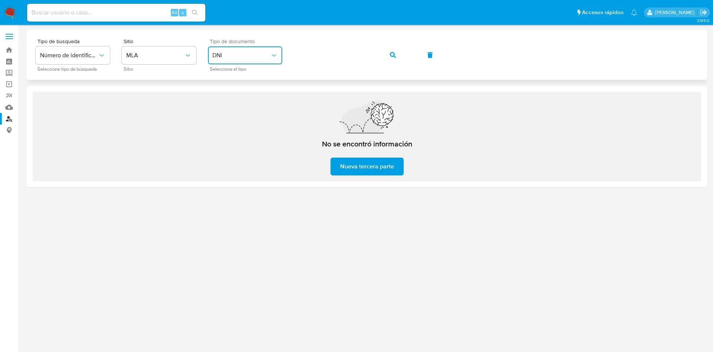
click at [283, 54] on div "Tipo de busqueda Número de identificación Seleccione tipo de búsqueda Sitio MLA…" at bounding box center [367, 55] width 663 height 32
click at [392, 53] on icon "button" at bounding box center [393, 55] width 6 height 6
click at [233, 54] on span "DNI" at bounding box center [241, 55] width 58 height 7
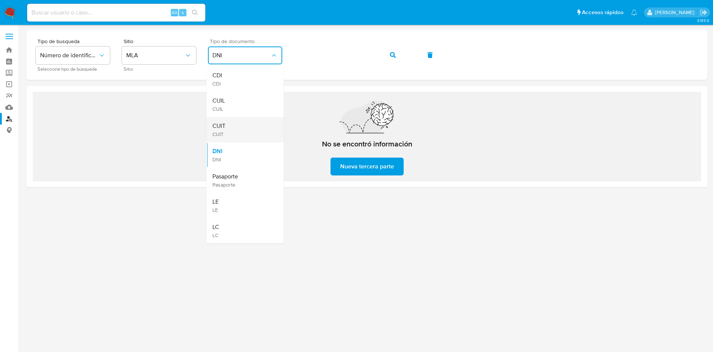
click at [235, 136] on div "CUIT CUIT" at bounding box center [242, 129] width 61 height 25
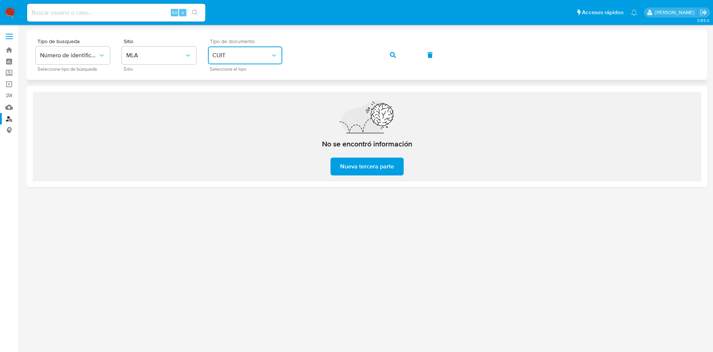
drag, startPoint x: 388, startPoint y: 51, endPoint x: 381, endPoint y: 55, distance: 7.3
click at [388, 52] on button "button" at bounding box center [392, 55] width 25 height 18
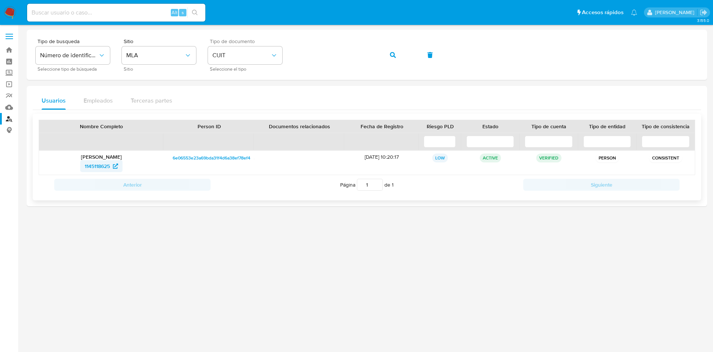
click at [100, 169] on span "1145118625" at bounding box center [97, 166] width 25 height 12
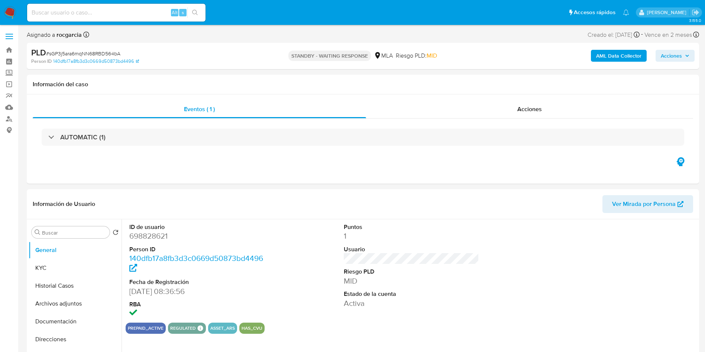
select select "10"
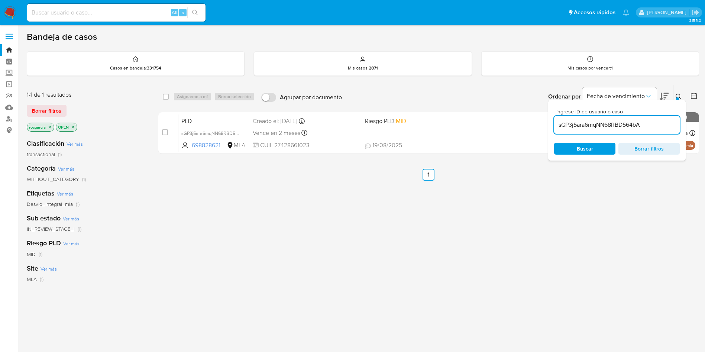
click at [12, 6] on img at bounding box center [10, 12] width 13 height 13
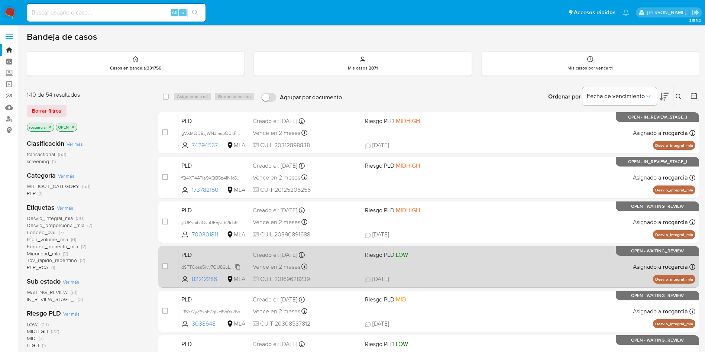
click at [237, 267] on span "dSPTCoss5rvy7QU86uLR0II5" at bounding box center [210, 266] width 59 height 8
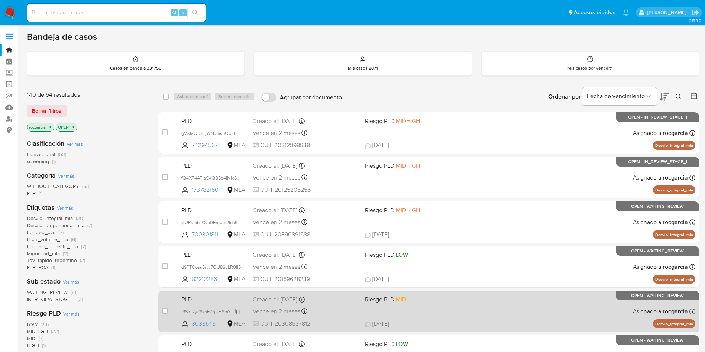
click at [236, 313] on span "l9SYt2yZ6xnF77jUHSmYs76e" at bounding box center [210, 311] width 59 height 8
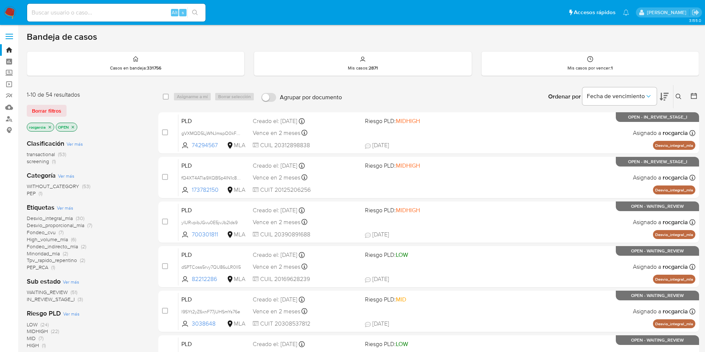
click at [678, 94] on icon at bounding box center [678, 97] width 6 height 6
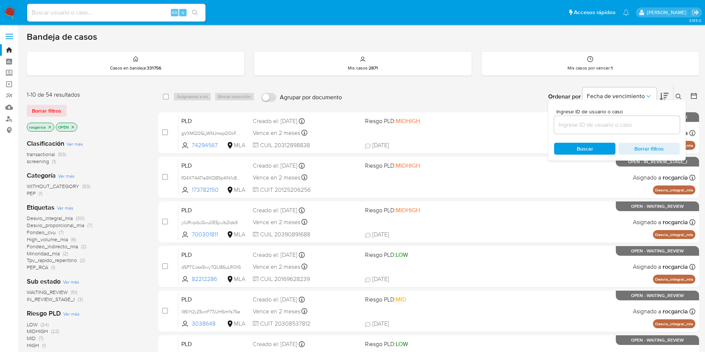
click at [583, 123] on input at bounding box center [617, 125] width 126 height 10
type input "l9SYt2yZ6xnF77jUHSmYs76e"
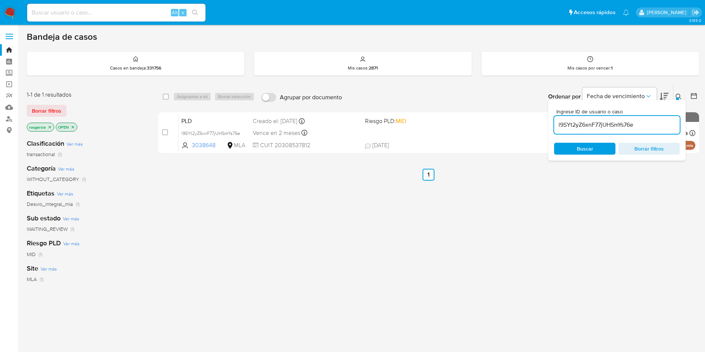
click at [676, 99] on div at bounding box center [677, 98] width 3 height 3
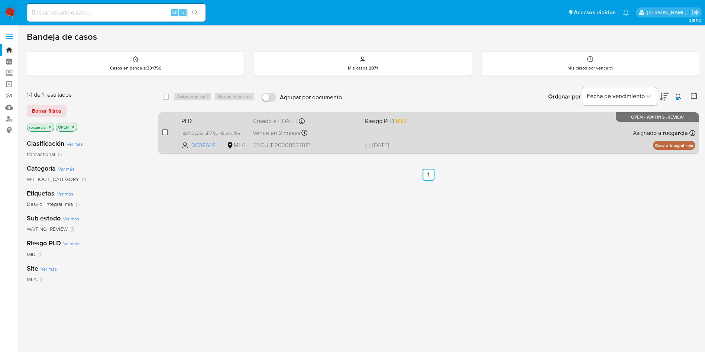
click at [166, 134] on input "checkbox" at bounding box center [165, 132] width 6 height 6
checkbox input "true"
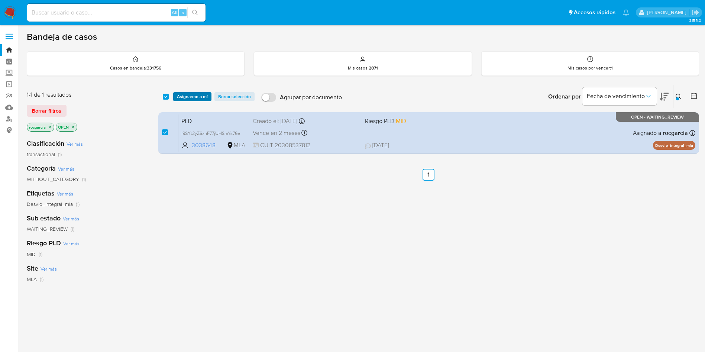
click at [190, 94] on span "Asignarme a mí" at bounding box center [192, 96] width 31 height 7
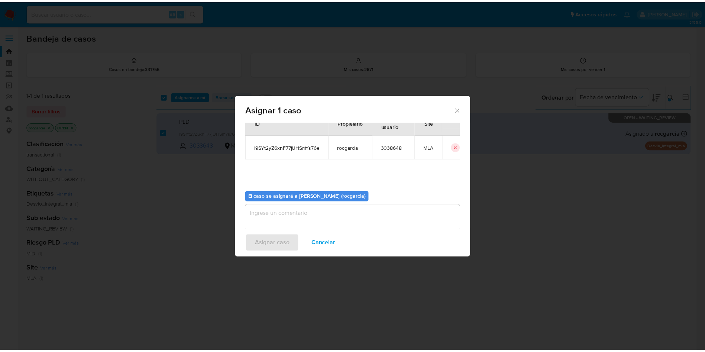
scroll to position [39, 0]
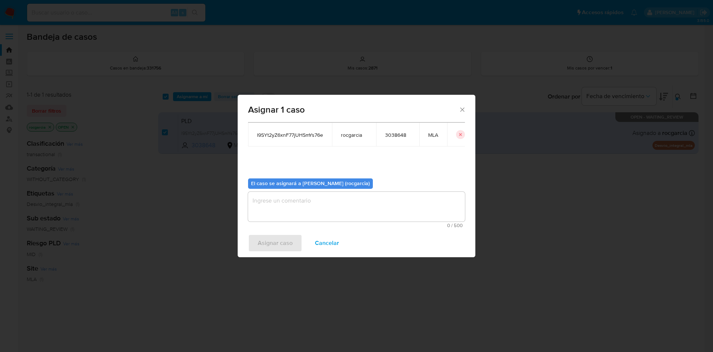
click at [272, 214] on textarea "assign-modal" at bounding box center [356, 207] width 217 height 30
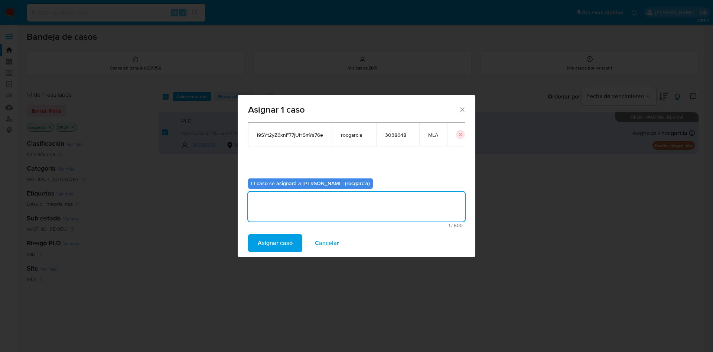
click at [266, 244] on span "Asignar caso" at bounding box center [275, 243] width 35 height 16
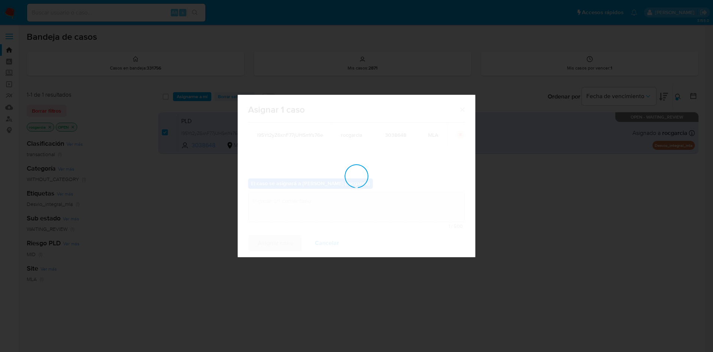
checkbox input "false"
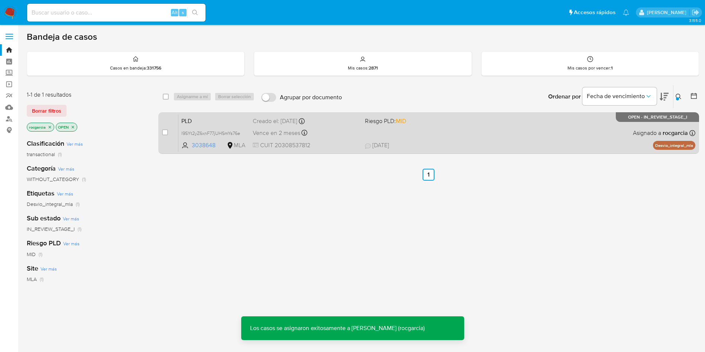
click at [481, 133] on div "PLD l9SYt2yZ6xnF77jUHSmYs76e 3038648 MLA Riesgo PLD: MID Creado el: 12/08/2025 …" at bounding box center [436, 133] width 517 height 38
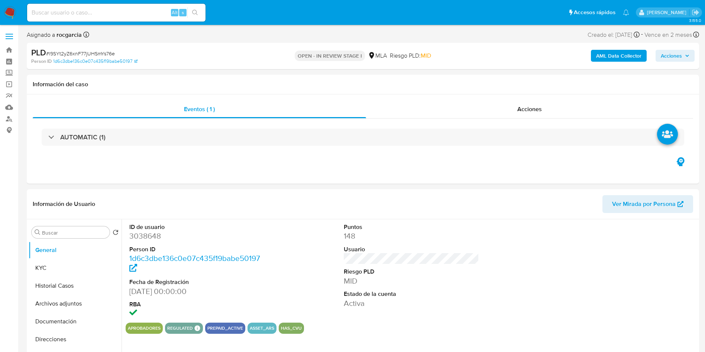
select select "10"
click at [143, 238] on dd "3038648" at bounding box center [197, 236] width 136 height 10
copy dd "3038648"
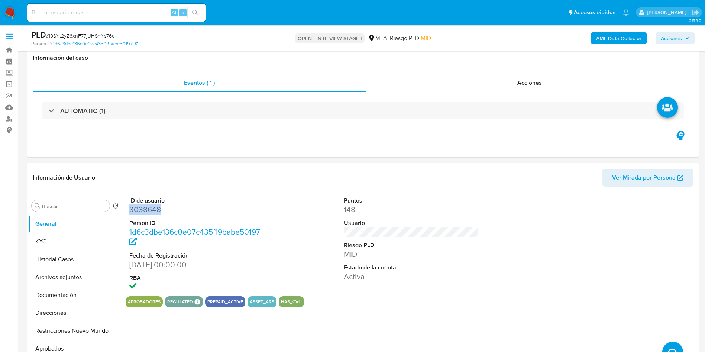
scroll to position [223, 0]
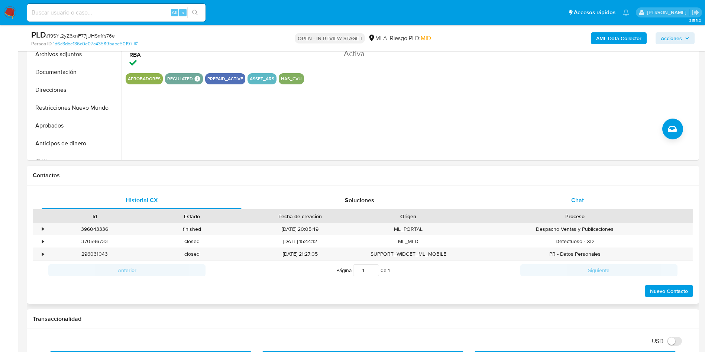
click at [575, 200] on span "Chat" at bounding box center [577, 200] width 13 height 9
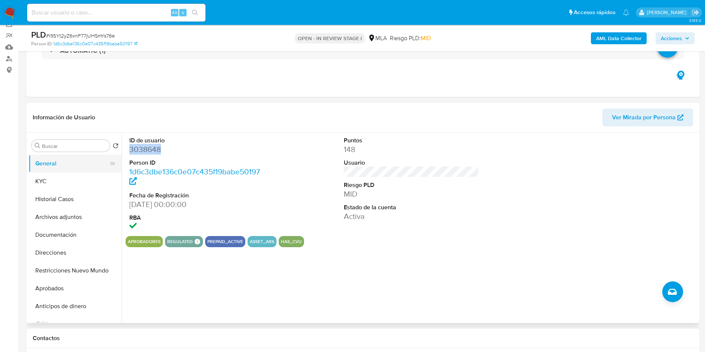
scroll to position [56, 0]
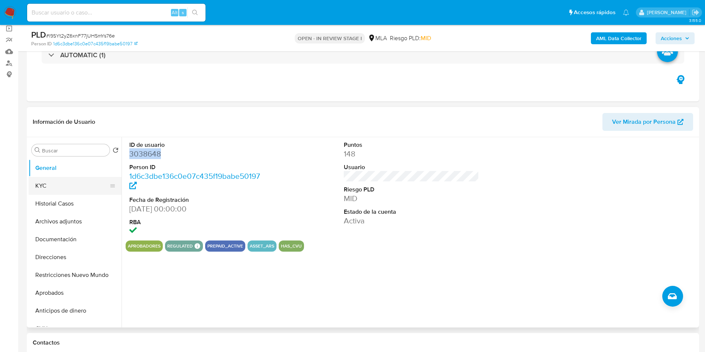
click at [48, 190] on button "KYC" at bounding box center [72, 186] width 87 height 18
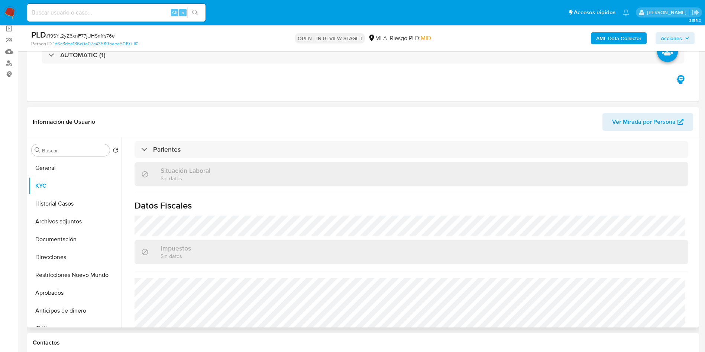
scroll to position [377, 0]
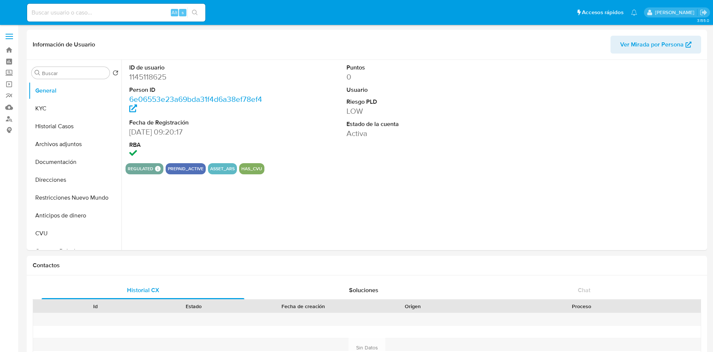
select select "10"
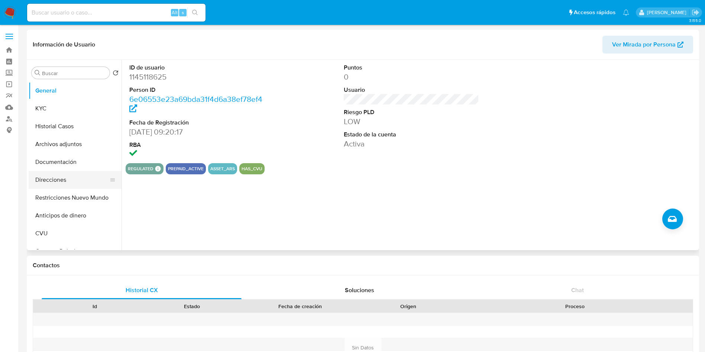
click at [65, 173] on button "Direcciones" at bounding box center [72, 180] width 87 height 18
